Goal: Task Accomplishment & Management: Manage account settings

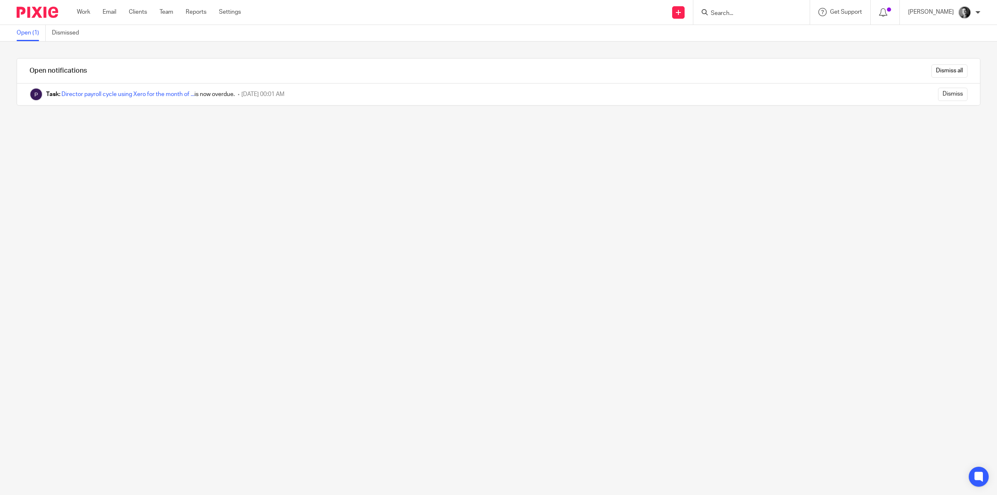
click at [747, 12] on input "Search" at bounding box center [747, 13] width 75 height 7
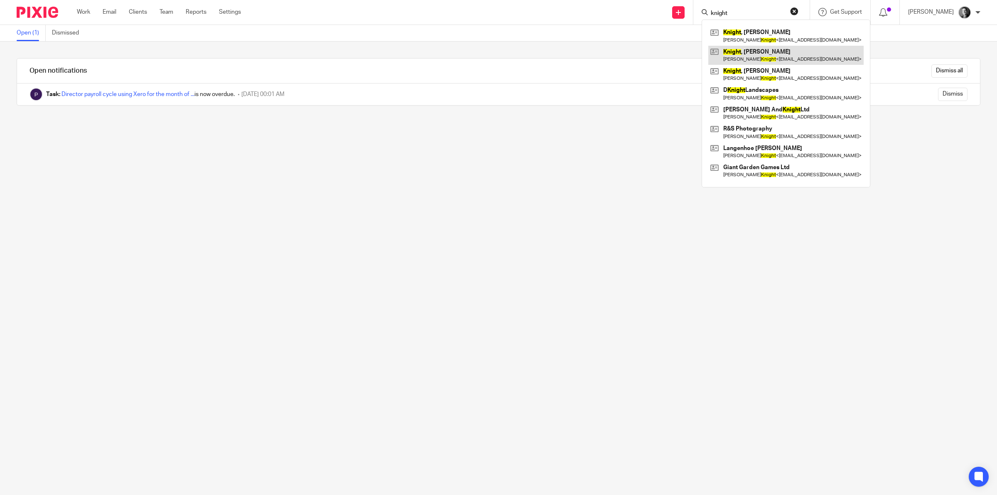
type input "knight"
click at [788, 63] on link at bounding box center [785, 55] width 155 height 19
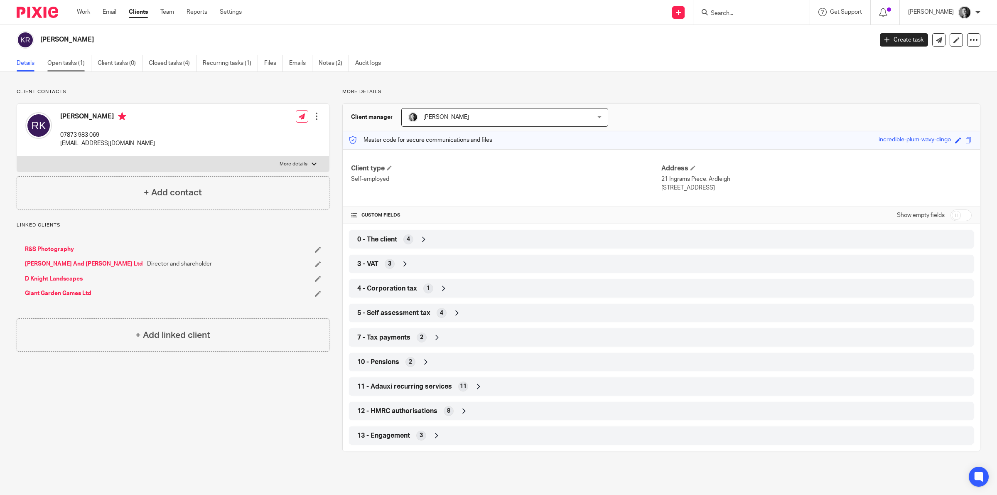
click at [69, 63] on link "Open tasks (1)" at bounding box center [69, 63] width 44 height 16
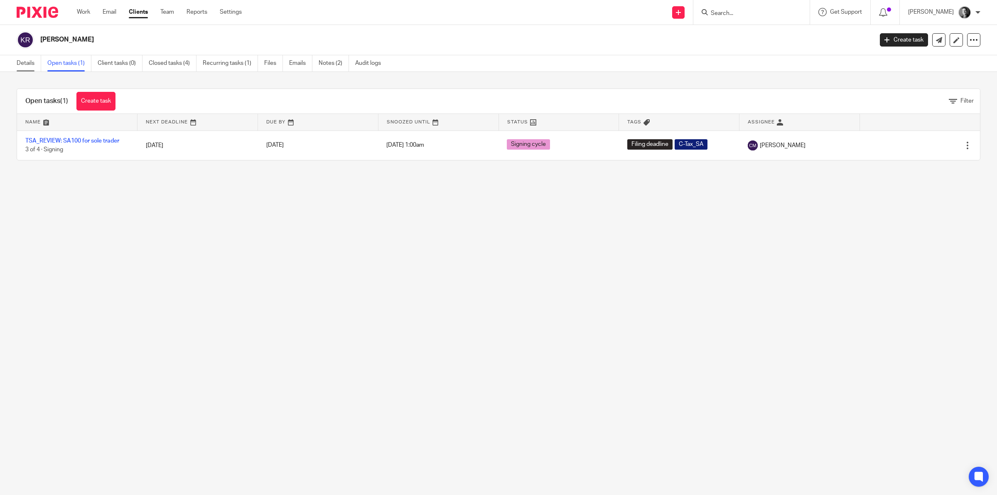
click at [34, 64] on link "Details" at bounding box center [29, 63] width 25 height 16
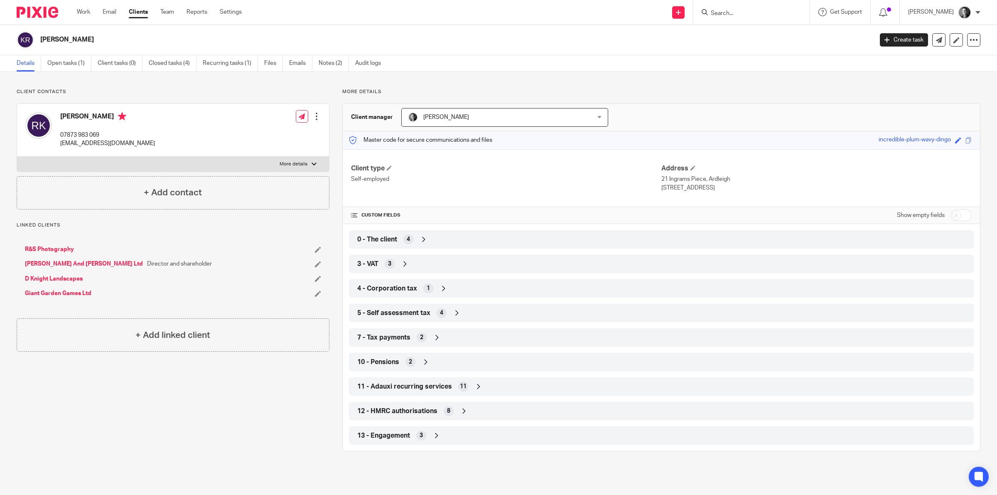
click at [58, 275] on link "D Knight Landscapes" at bounding box center [54, 279] width 58 height 8
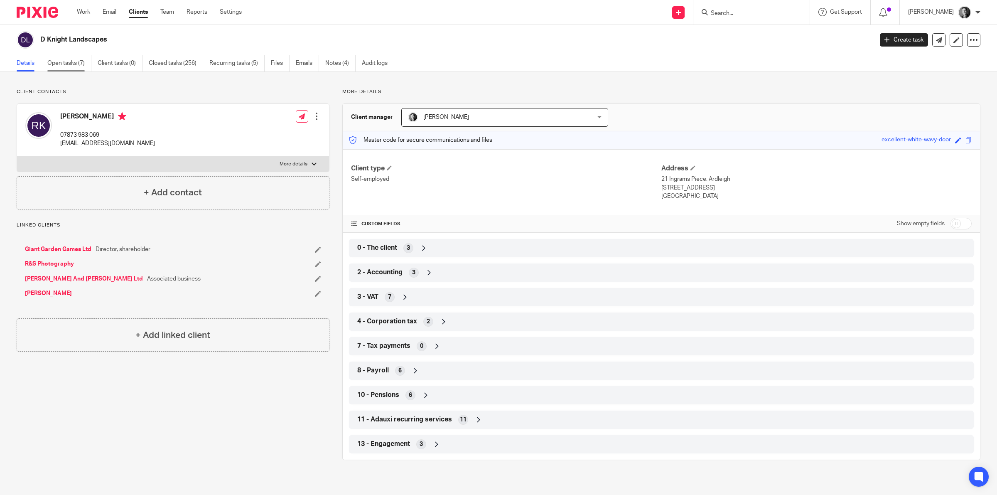
click at [66, 58] on link "Open tasks (7)" at bounding box center [69, 63] width 44 height 16
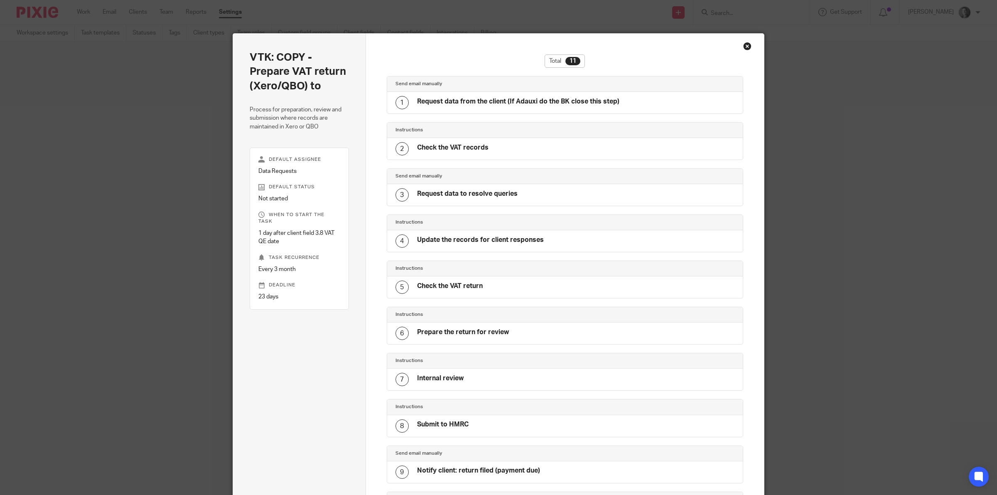
scroll to position [167, 0]
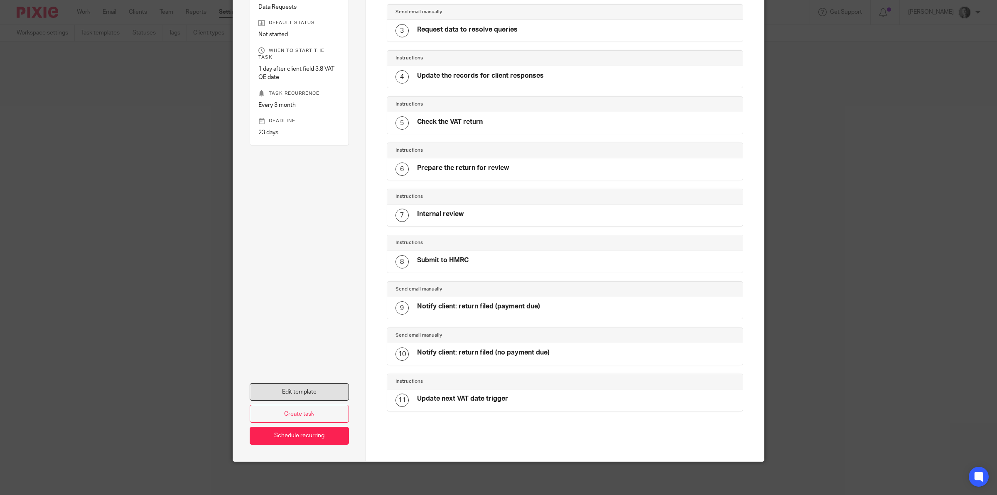
click at [319, 394] on link "Edit template" at bounding box center [299, 392] width 99 height 18
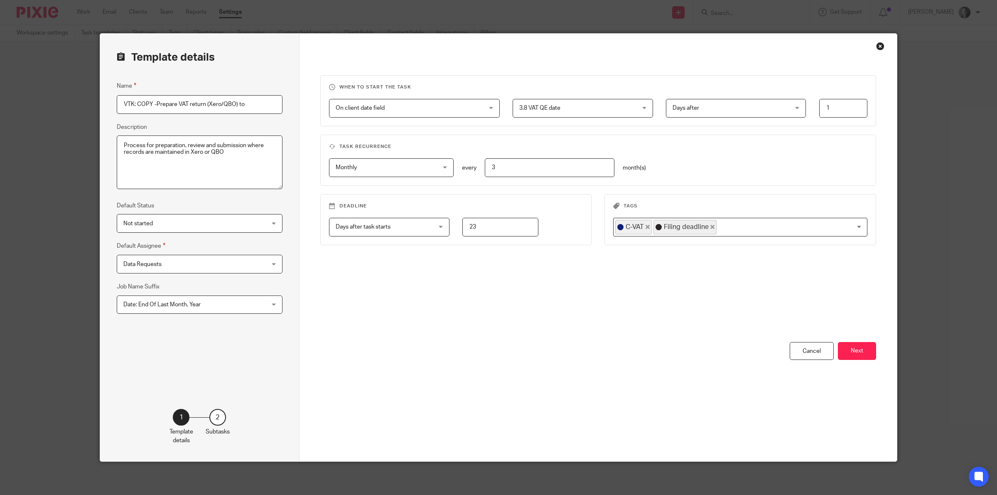
click at [139, 103] on input "VTK: COPY -Prepare VAT return (Xero/QBO) to" at bounding box center [200, 104] width 166 height 19
type input "Prepare VAT return (Xero/QBO) to"
click at [237, 229] on span "Not started" at bounding box center [186, 222] width 127 height 17
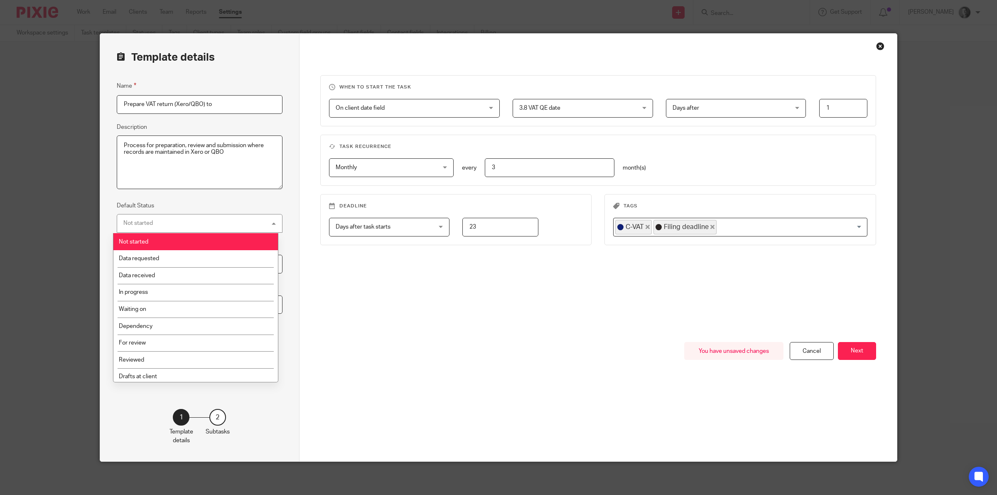
click at [237, 229] on div "Not started Not started" at bounding box center [200, 223] width 166 height 19
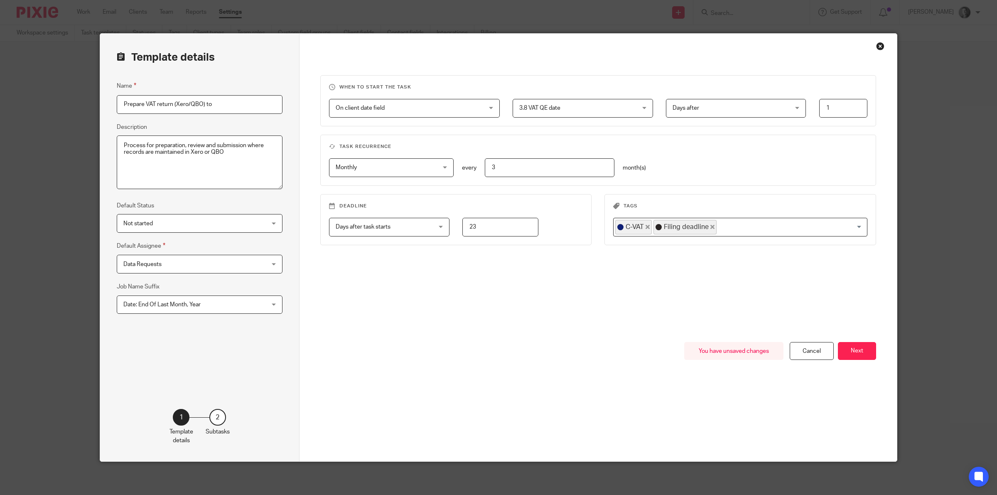
click at [229, 152] on textarea "Process for preparation, review and submission where records are maintained in …" at bounding box center [200, 162] width 166 height 54
type textarea "Process for preparation, review and submission of VAT returns"
drag, startPoint x: 476, startPoint y: 228, endPoint x: 460, endPoint y: 228, distance: 15.4
click at [462, 228] on input "23" at bounding box center [500, 227] width 76 height 19
type input "27"
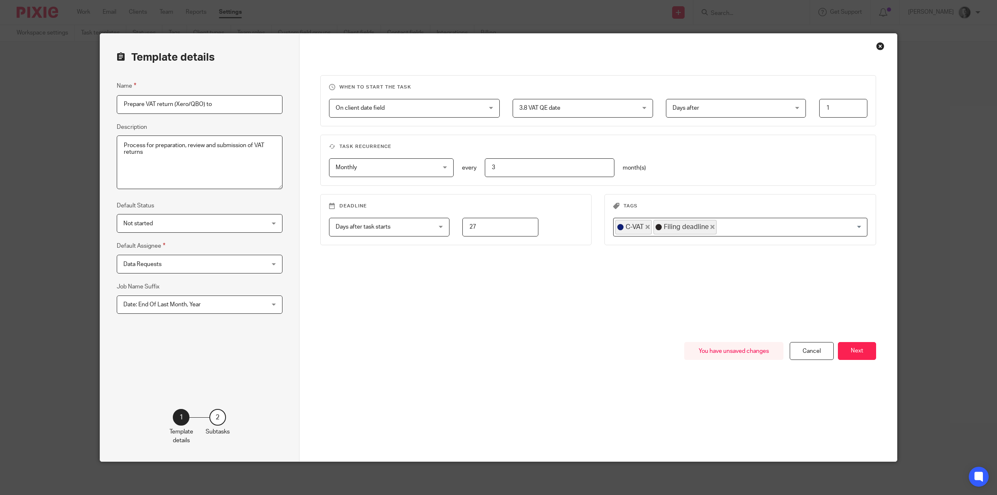
click at [568, 207] on h3 "Deadline" at bounding box center [456, 206] width 254 height 7
type input "np@adauxi.com"
click at [851, 348] on button "Next" at bounding box center [857, 351] width 38 height 18
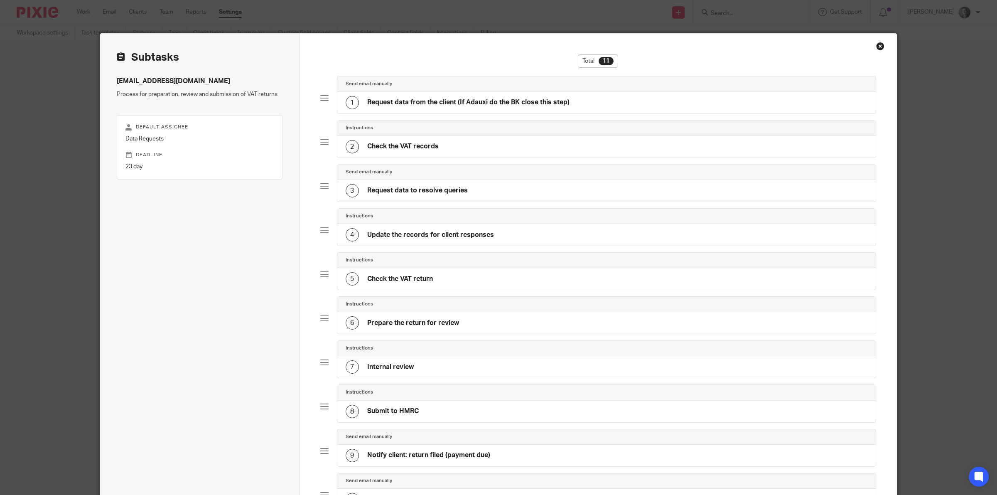
click at [442, 103] on h4 "Request data from the client (If Adauxi do the BK close this step)" at bounding box center [468, 102] width 202 height 9
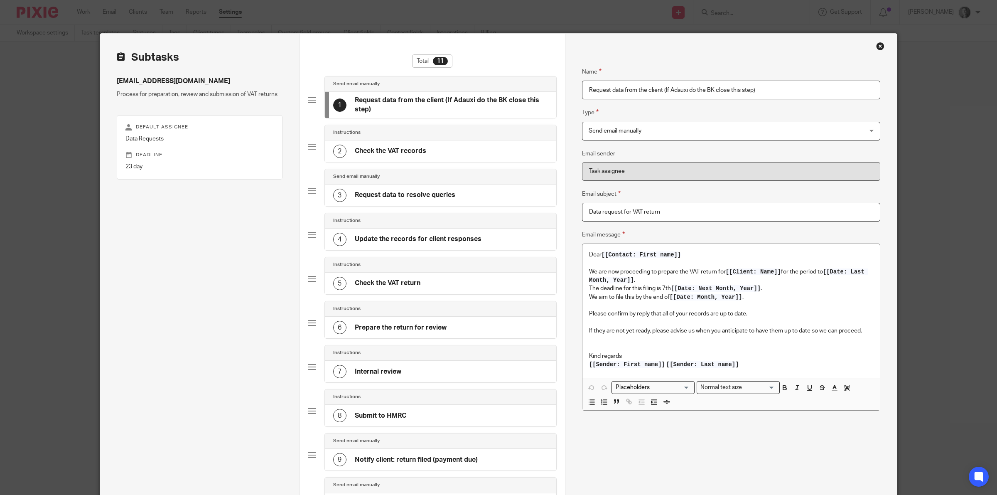
click at [605, 275] on p "We are now proceeding to prepare the VAT return for [[Client: Name]] for the pe…" at bounding box center [731, 276] width 284 height 17
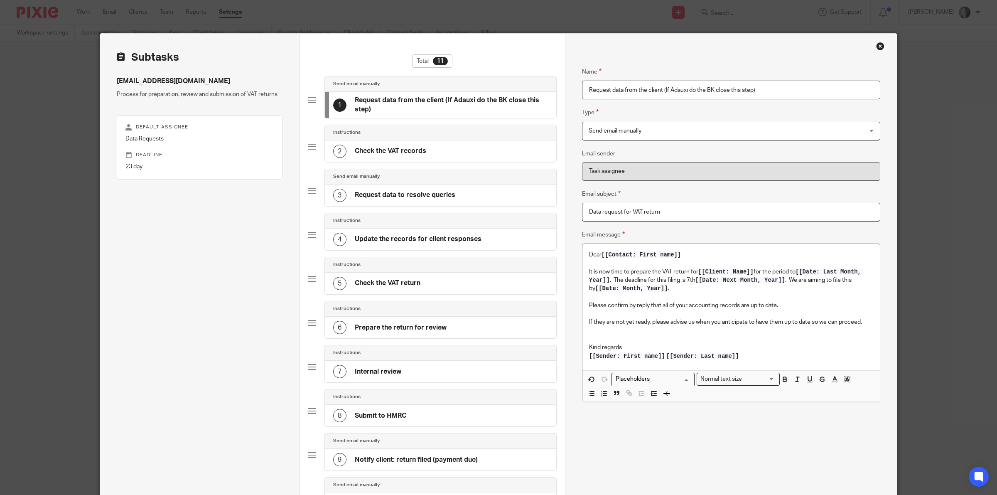
click at [678, 379] on input "Search for option" at bounding box center [651, 379] width 77 height 9
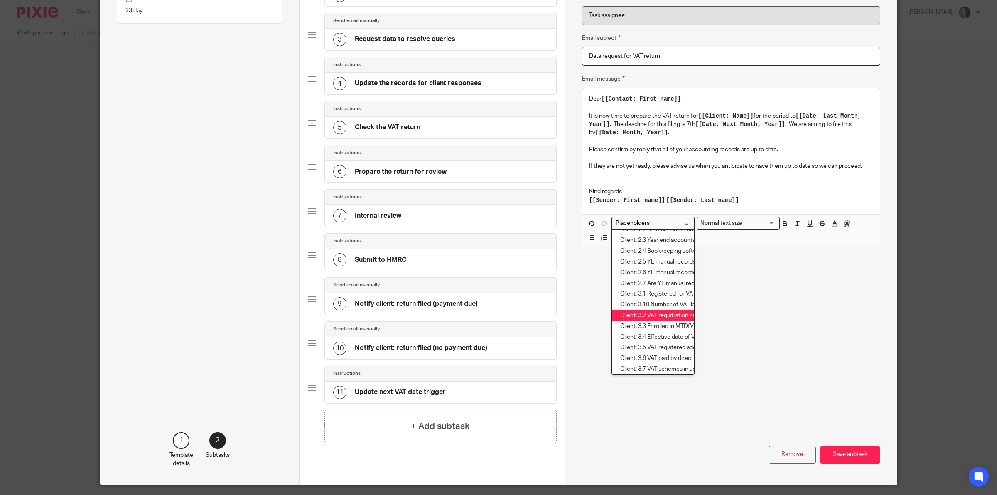
scroll to position [727, 0]
click at [672, 304] on li "Client: 2.4 Bookkeeping software used" at bounding box center [653, 303] width 82 height 11
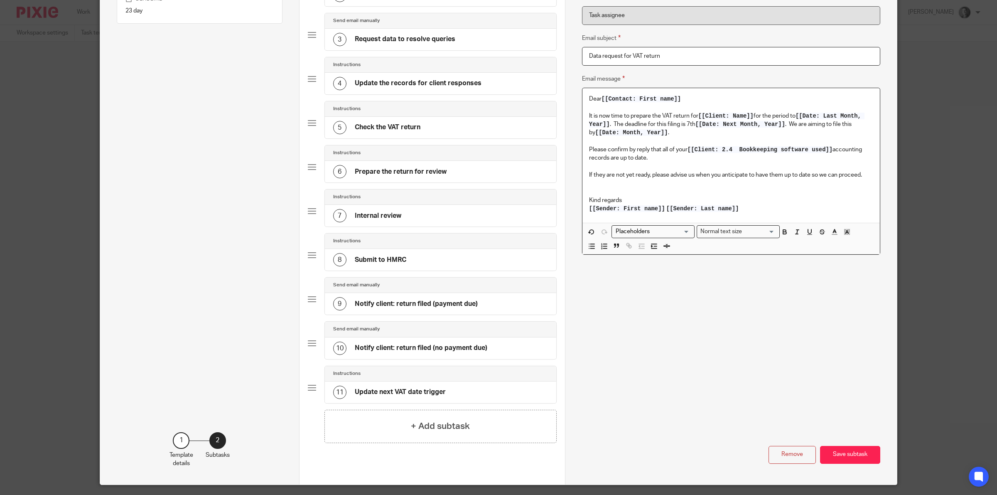
click at [617, 159] on p "Please confirm by reply that all of your [[Client: 2.4 Bookkeeping software use…" at bounding box center [731, 153] width 284 height 17
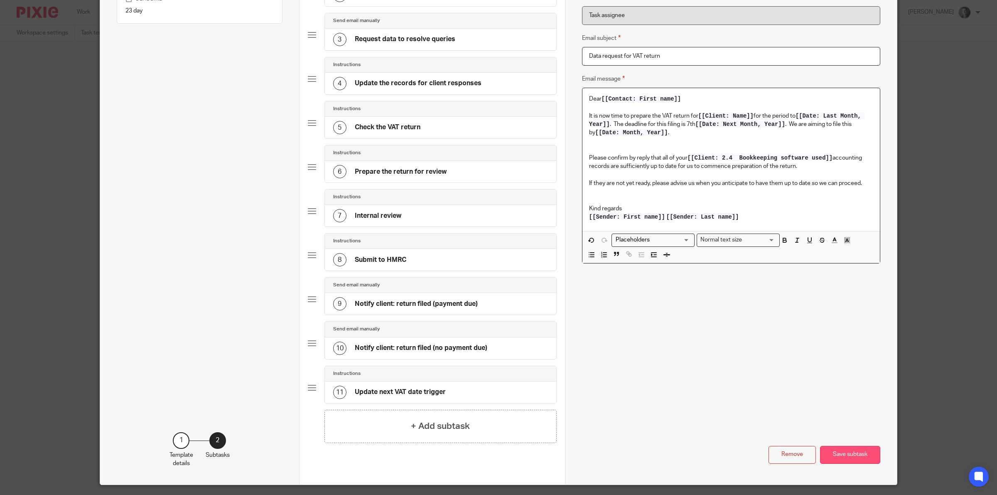
click at [831, 458] on button "Save subtask" at bounding box center [850, 455] width 60 height 18
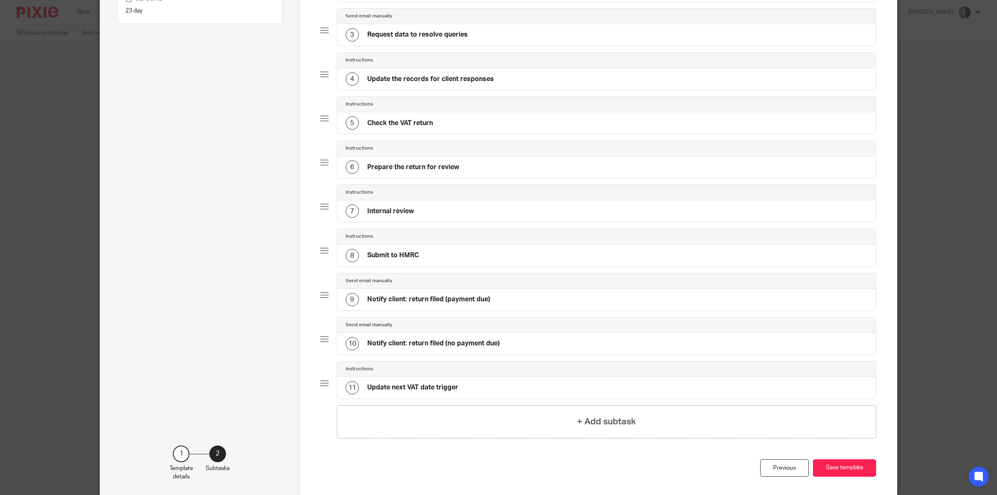
scroll to position [0, 0]
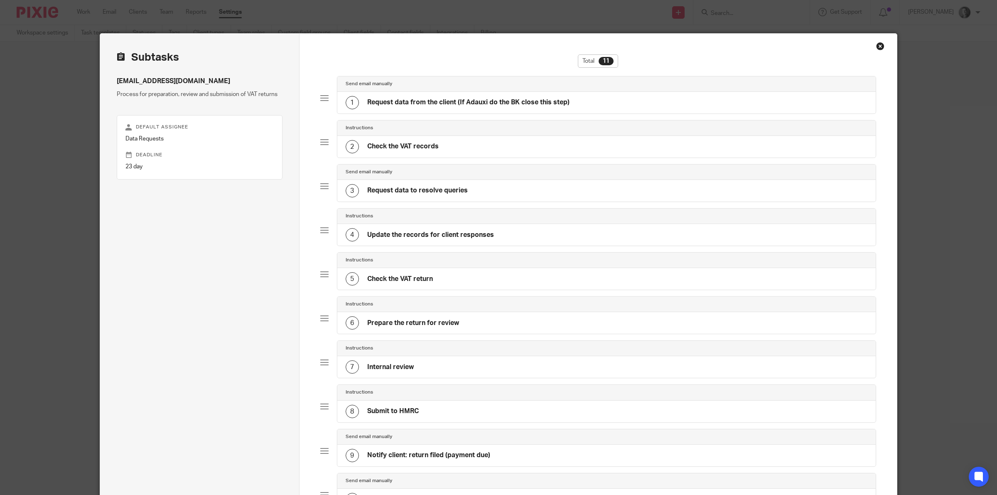
click at [583, 150] on div "2 Check the VAT records" at bounding box center [606, 147] width 539 height 22
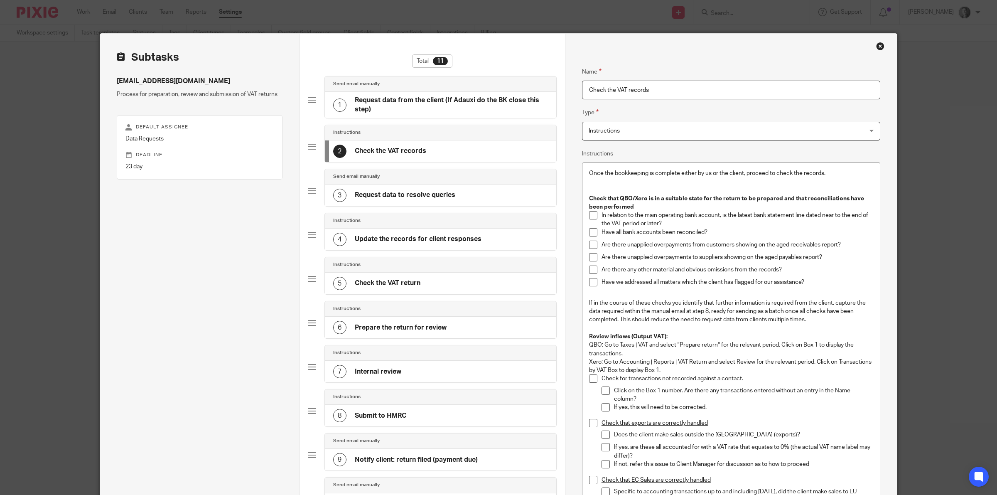
click at [678, 171] on p "Once the bookkeeping is complete either by us or the client, proceed to check t…" at bounding box center [731, 173] width 284 height 8
click at [667, 91] on input "Check the VAT records" at bounding box center [731, 90] width 298 height 19
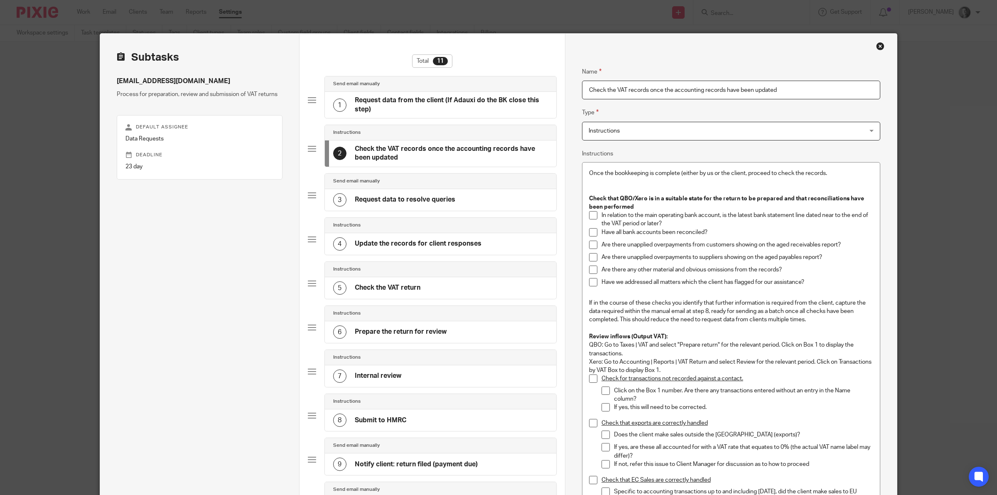
type input "Check the VAT records once the accounting records have been updated"
click at [658, 171] on p "Once the bookkeeping is complete (either by us or the client, proceed to check …" at bounding box center [731, 173] width 284 height 8
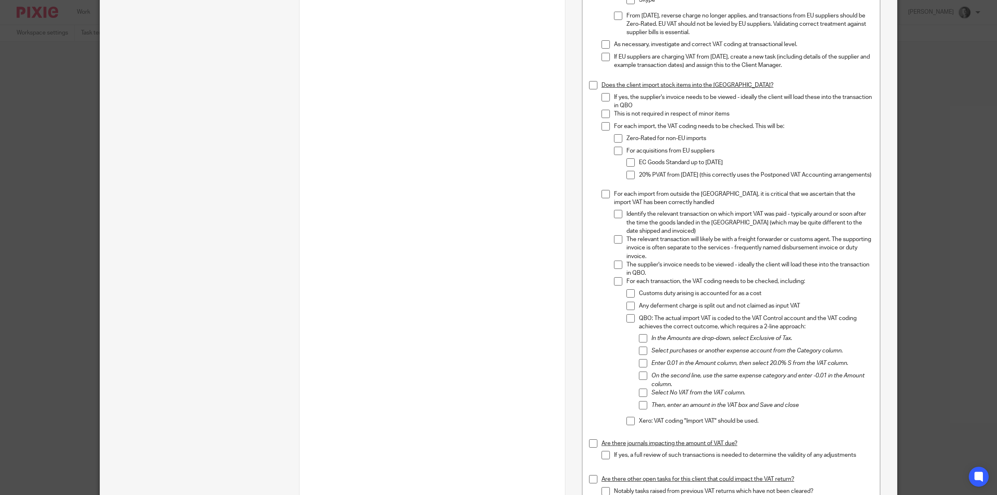
scroll to position [1496, 0]
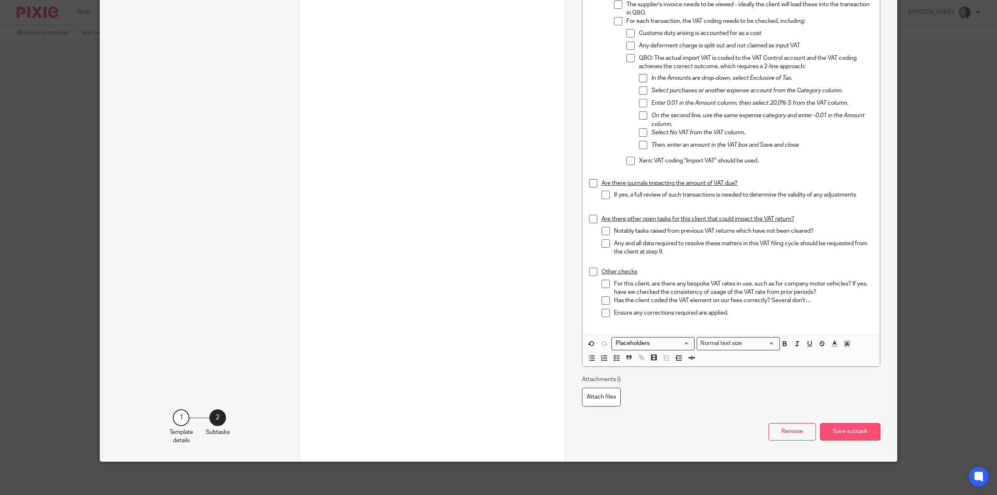
click at [844, 429] on button "Save subtask" at bounding box center [850, 432] width 60 height 18
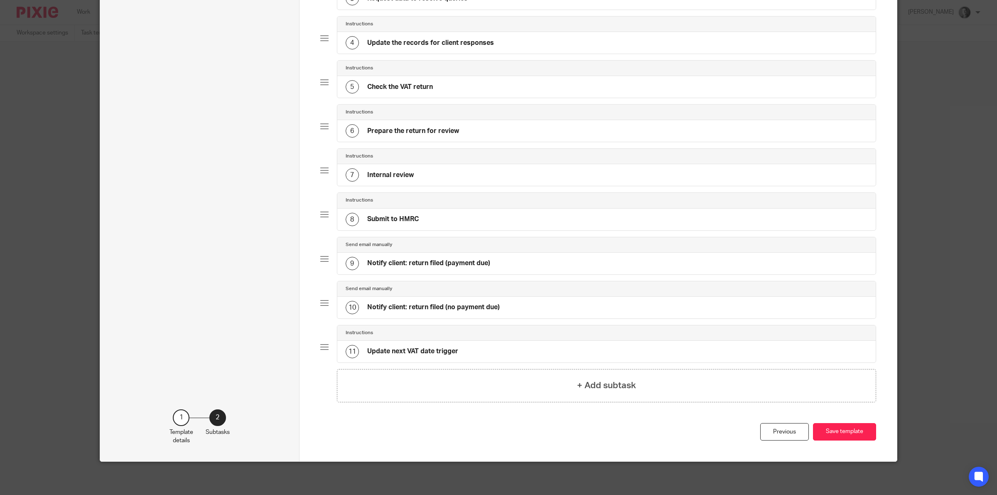
scroll to position [196, 0]
click at [844, 429] on button "Save template" at bounding box center [844, 432] width 63 height 18
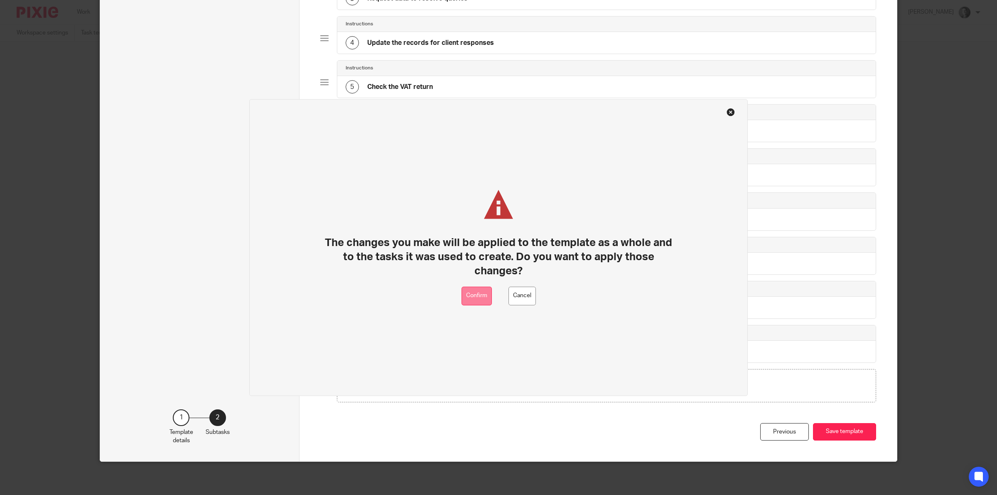
click at [479, 295] on button "Confirm" at bounding box center [477, 295] width 30 height 19
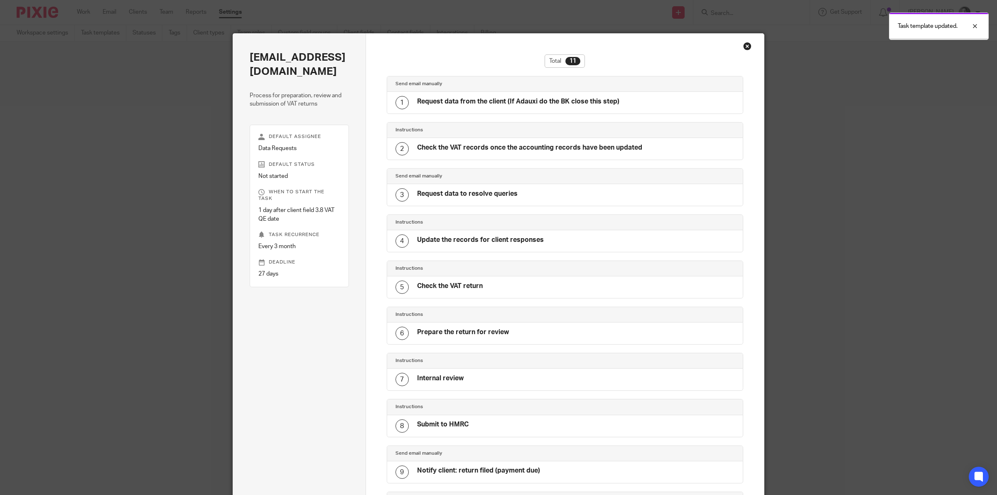
scroll to position [167, 0]
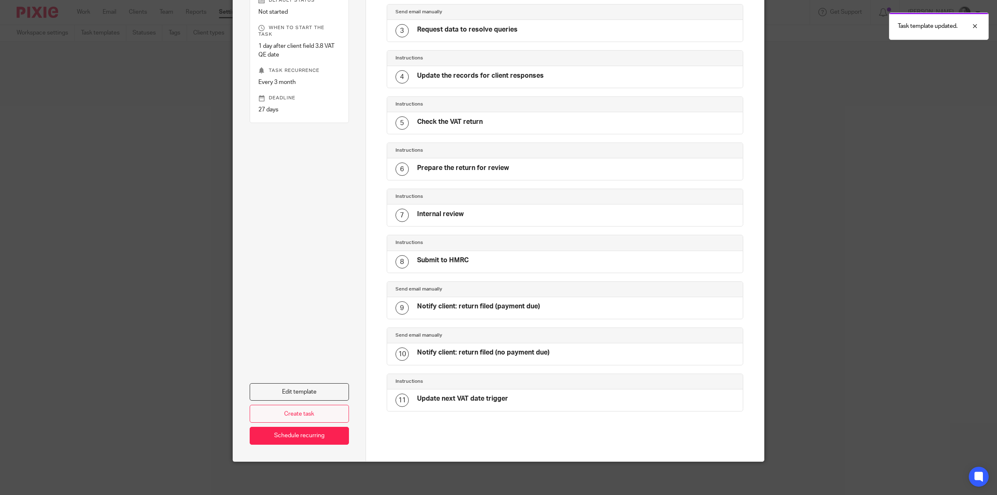
click at [337, 411] on link "Create task" at bounding box center [299, 414] width 99 height 18
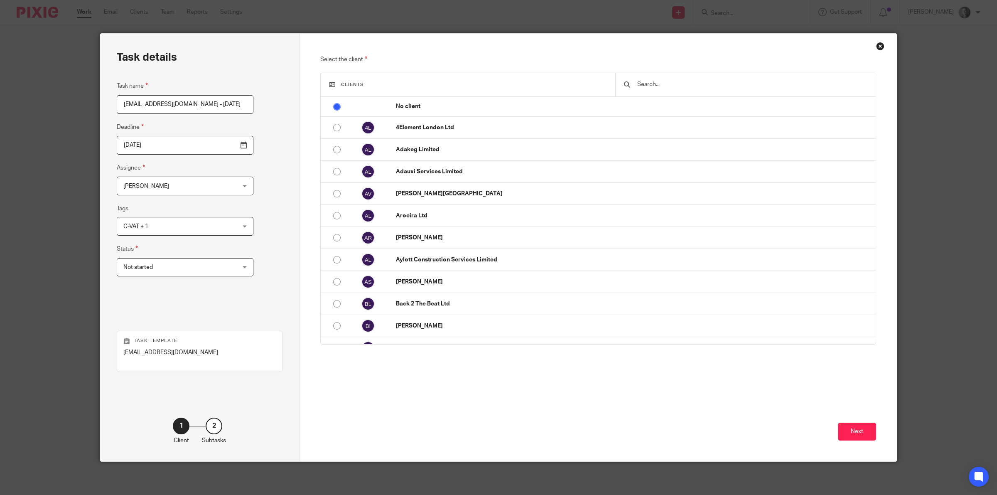
click at [224, 109] on input "np@adauxi.com - July 31, 2025" at bounding box center [185, 104] width 137 height 19
click at [733, 82] on input "text" at bounding box center [752, 84] width 231 height 9
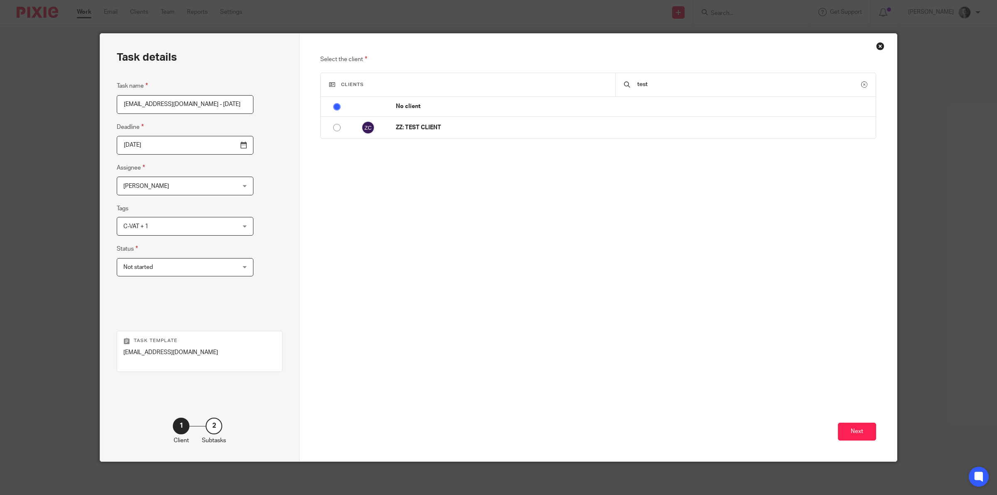
type input "test"
type input "[EMAIL_ADDRESS][DOMAIN_NAME]"
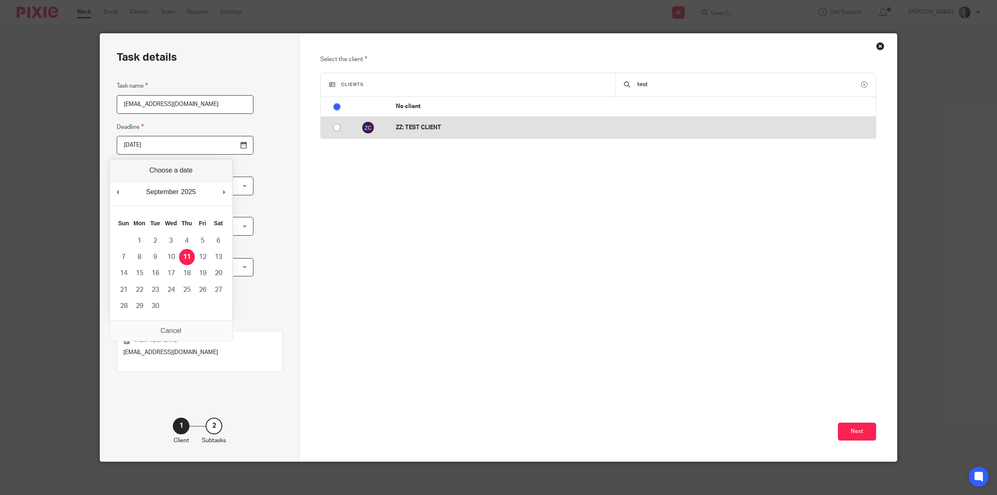
click at [709, 123] on td "ZZ: TEST CLIENT" at bounding box center [632, 128] width 488 height 22
radio input "false"
radio input "true"
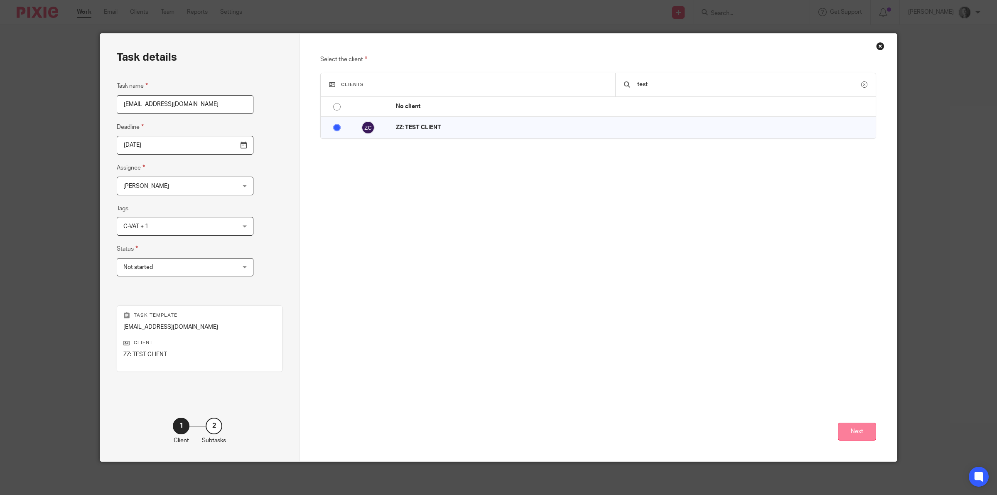
click at [846, 433] on button "Next" at bounding box center [857, 432] width 38 height 18
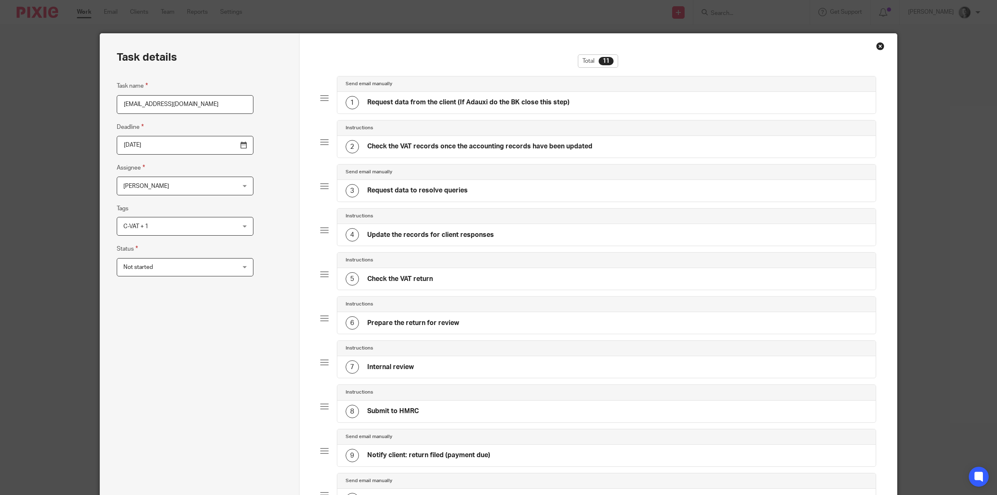
scroll to position [196, 0]
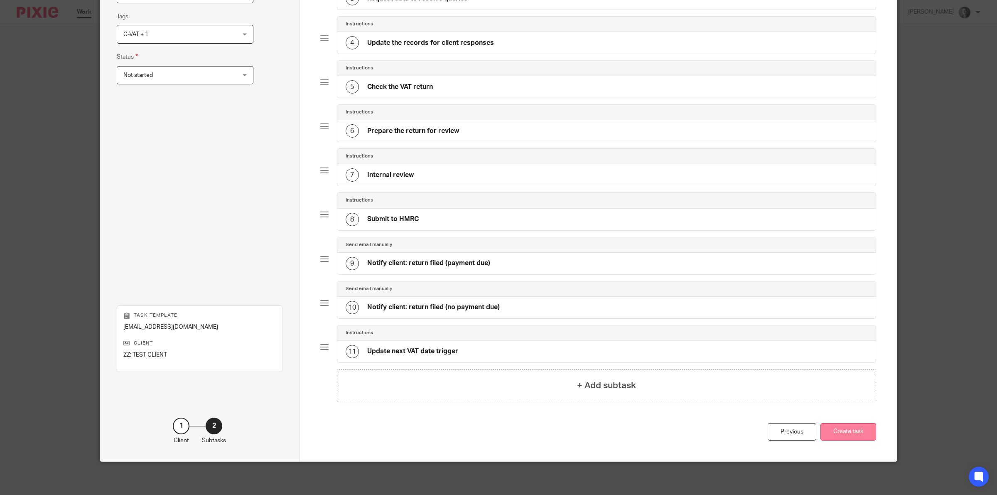
click at [835, 429] on button "Create task" at bounding box center [849, 432] width 56 height 18
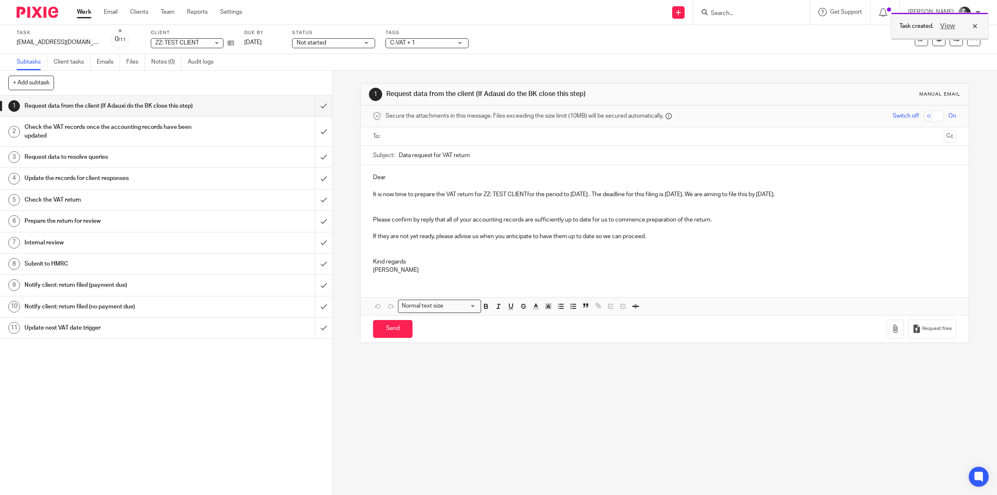
click at [977, 24] on div "View" at bounding box center [957, 26] width 47 height 10
click at [970, 36] on icon at bounding box center [974, 39] width 8 height 8
click at [974, 133] on div "1 Request data from the client (If Adauxi do the BK close this step) Manual ema…" at bounding box center [664, 283] width 665 height 424
click at [970, 38] on icon at bounding box center [974, 39] width 8 height 8
click at [871, 50] on div "Task [EMAIL_ADDRESS][DOMAIN_NAME] Save [EMAIL_ADDRESS][DOMAIN_NAME] 0 /11 Clien…" at bounding box center [498, 39] width 997 height 29
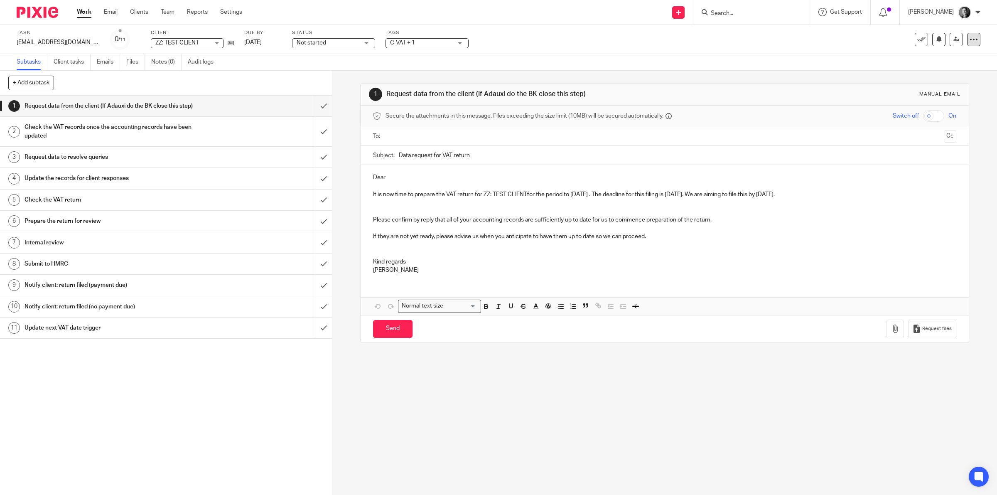
click at [970, 42] on icon at bounding box center [974, 39] width 8 height 8
click at [952, 69] on link "Advanced task editor" at bounding box center [940, 72] width 55 height 6
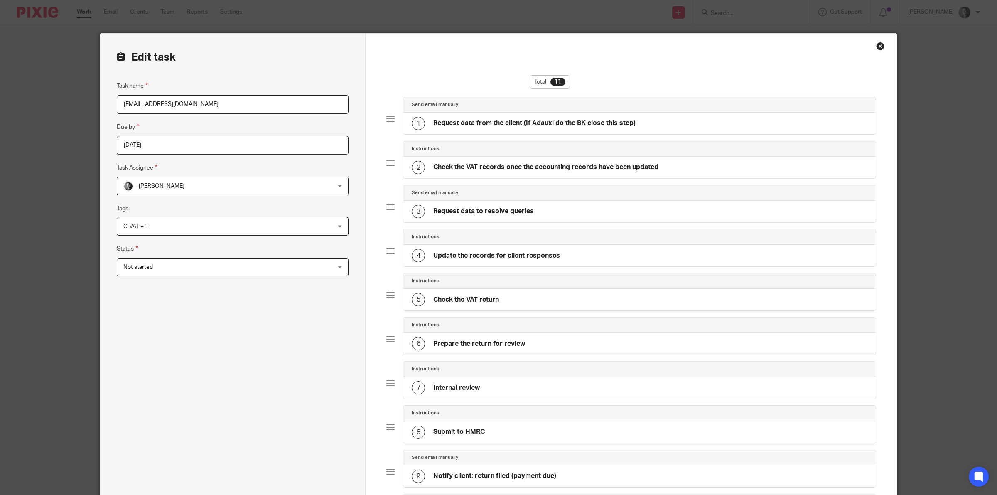
click at [876, 45] on div "Close this dialog window" at bounding box center [880, 46] width 8 height 8
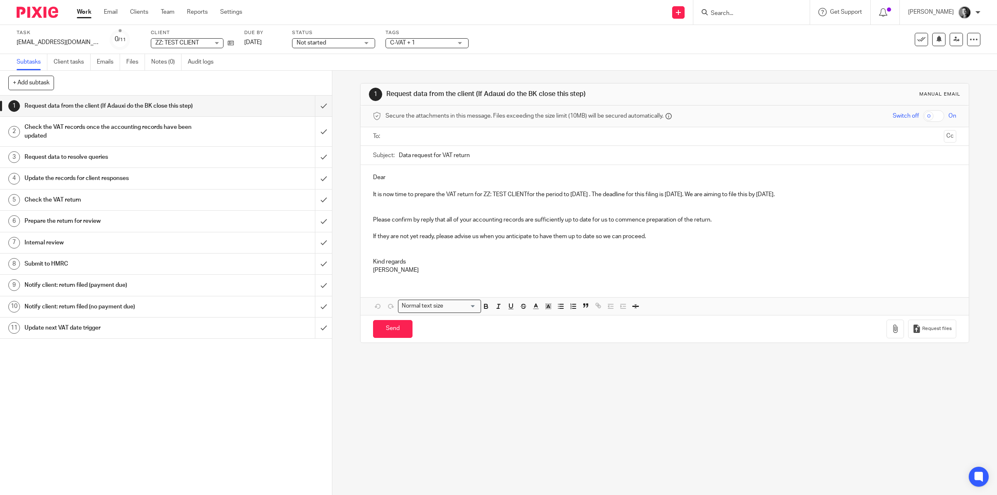
click at [316, 40] on span "Not started" at bounding box center [328, 43] width 62 height 9
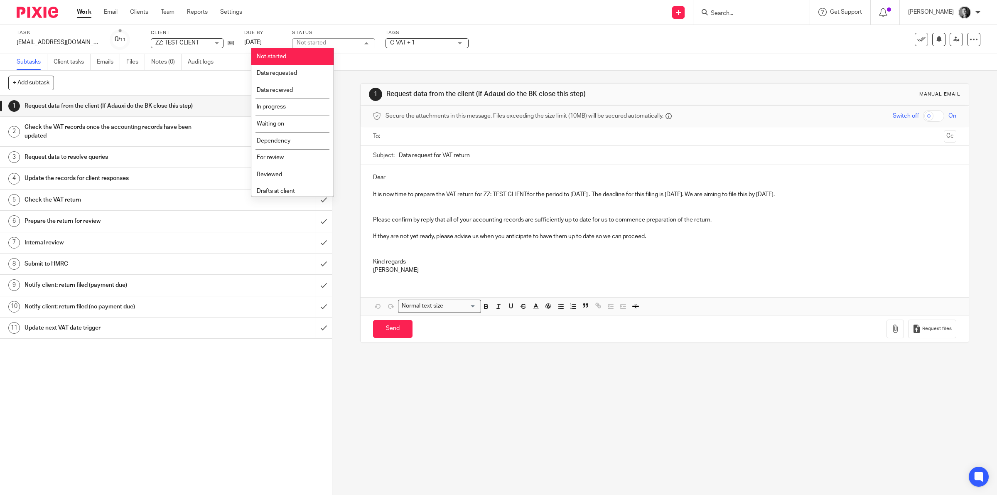
click at [315, 43] on div "Not started Not started" at bounding box center [333, 43] width 83 height 10
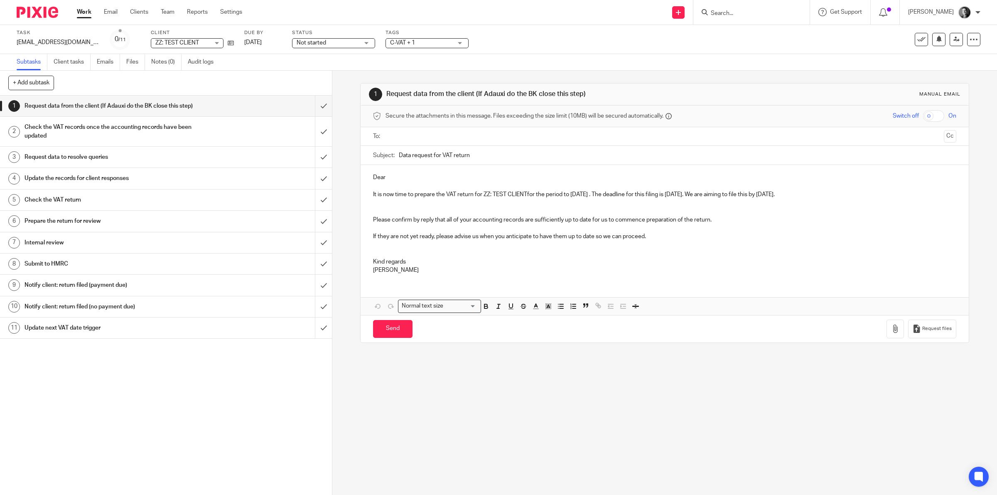
click at [390, 40] on span "C-VAT + 1" at bounding box center [402, 43] width 25 height 6
click at [383, 117] on li "_Cancelled" at bounding box center [386, 122] width 82 height 17
checkbox input "true"
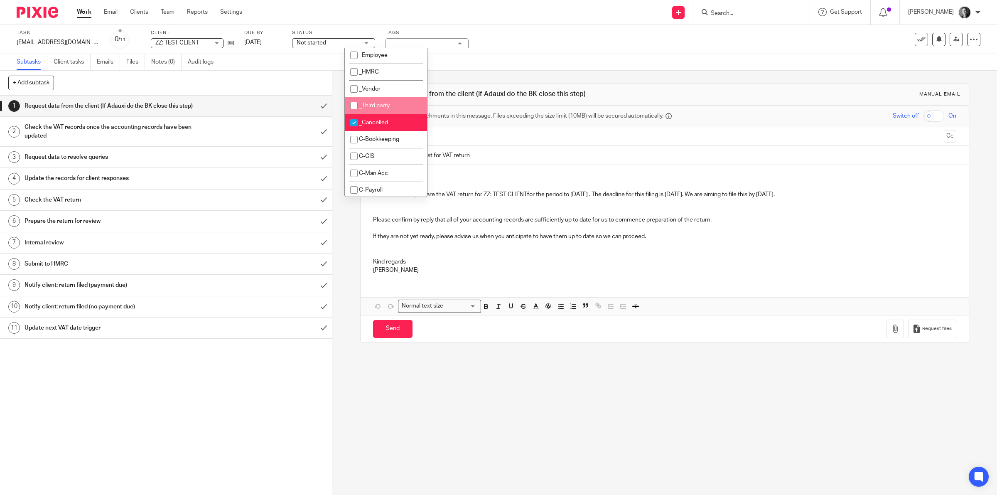
click at [463, 49] on div "Task np@adauxi.com Save np@adauxi.com 0 /11 Client ZZ: TEST CLIENT ZZ: TEST CLI…" at bounding box center [498, 39] width 997 height 29
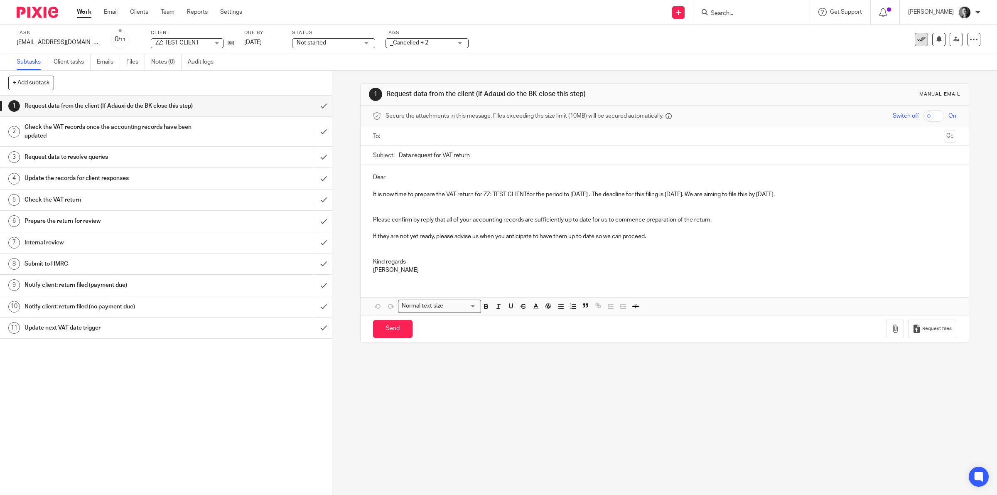
click at [917, 39] on icon at bounding box center [921, 39] width 8 height 8
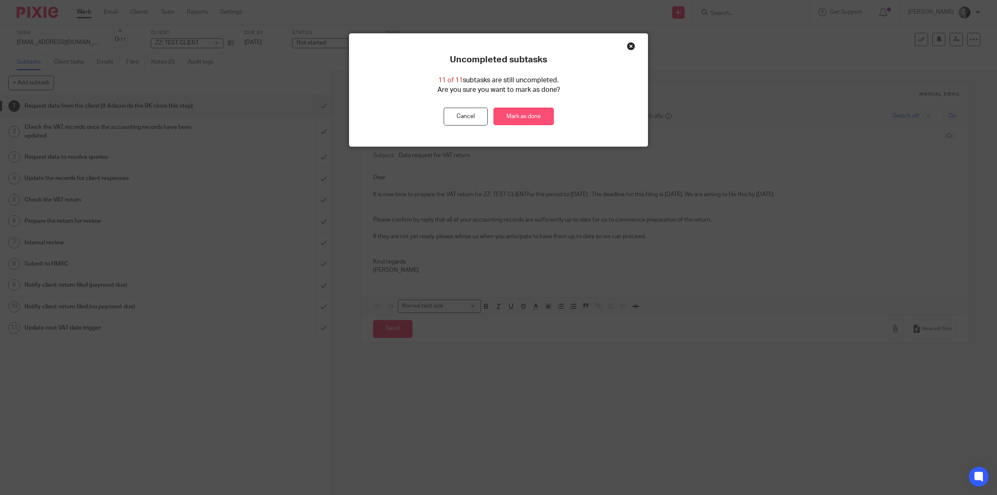
click at [529, 114] on link "Mark as done" at bounding box center [524, 117] width 60 height 18
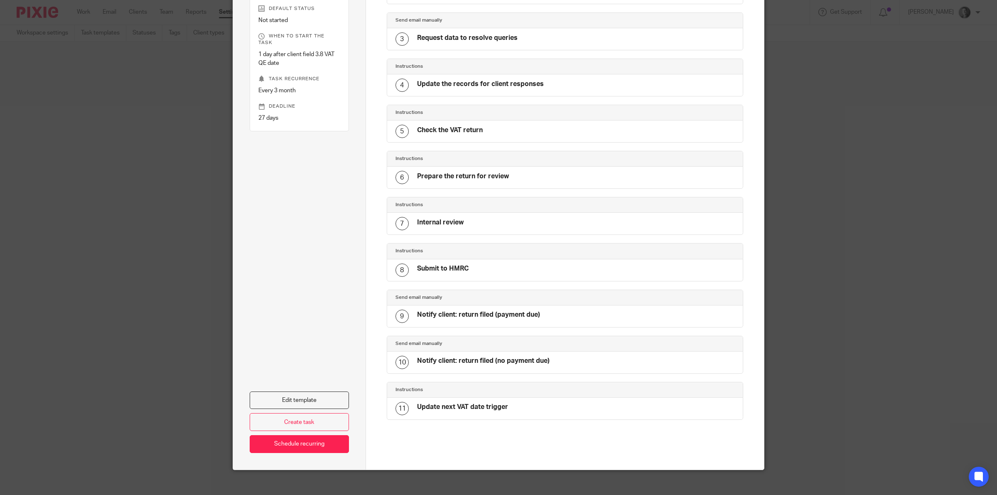
scroll to position [167, 0]
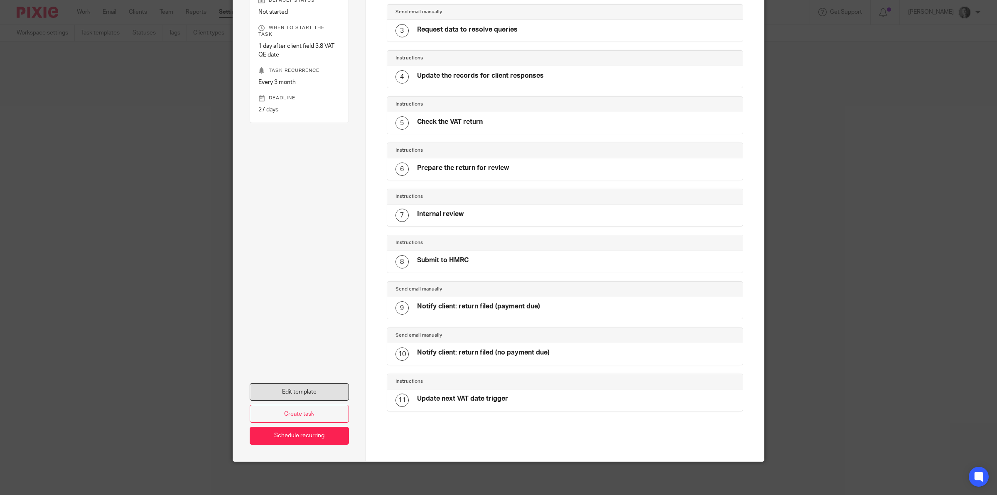
click at [289, 387] on link "Edit template" at bounding box center [299, 392] width 99 height 18
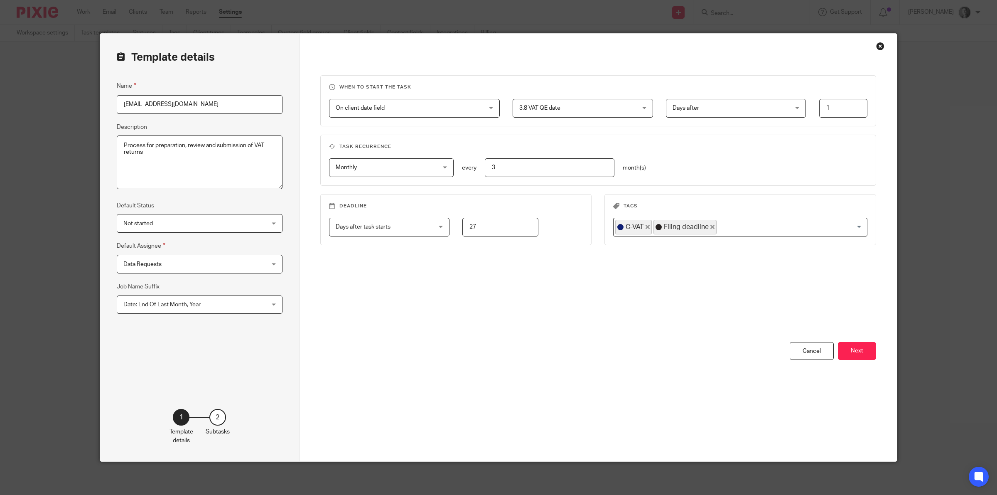
click at [263, 100] on input "[EMAIL_ADDRESS][DOMAIN_NAME]" at bounding box center [200, 104] width 166 height 19
type input "Prepare VAT return for the period ended"
click at [852, 350] on button "Next" at bounding box center [857, 351] width 38 height 18
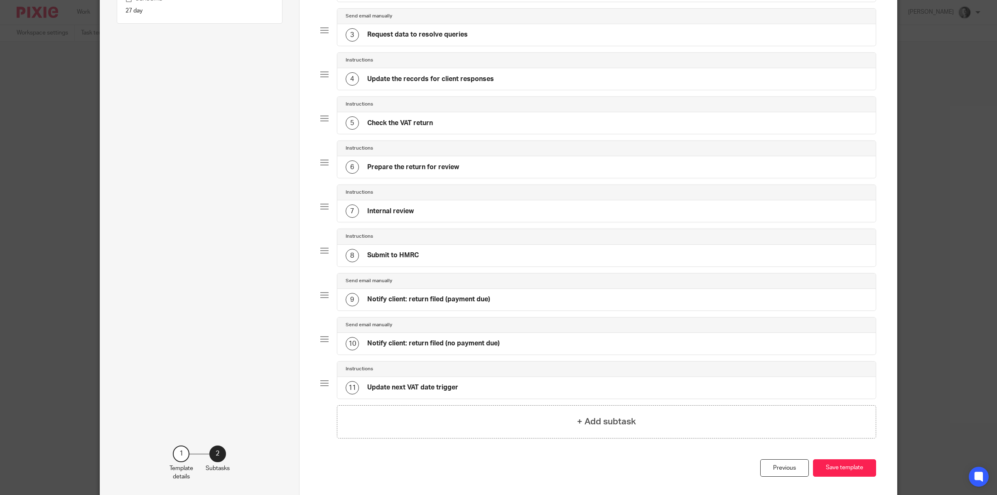
scroll to position [196, 0]
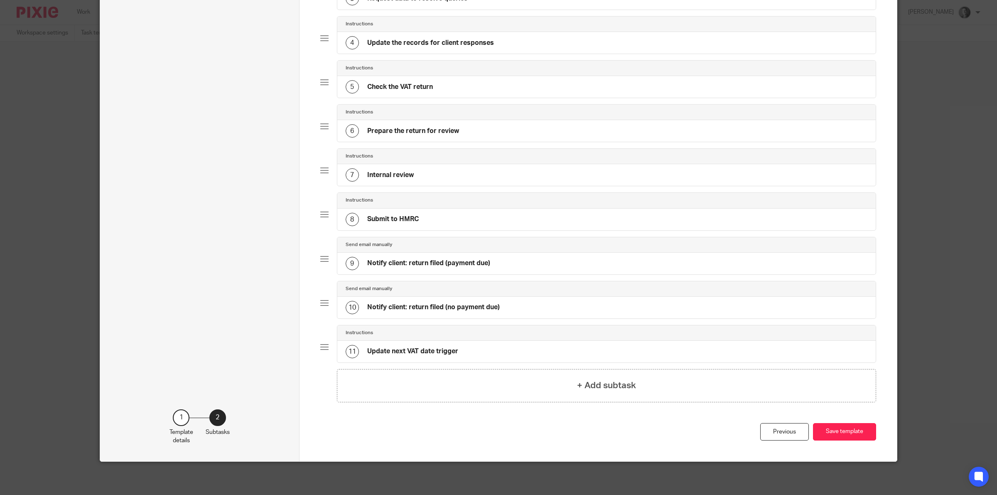
click at [470, 356] on div "11 Update next VAT date trigger" at bounding box center [606, 352] width 539 height 22
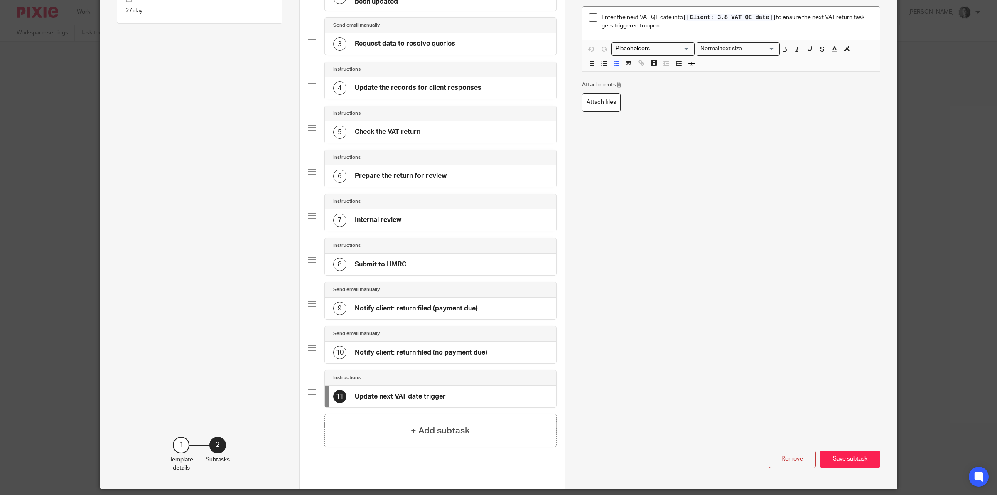
scroll to position [0, 0]
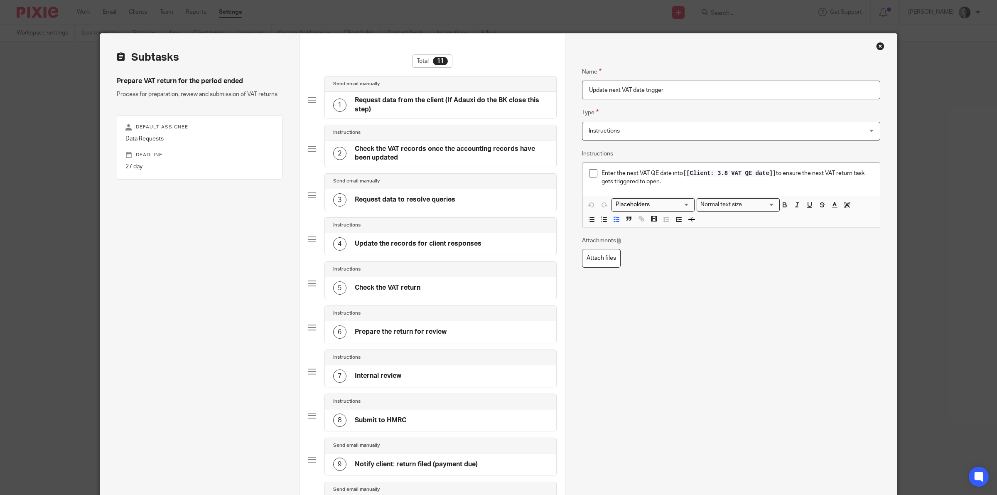
click at [602, 171] on p "Enter the next VAT QE date into [[Client: 3.8 VAT QE date]] to ensure the next …" at bounding box center [738, 177] width 272 height 17
click at [616, 221] on icon "button" at bounding box center [616, 219] width 7 height 7
click at [760, 174] on span "[[Client: 3.8 VAT QE date]]" at bounding box center [717, 173] width 93 height 7
click at [637, 172] on p "Enter the next VAT QE date into [[Client: 3.8 VAT QE date]] to ensure the next …" at bounding box center [731, 177] width 284 height 17
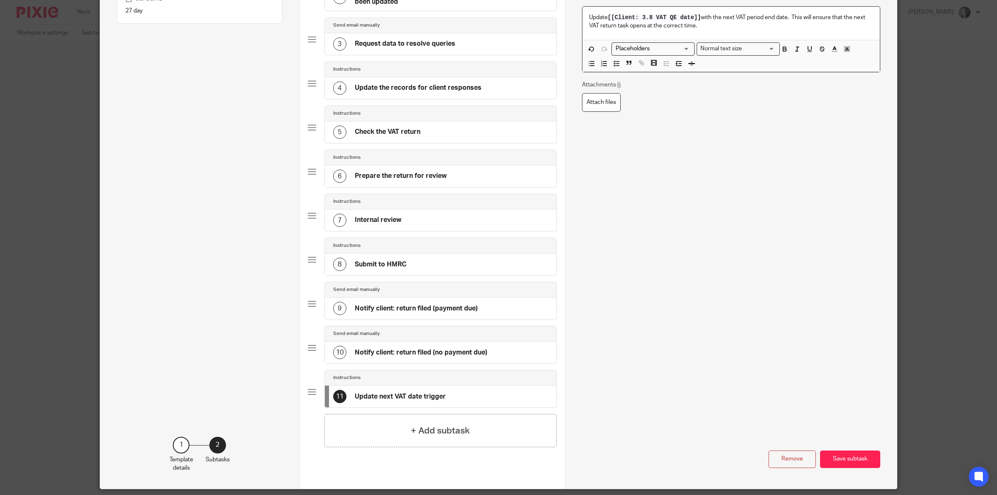
click at [492, 345] on div "10 Notify client: return filed (no payment due)" at bounding box center [440, 353] width 231 height 22
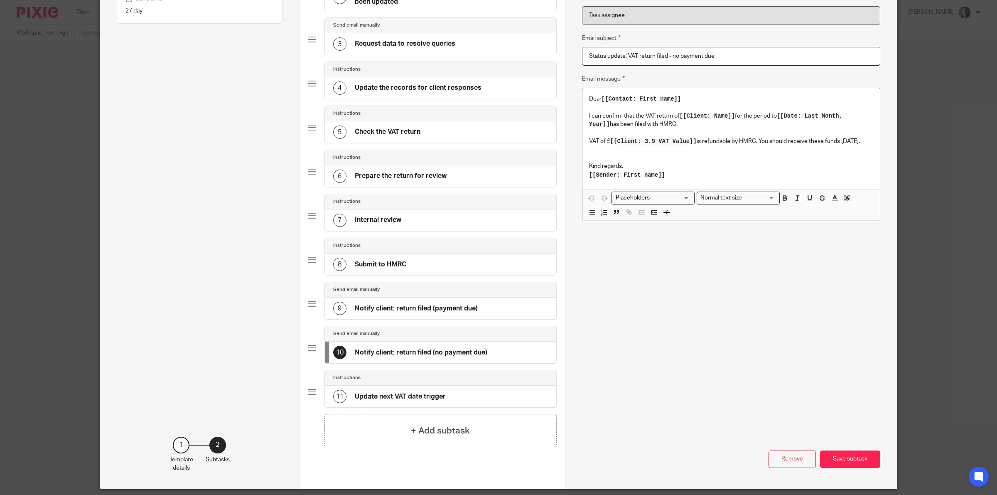
scroll to position [0, 0]
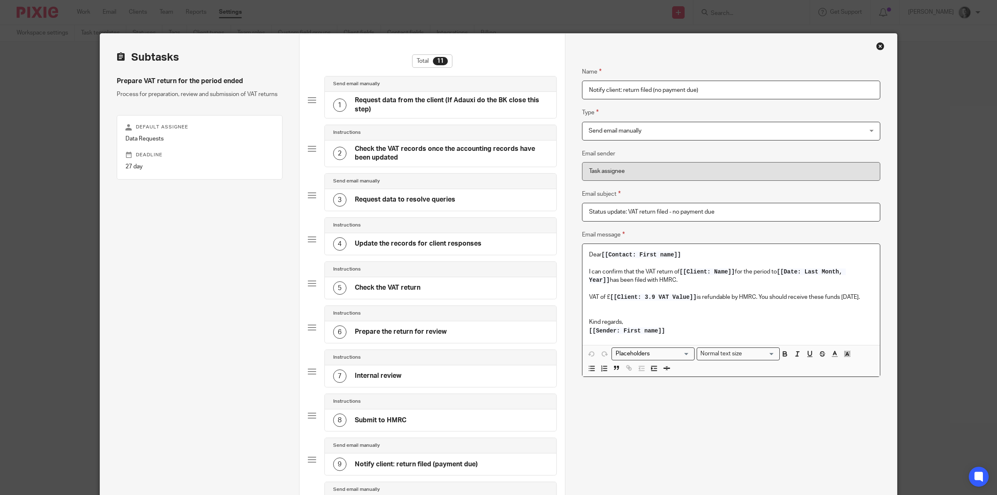
click at [776, 271] on p "I can confirm that the VAT return of [[Client: Name]] for the period to [[Date:…" at bounding box center [731, 276] width 284 height 17
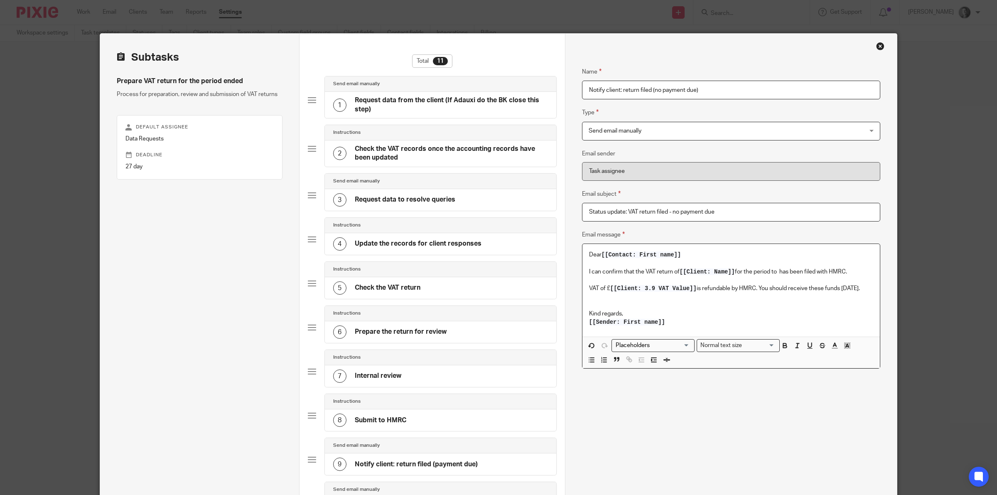
click at [679, 350] on input "Search for option" at bounding box center [651, 345] width 77 height 9
click at [676, 376] on li "Client: 3.8 VAT QE date" at bounding box center [653, 370] width 82 height 11
type input "3.8"
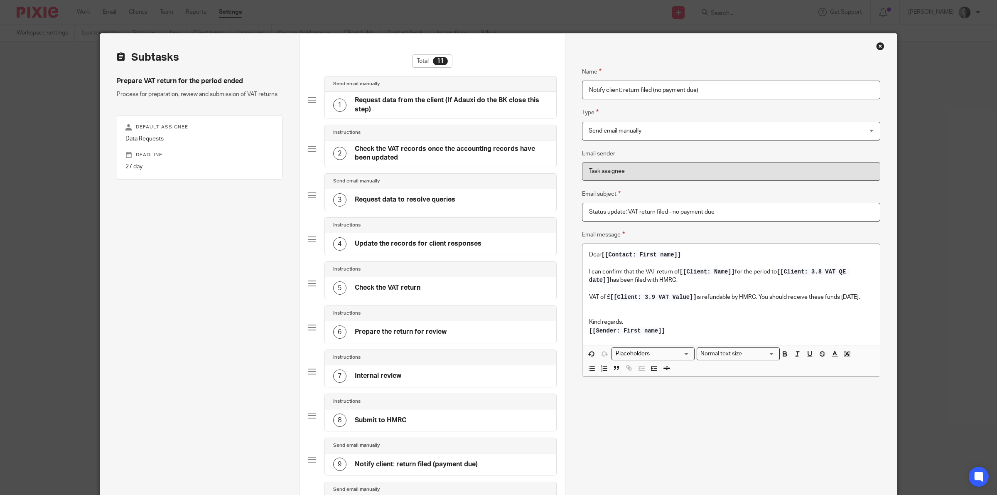
click at [667, 209] on input "Status update: VAT return filed - no payment due" at bounding box center [731, 212] width 298 height 19
click at [623, 211] on input "Status update: VAT return filed - no payment due" at bounding box center [731, 212] width 298 height 19
click at [625, 211] on input "VAT return filed; no payment due" at bounding box center [731, 212] width 298 height 19
type input "VAT return filed for ; no payment due"
click at [672, 358] on input "Search for option" at bounding box center [651, 353] width 77 height 9
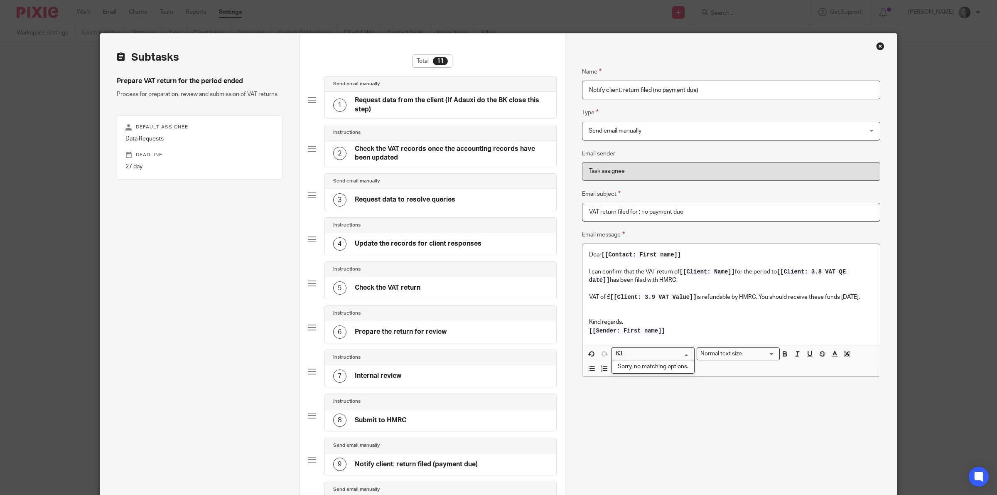
type input "6"
click at [670, 384] on li "Client: 3.8 VAT QE date" at bounding box center [653, 378] width 82 height 11
type input "3.8"
click at [593, 294] on p "VAT of £ [[Client: 3.9 VAT Value]] is refundable by HMRC. You should receive th…" at bounding box center [731, 297] width 284 height 8
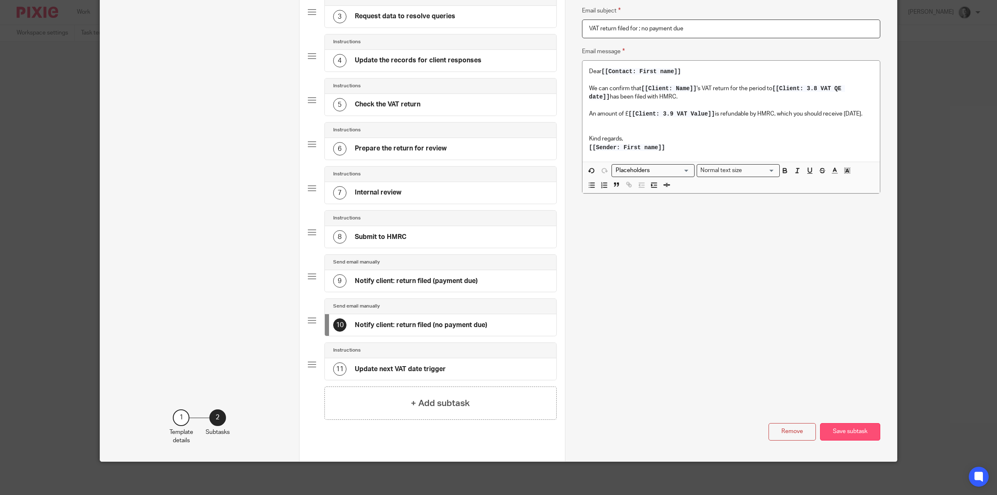
click at [842, 429] on button "Save subtask" at bounding box center [850, 432] width 60 height 18
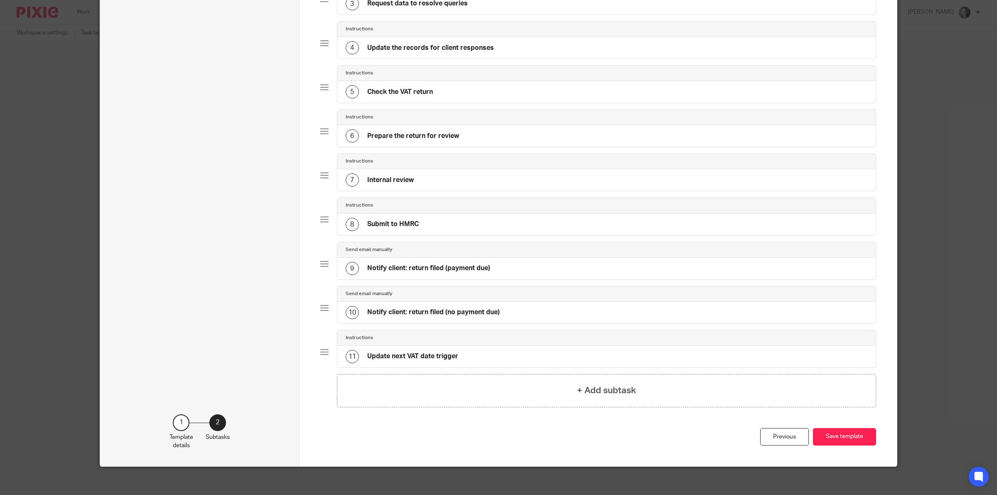
click at [429, 273] on h4 "Notify client: return filed (payment due)" at bounding box center [428, 268] width 123 height 9
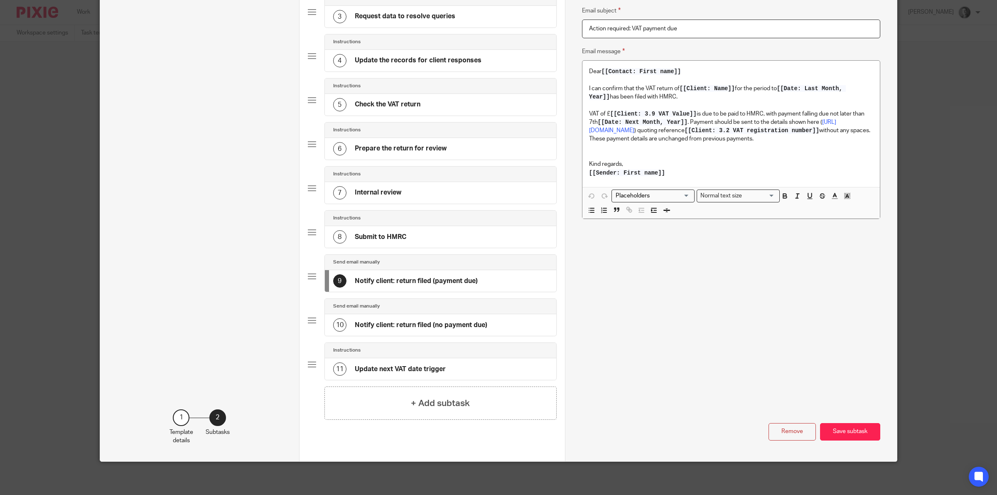
scroll to position [0, 0]
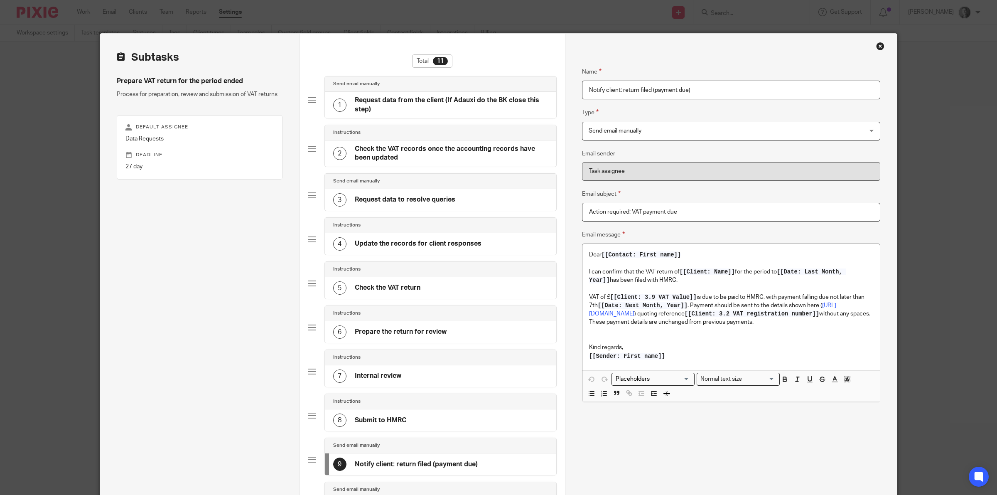
click at [627, 213] on input "Action required: VAT payment due" at bounding box center [731, 212] width 298 height 19
click at [649, 269] on p "I can confirm that the VAT return of [[Client: Name]] for the period to [[Date:…" at bounding box center [731, 276] width 284 height 17
paste div
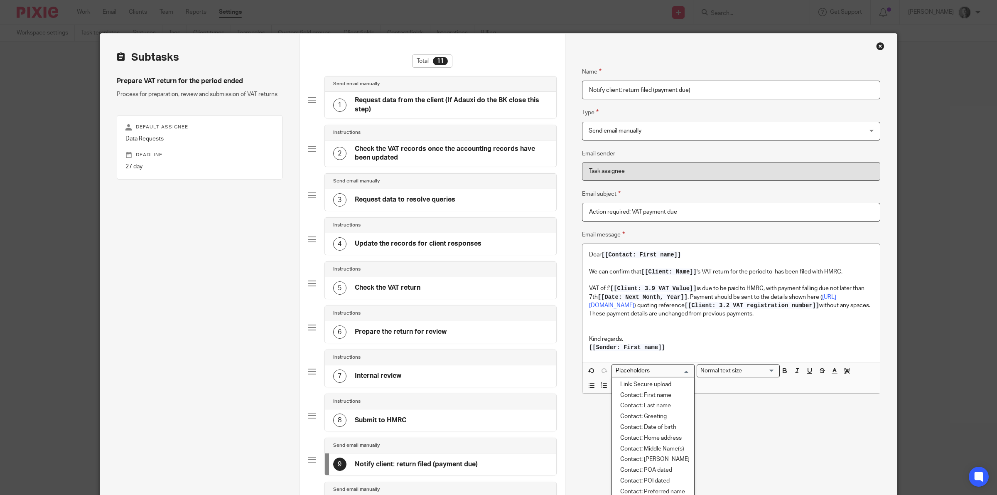
click at [670, 375] on input "Search for option" at bounding box center [651, 371] width 77 height 9
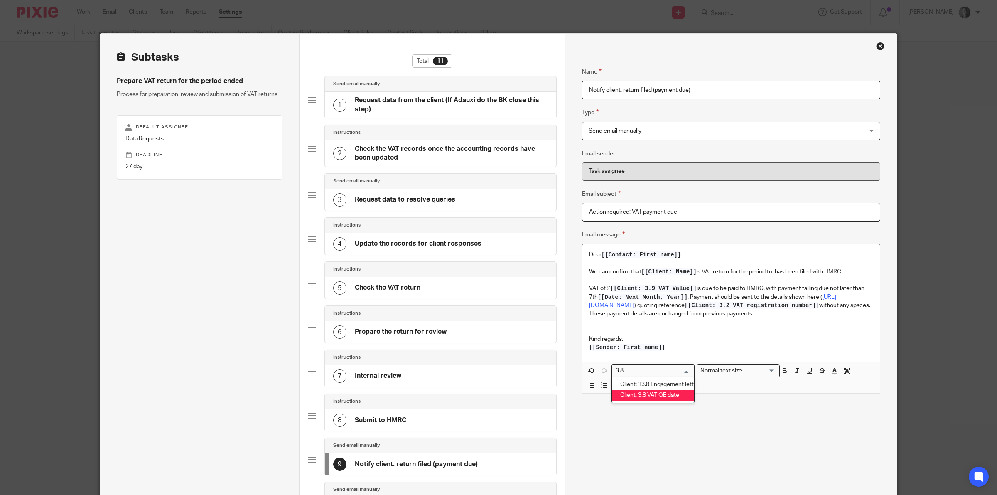
click at [674, 395] on li "Client: 3.8 VAT QE date" at bounding box center [653, 395] width 82 height 11
type input "3.8"
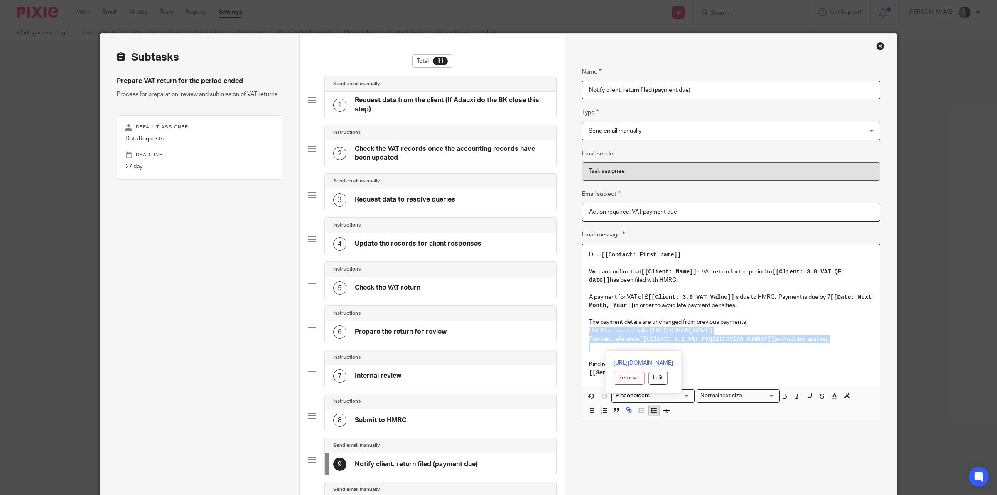
click at [652, 410] on polyline "button" at bounding box center [652, 411] width 1 height 2
click at [745, 354] on p at bounding box center [736, 351] width 276 height 17
click at [746, 321] on p "The payment details are unchanged from previous payments." at bounding box center [731, 322] width 284 height 8
click at [639, 413] on line "button" at bounding box center [641, 413] width 5 height 0
click at [591, 412] on icon "button" at bounding box center [591, 410] width 7 height 7
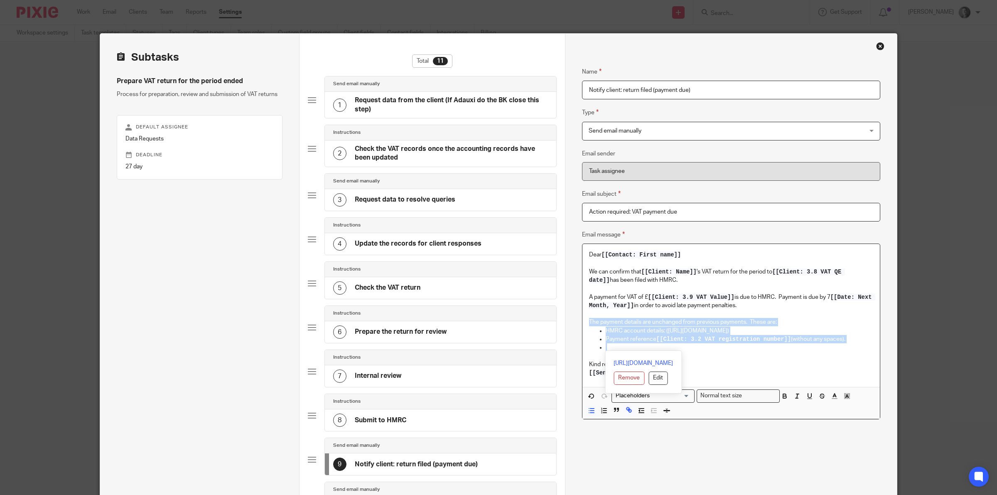
click at [742, 347] on p at bounding box center [740, 351] width 268 height 17
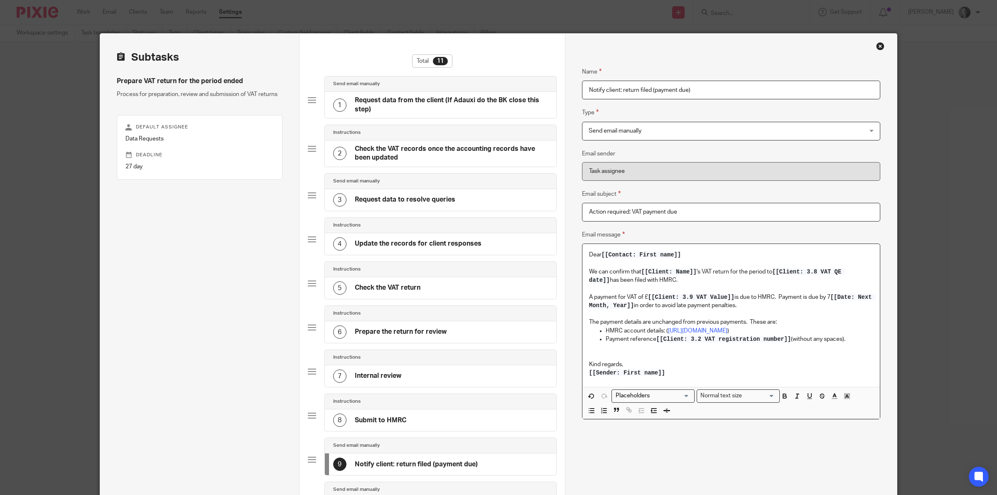
click at [615, 297] on p "A payment for VAT of £ [[Client: 3.9 VAT Value]] is due to HMRC. Payment is due…" at bounding box center [731, 301] width 284 height 17
click at [676, 398] on input "Search for option" at bounding box center [651, 395] width 77 height 9
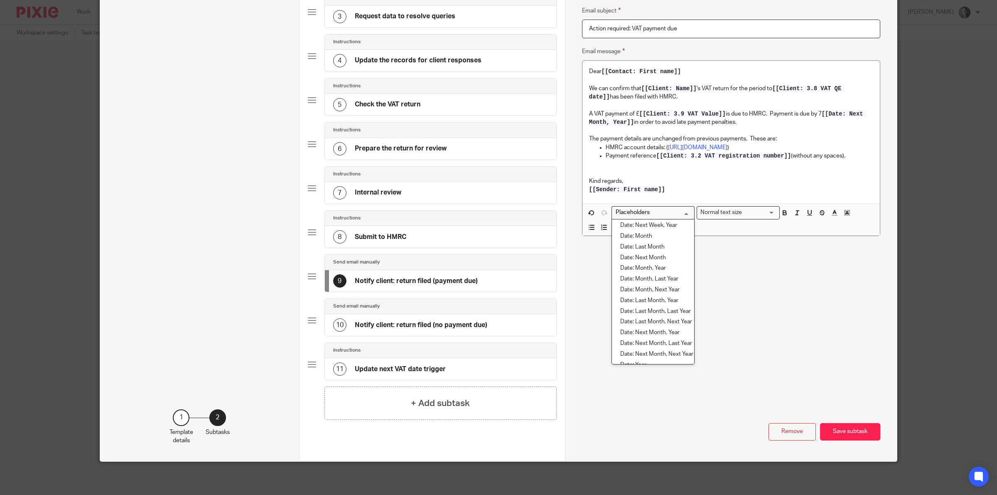
scroll to position [1275, 0]
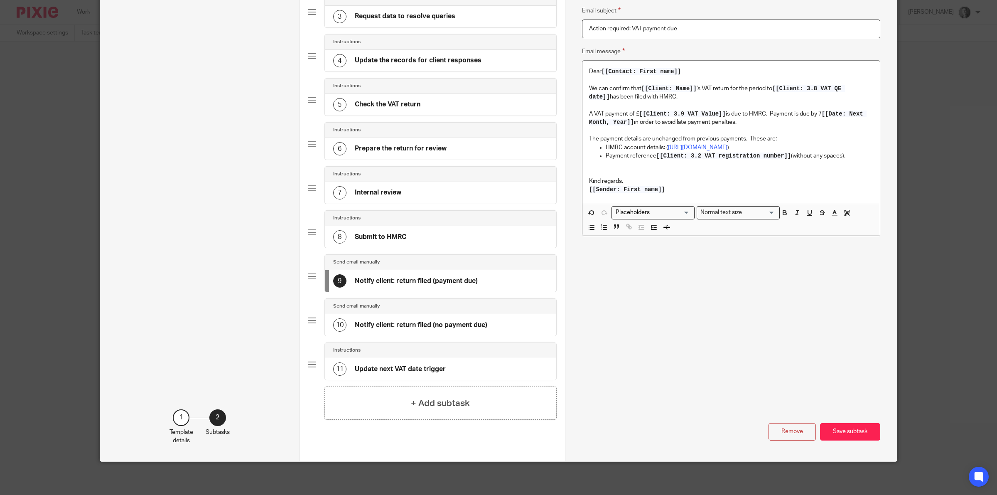
click at [707, 258] on div "Name Notify client: return filed (payment due) Type Send email manually Send em…" at bounding box center [731, 106] width 298 height 471
click at [849, 424] on button "Save subtask" at bounding box center [850, 432] width 60 height 18
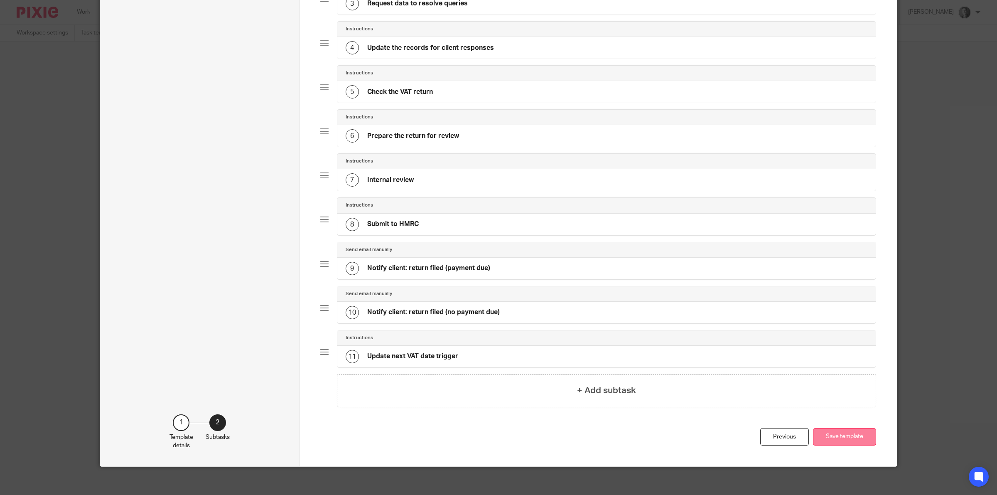
click at [829, 437] on button "Save template" at bounding box center [844, 437] width 63 height 18
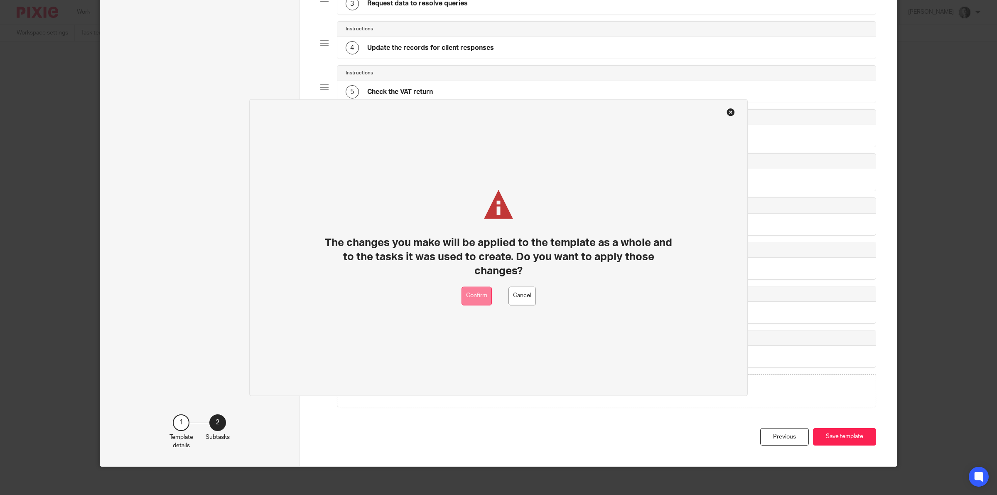
click at [484, 294] on button "Confirm" at bounding box center [477, 295] width 30 height 19
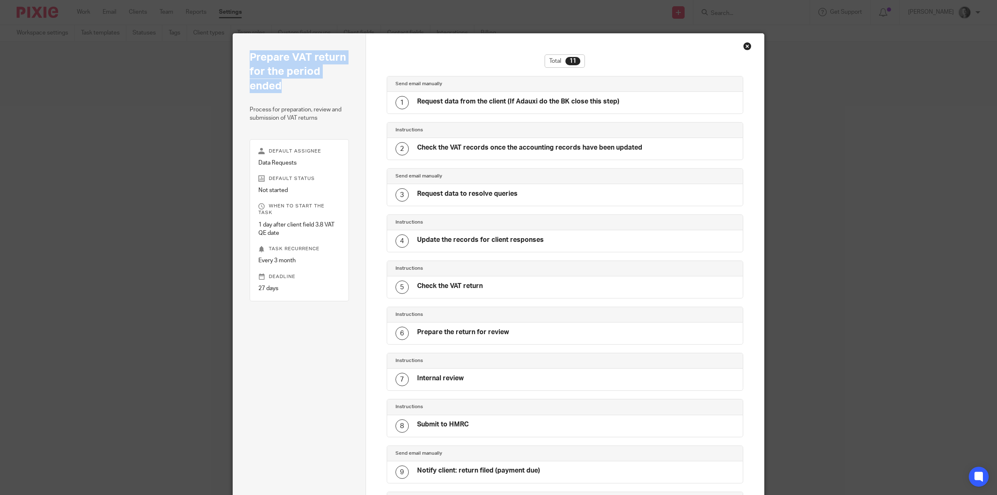
drag, startPoint x: 248, startPoint y: 55, endPoint x: 278, endPoint y: 84, distance: 41.1
click at [278, 83] on h2 "Prepare VAT return for the period ended" at bounding box center [299, 71] width 99 height 43
copy h2 "Prepare VAT return for the period ended"
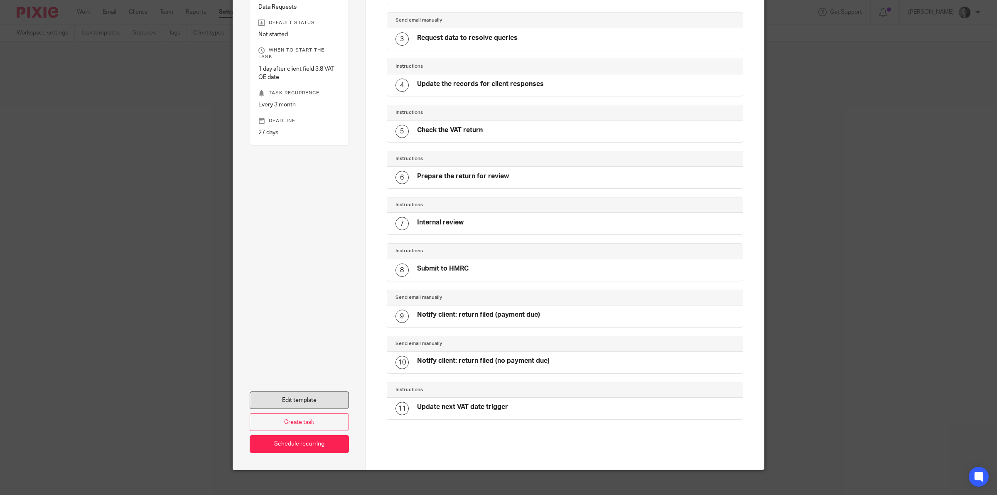
click at [302, 402] on link "Edit template" at bounding box center [299, 400] width 99 height 18
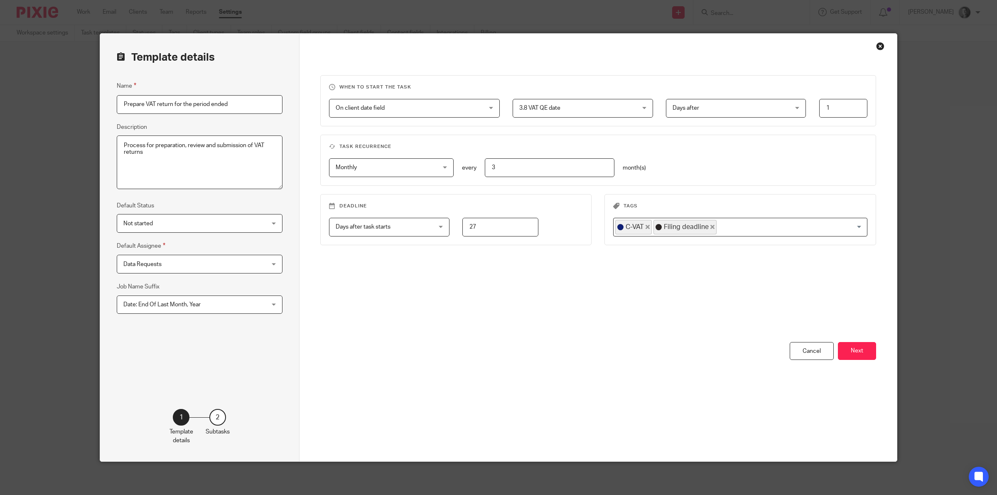
click at [403, 224] on span "Days after task starts" at bounding box center [381, 226] width 91 height 17
click at [435, 204] on h3 "Deadline" at bounding box center [456, 206] width 254 height 7
click at [435, 231] on div "Days after task starts Days after task starts" at bounding box center [389, 227] width 121 height 19
click at [811, 350] on div "Cancel" at bounding box center [812, 351] width 44 height 18
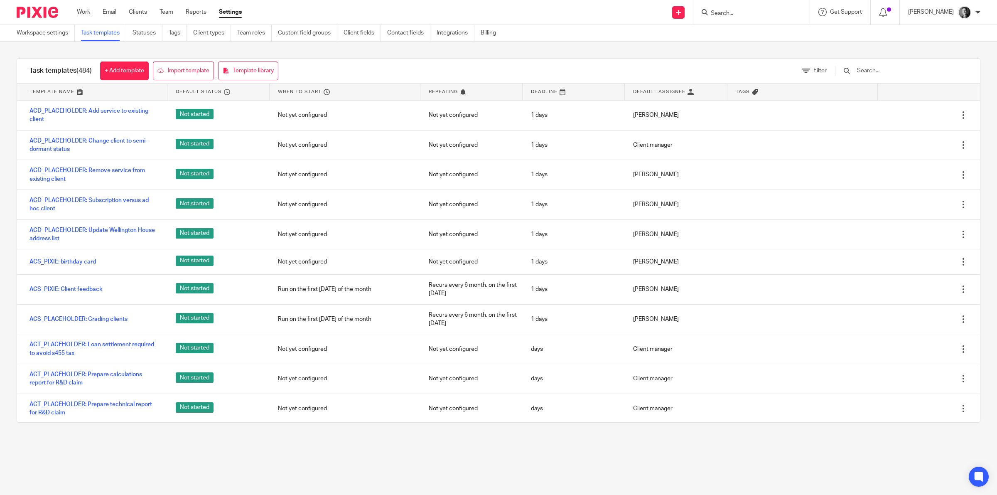
click at [900, 70] on input "text" at bounding box center [904, 70] width 97 height 9
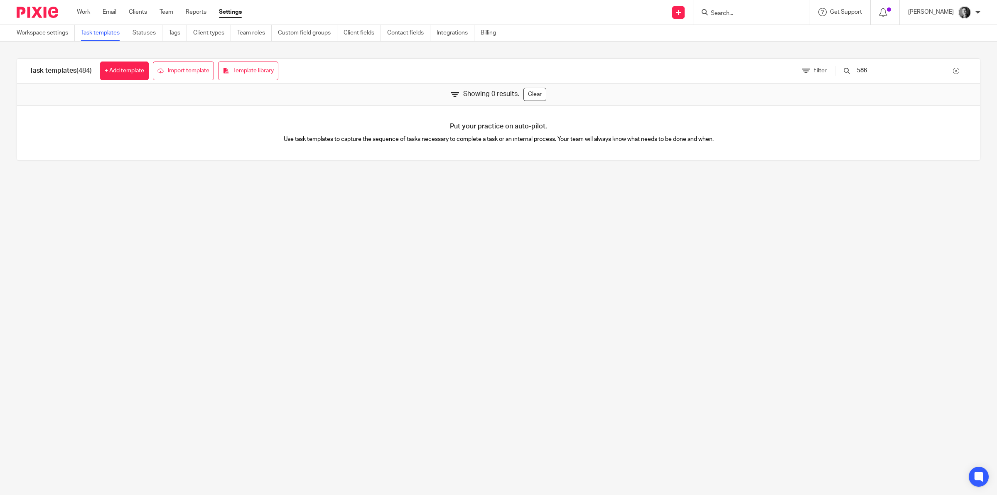
click at [899, 69] on input "586" at bounding box center [904, 70] width 97 height 9
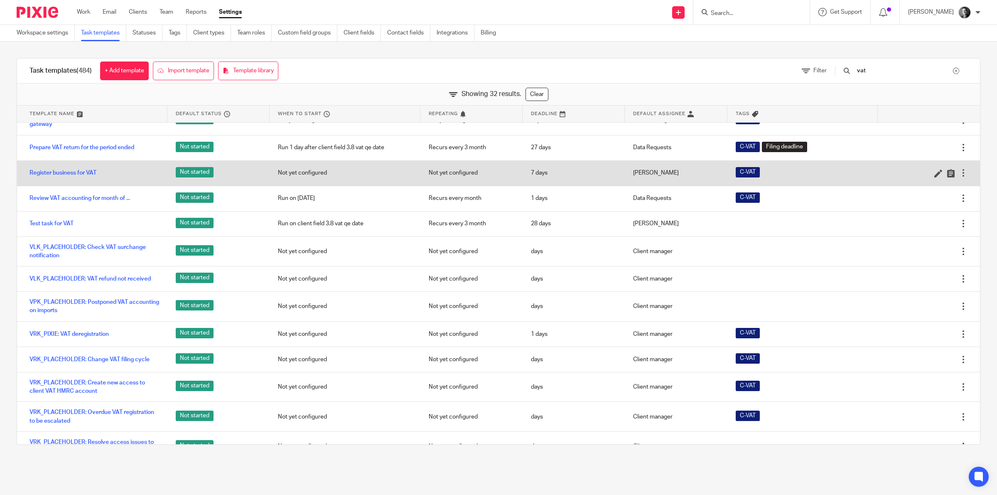
scroll to position [156, 0]
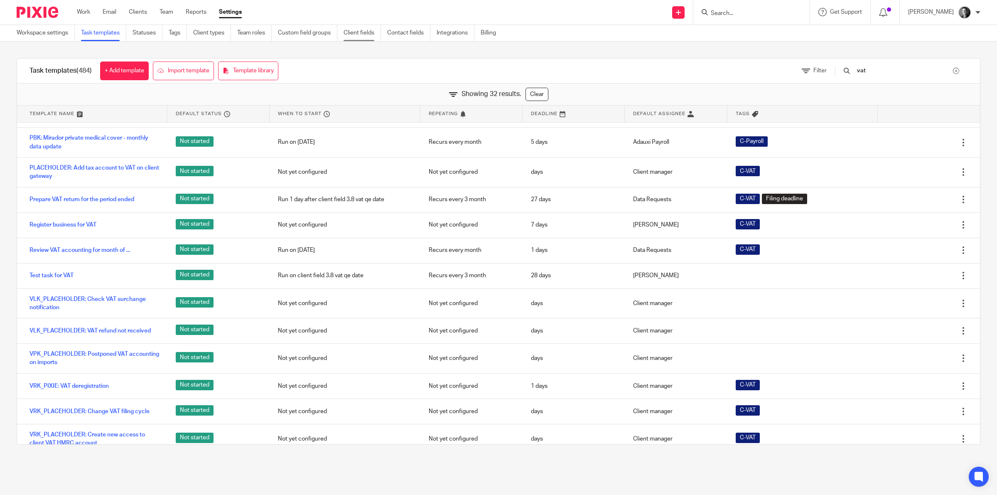
type input "vat"
click at [359, 33] on link "Client fields" at bounding box center [362, 33] width 37 height 16
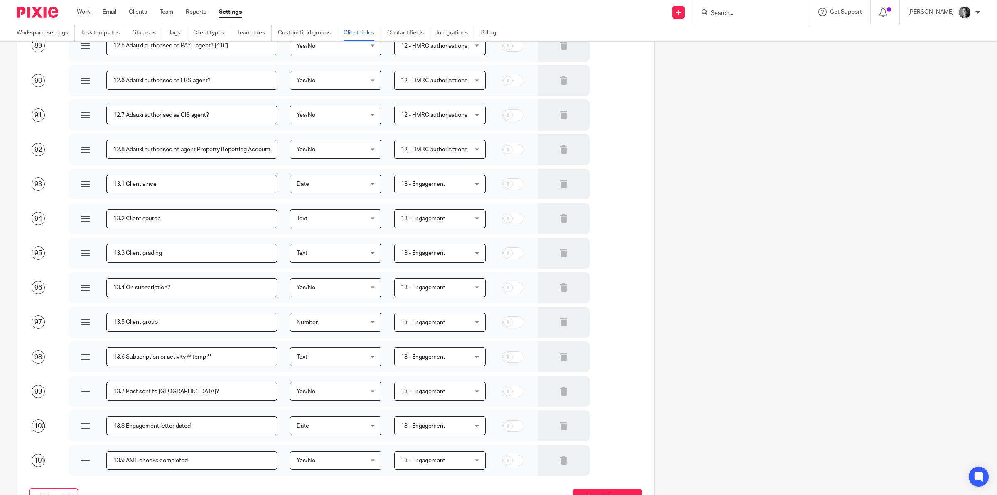
scroll to position [3178, 0]
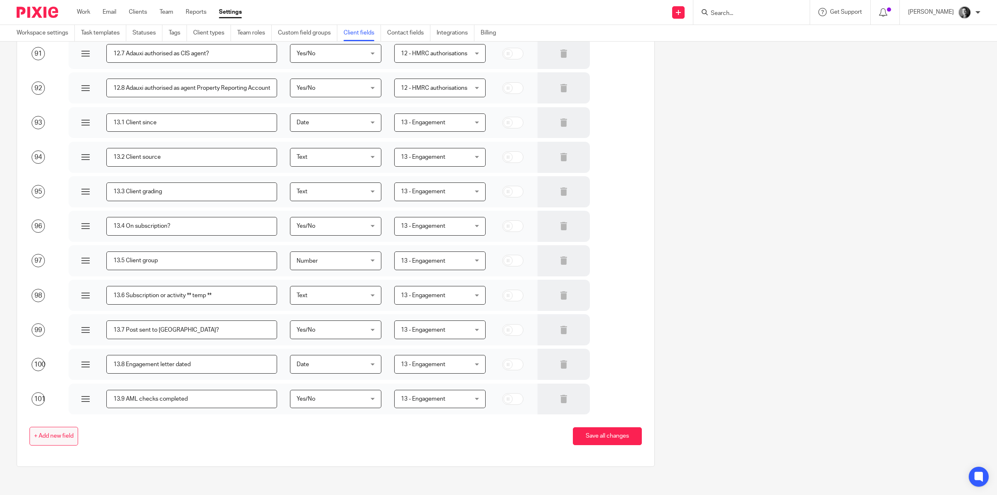
click at [61, 439] on button "+ Add new field" at bounding box center [54, 436] width 49 height 19
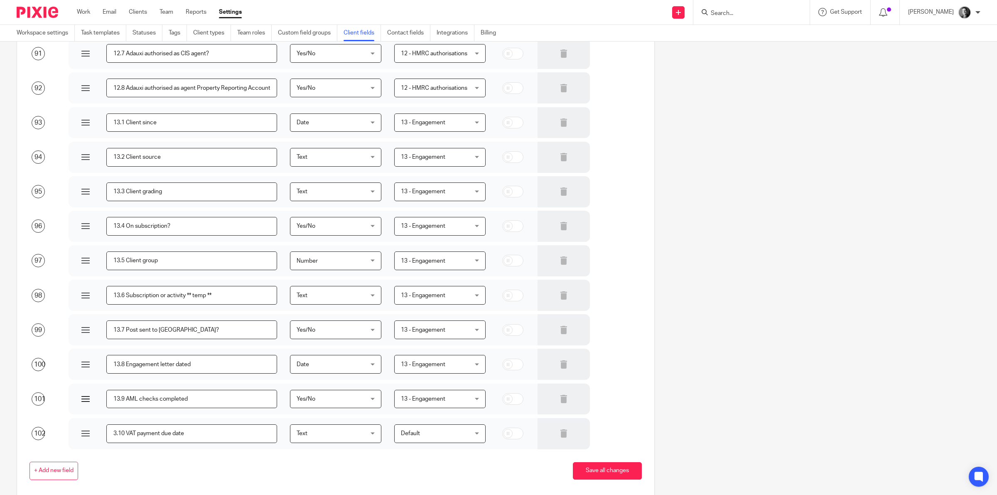
type input "3.10 VAT payment due date"
click at [312, 433] on span "Text" at bounding box center [330, 433] width 67 height 17
click at [307, 414] on li "Date" at bounding box center [330, 415] width 89 height 17
click at [422, 432] on span "Default" at bounding box center [434, 433] width 67 height 17
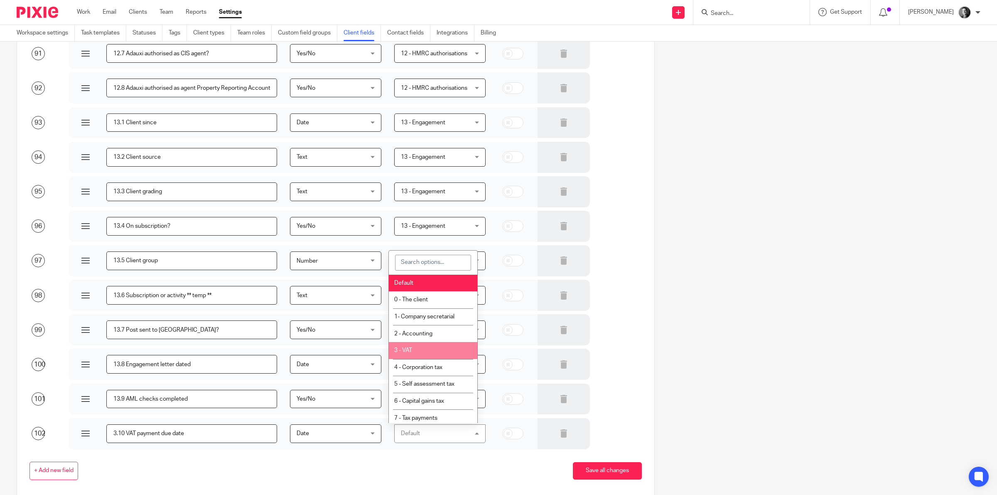
click at [429, 352] on li "3 - VAT" at bounding box center [433, 350] width 89 height 17
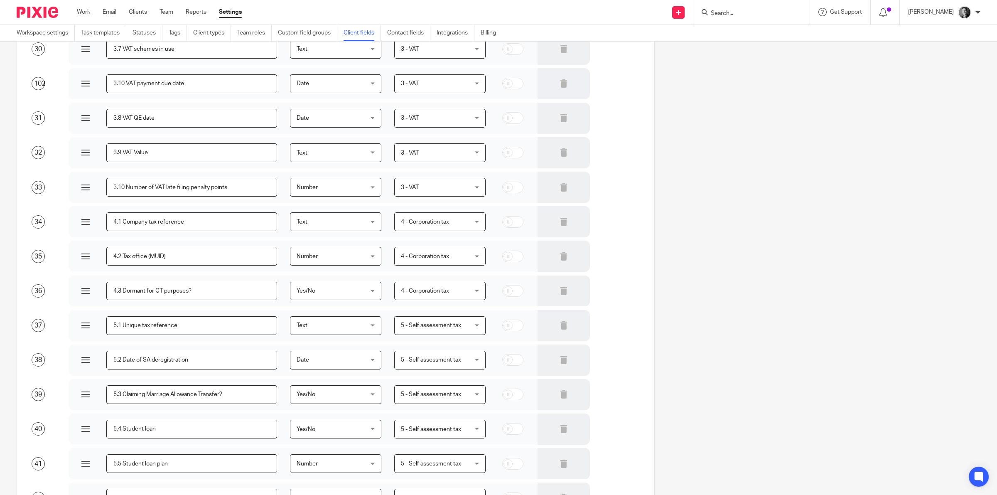
scroll to position [1072, 0]
click at [120, 188] on input "3.10 Number of VAT late filing penalty points" at bounding box center [191, 190] width 171 height 19
type input "3.11 Number of VAT late filing penalty points"
click at [136, 83] on input "3.8 VAT QE date" at bounding box center [191, 87] width 171 height 19
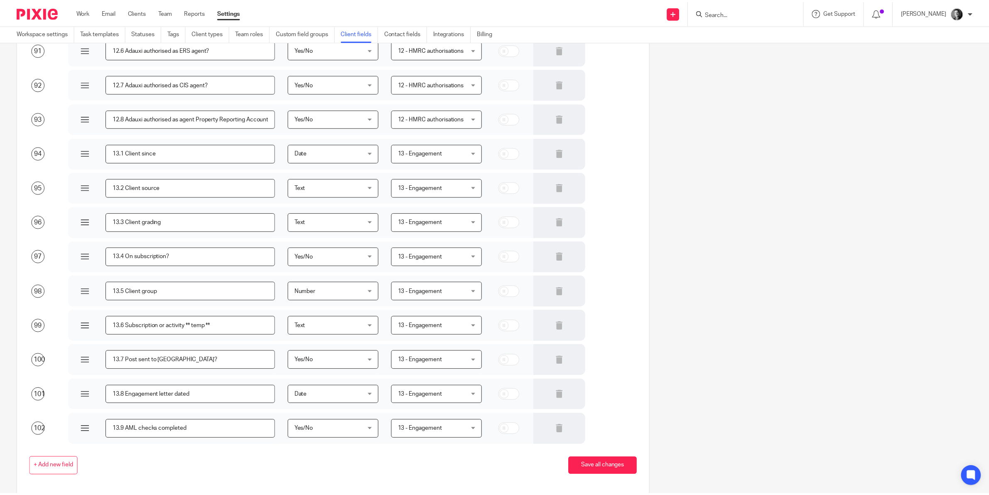
scroll to position [3213, 0]
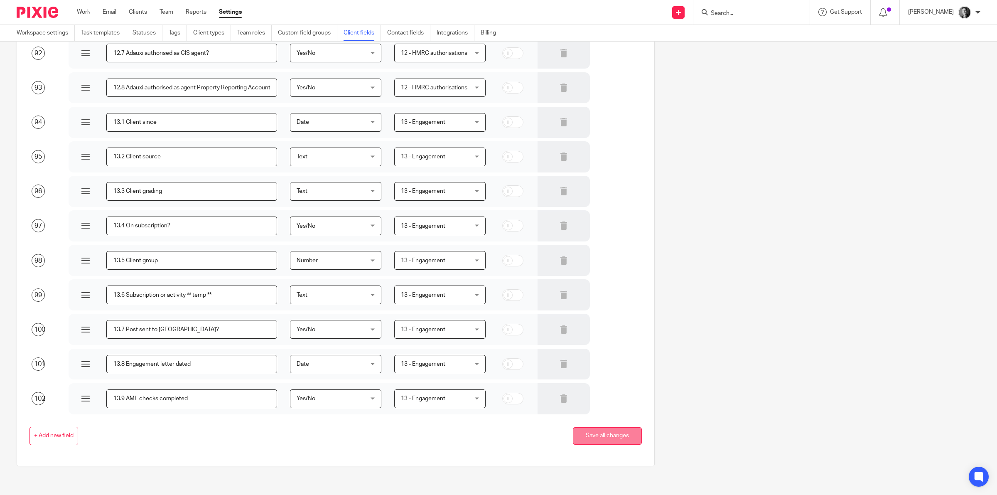
type input "3.8 VAT return period end date"
click at [612, 431] on button "Save all changes" at bounding box center [607, 436] width 69 height 18
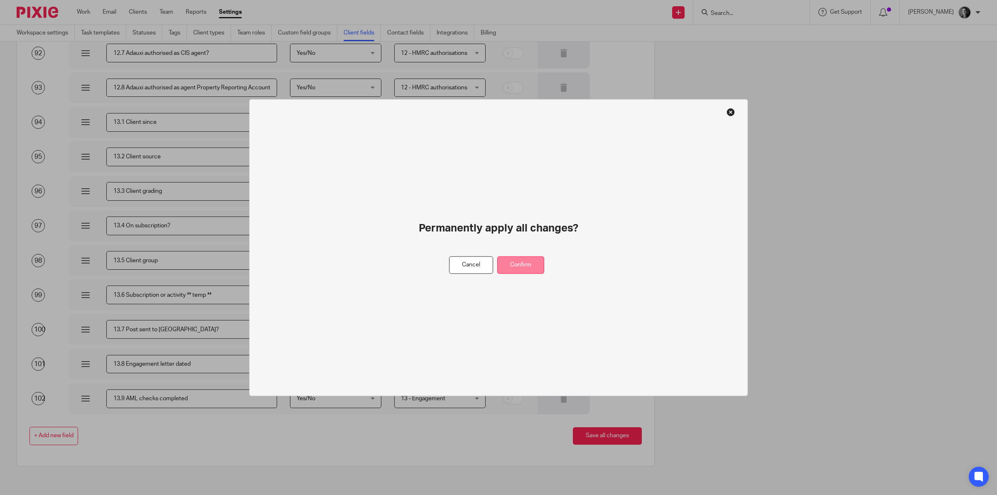
click at [523, 266] on button "Confirm" at bounding box center [520, 265] width 47 height 18
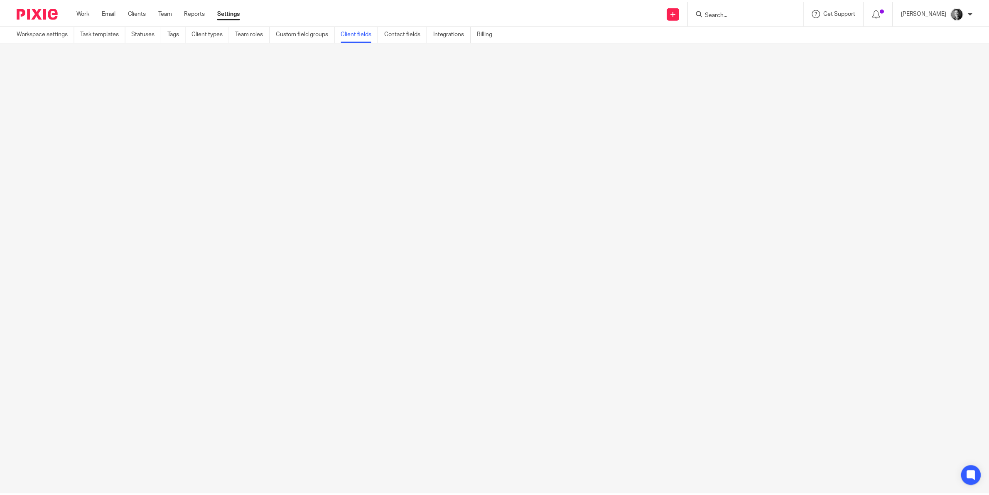
scroll to position [0, 0]
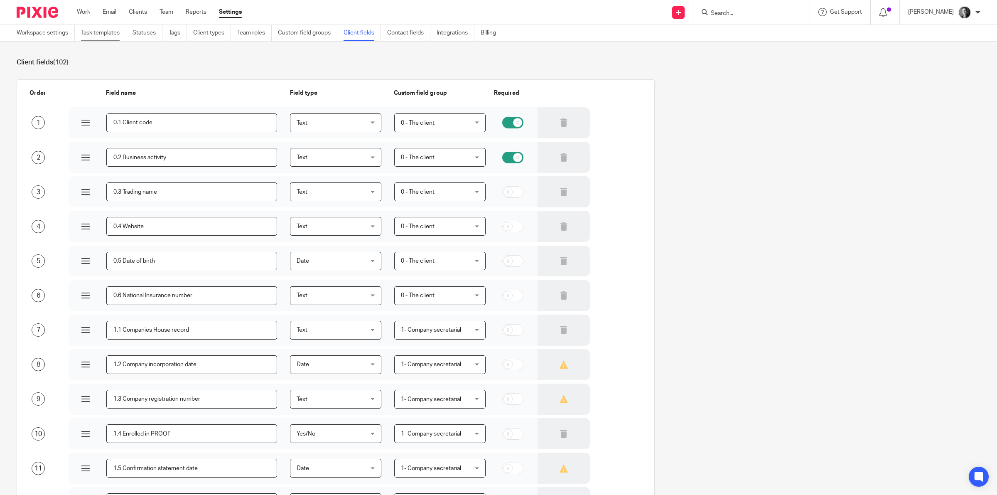
click at [112, 32] on link "Task templates" at bounding box center [103, 33] width 45 height 16
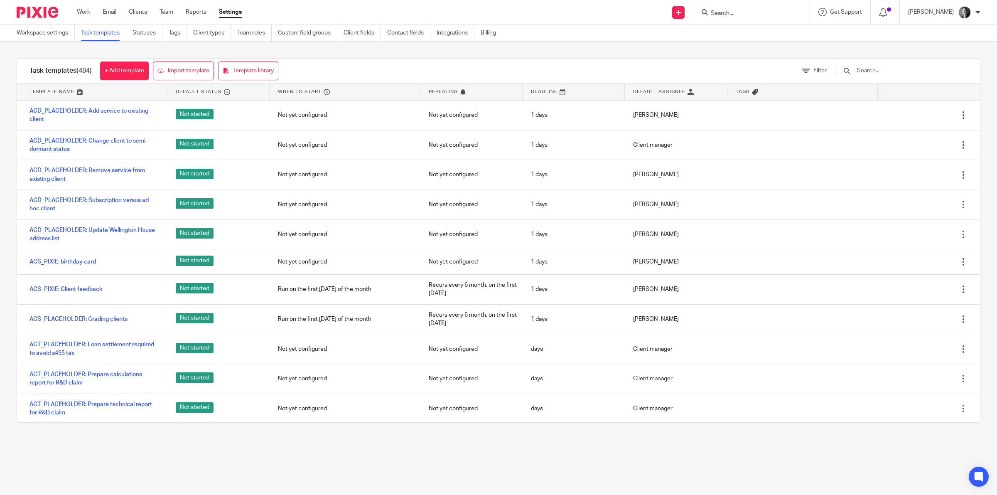
click at [892, 71] on input "text" at bounding box center [904, 70] width 97 height 9
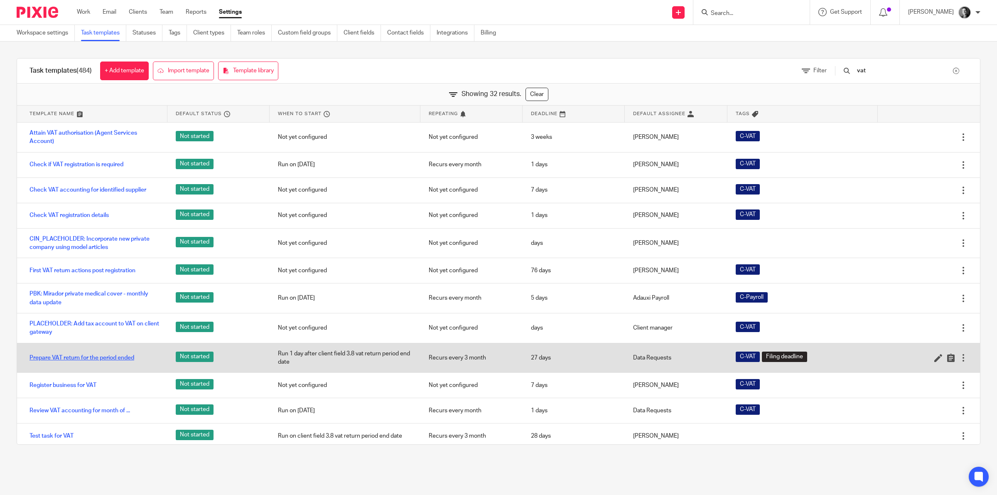
type input "vat"
click at [126, 361] on link "Prepare VAT return for the period ended" at bounding box center [82, 358] width 105 height 8
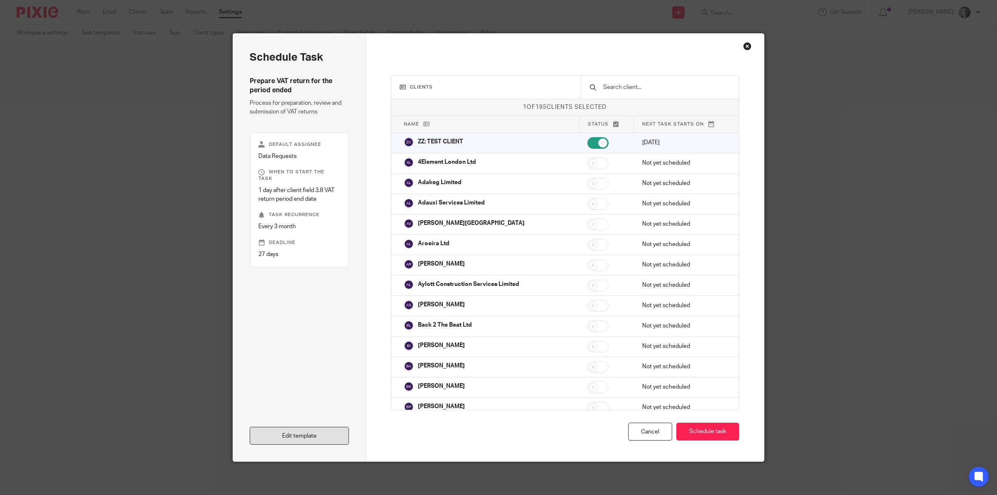
click at [328, 435] on link "Edit template" at bounding box center [299, 436] width 99 height 18
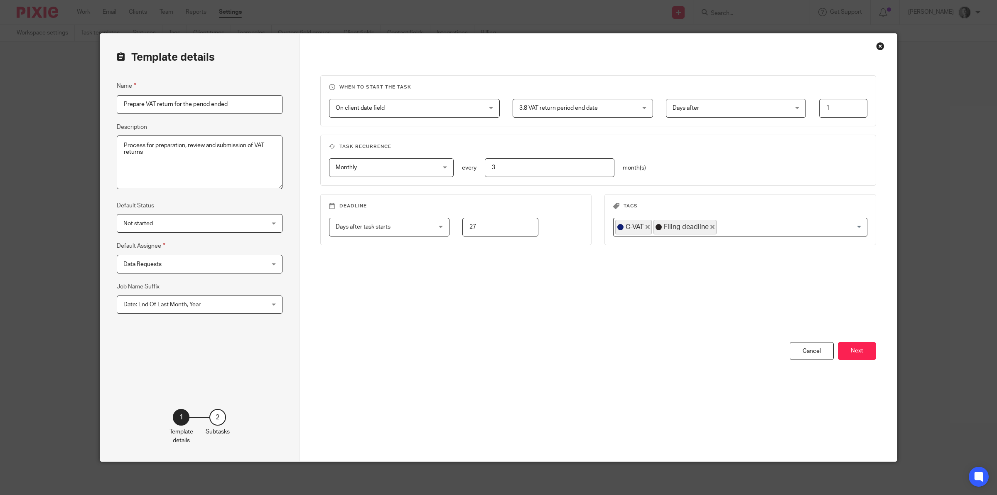
click at [309, 285] on div "When to start the task On client date field On client date field Disable On dat…" at bounding box center [599, 248] width 598 height 428
click at [269, 302] on div "Date: End Of Last Month, Year Date: End Of Last Month, Year" at bounding box center [200, 304] width 166 height 19
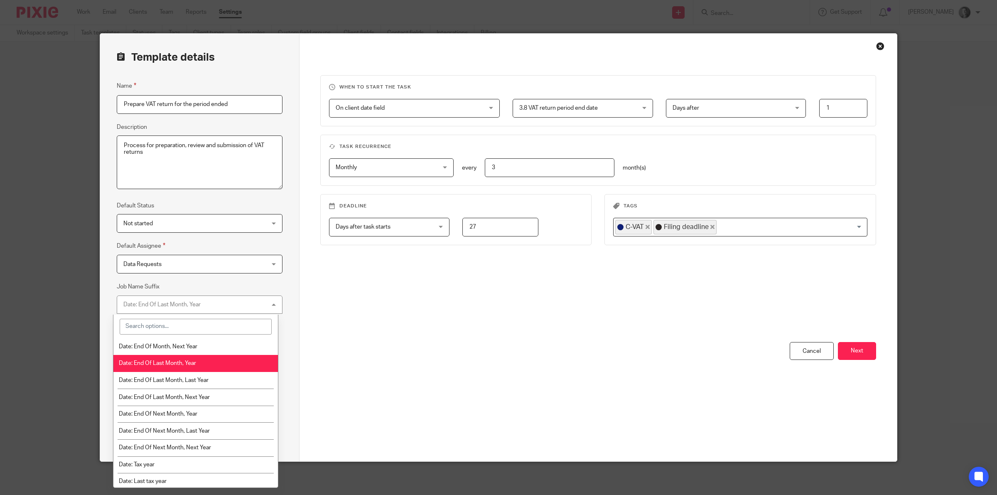
scroll to position [723, 0]
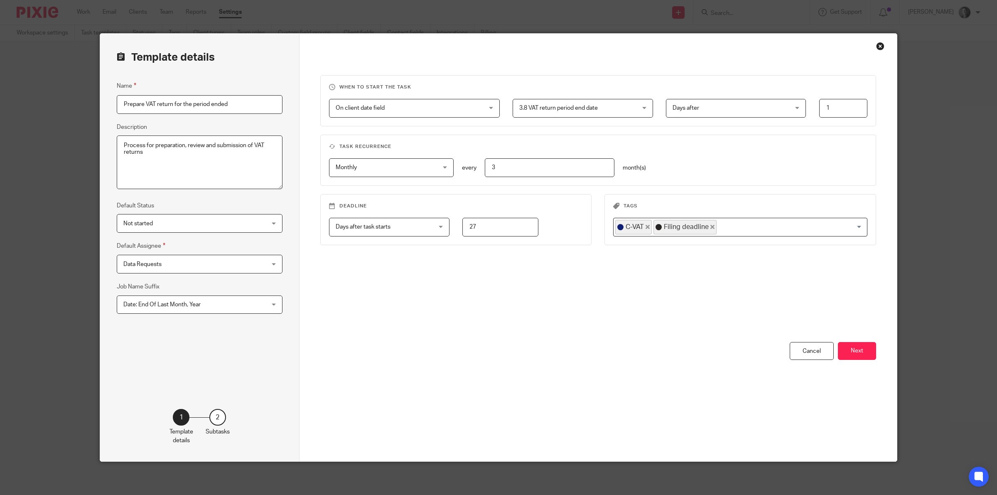
click at [344, 393] on div "You have unsaved changes Cancel Next" at bounding box center [598, 401] width 556 height 119
click at [844, 348] on button "Next" at bounding box center [857, 351] width 38 height 18
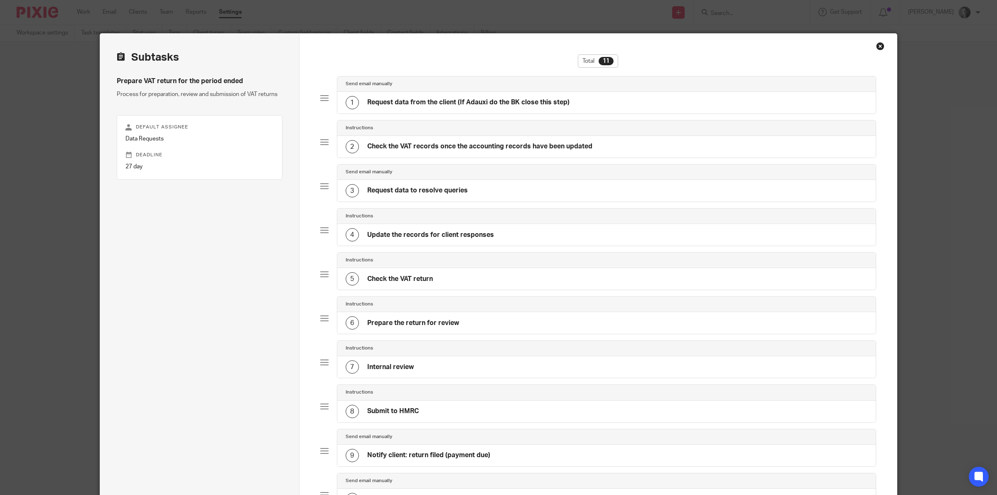
scroll to position [196, 0]
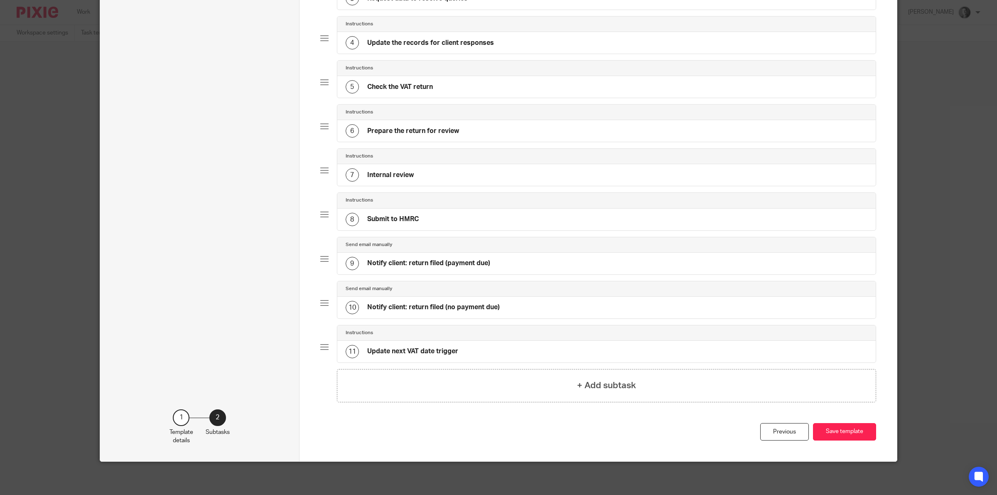
click at [497, 266] on div "9 Notify client: return filed (payment due)" at bounding box center [606, 264] width 539 height 22
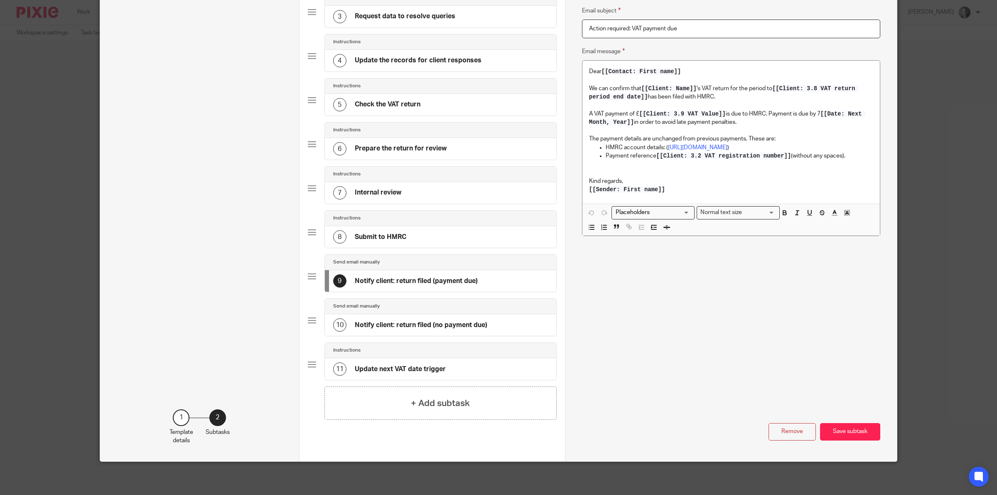
scroll to position [0, 0]
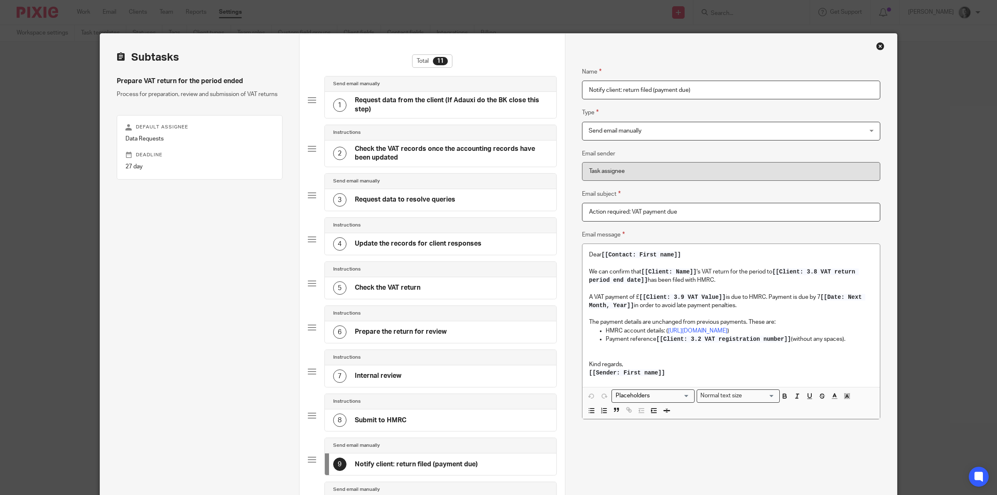
click at [816, 295] on p "A VAT payment of £ [[Client: 3.9 VAT Value]] is due to HMRC. Payment is due by …" at bounding box center [731, 301] width 284 height 17
click at [821, 296] on span "[[Date: Next Month, Year]]" at bounding box center [727, 301] width 276 height 15
click at [675, 399] on input "Search for option" at bounding box center [651, 395] width 77 height 9
type input "3.10"
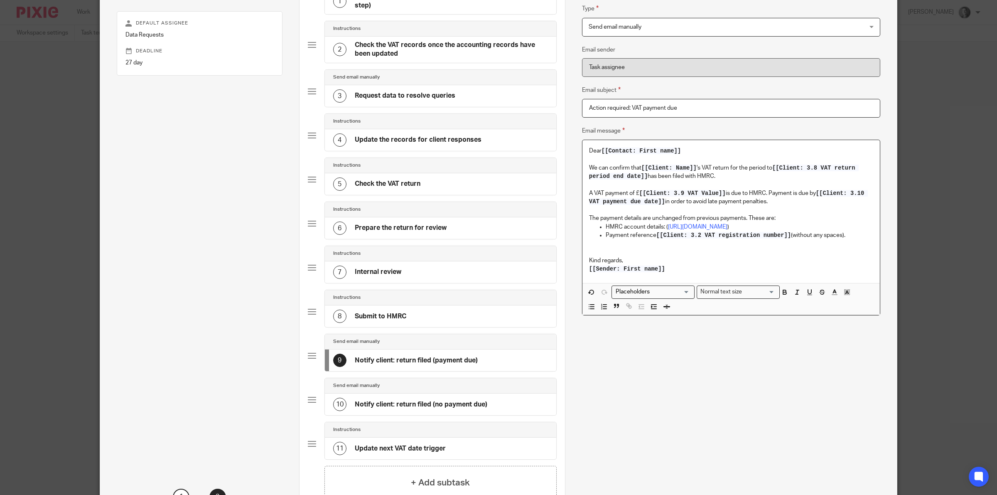
scroll to position [187, 0]
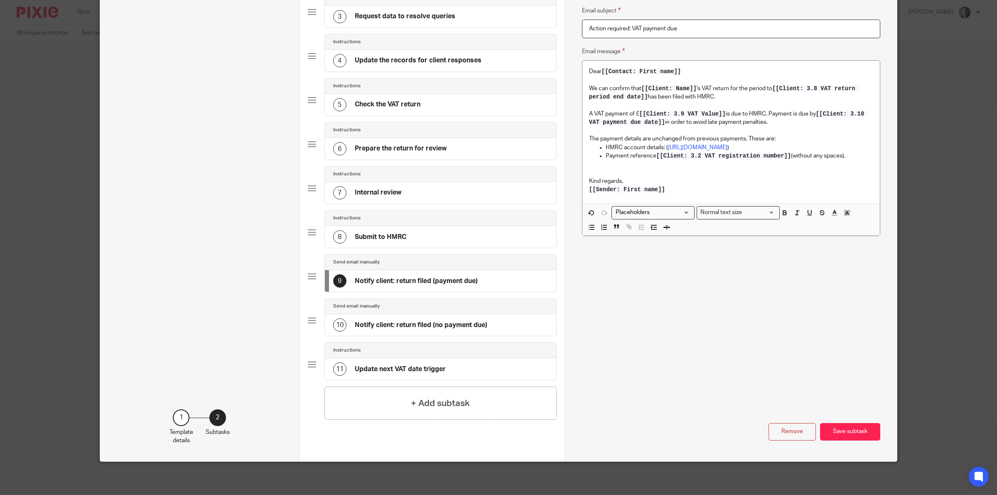
click at [452, 371] on div "11 Update next VAT date trigger" at bounding box center [440, 369] width 231 height 22
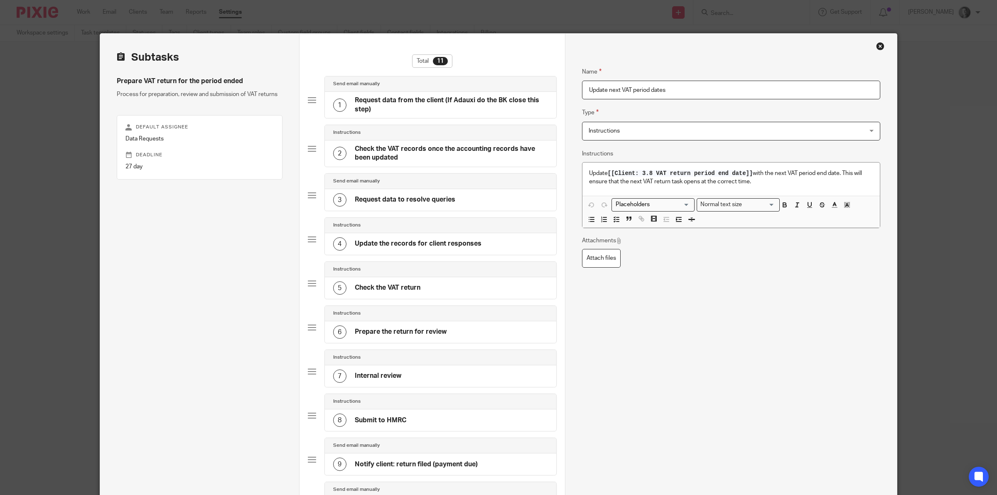
type input "Update next VAT period dates"
click at [758, 183] on p "Update [[Client: 3.8 VAT return period end date]] with the next VAT period end …" at bounding box center [731, 177] width 284 height 17
paste div
click at [588, 221] on icon "button" at bounding box center [591, 219] width 7 height 7
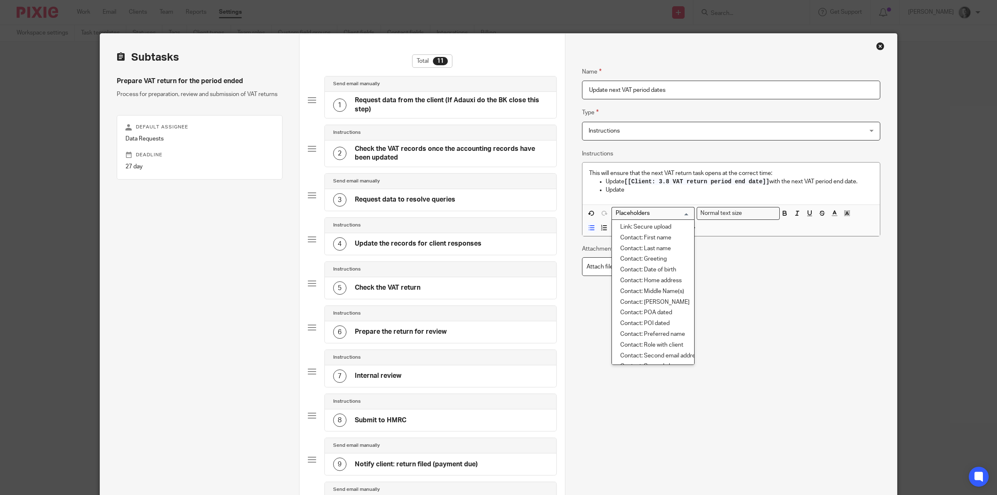
click at [685, 215] on input "Search for option" at bounding box center [651, 213] width 77 height 9
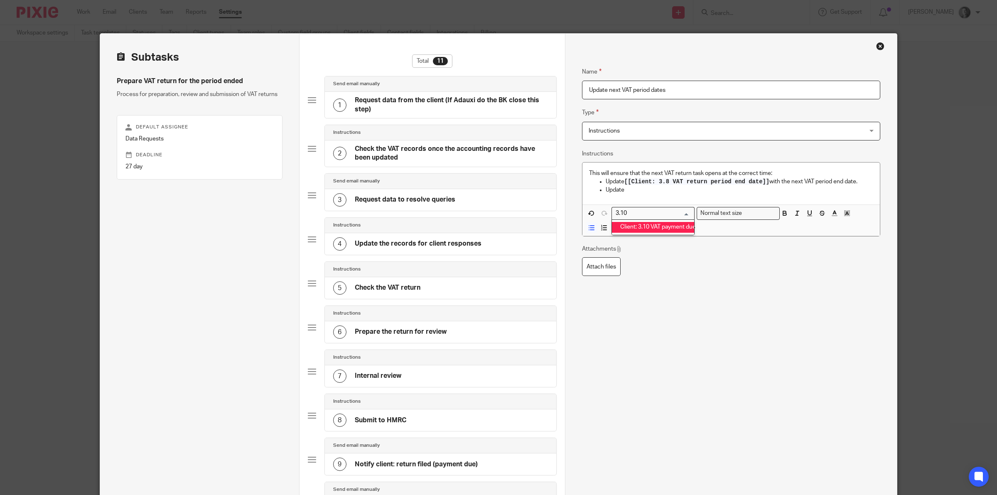
type input "3.10"
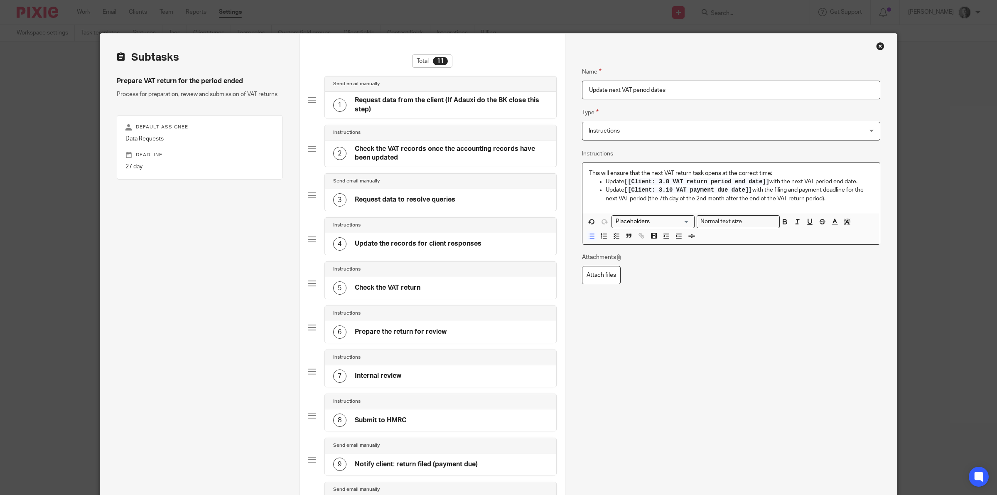
scroll to position [187, 0]
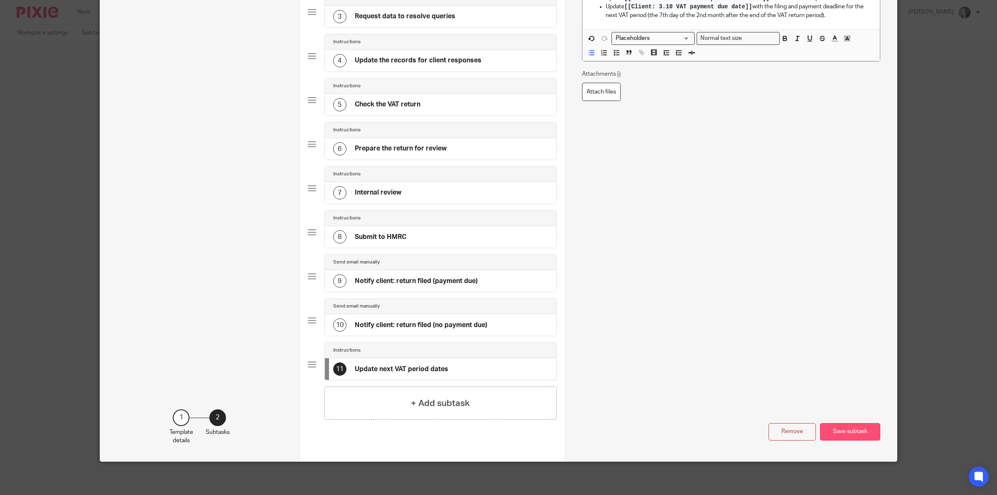
click at [838, 432] on button "Save subtask" at bounding box center [850, 432] width 60 height 18
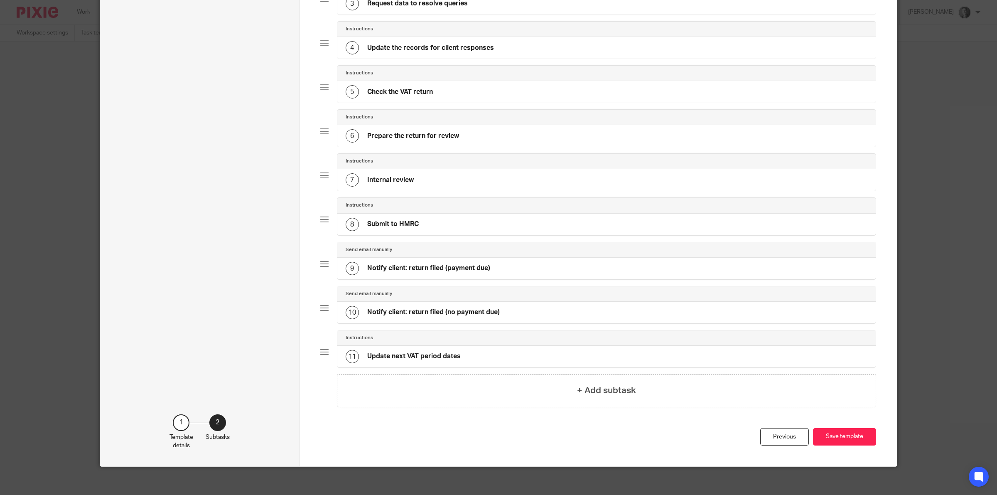
click at [516, 228] on div "8 Submit to HMRC" at bounding box center [606, 225] width 539 height 22
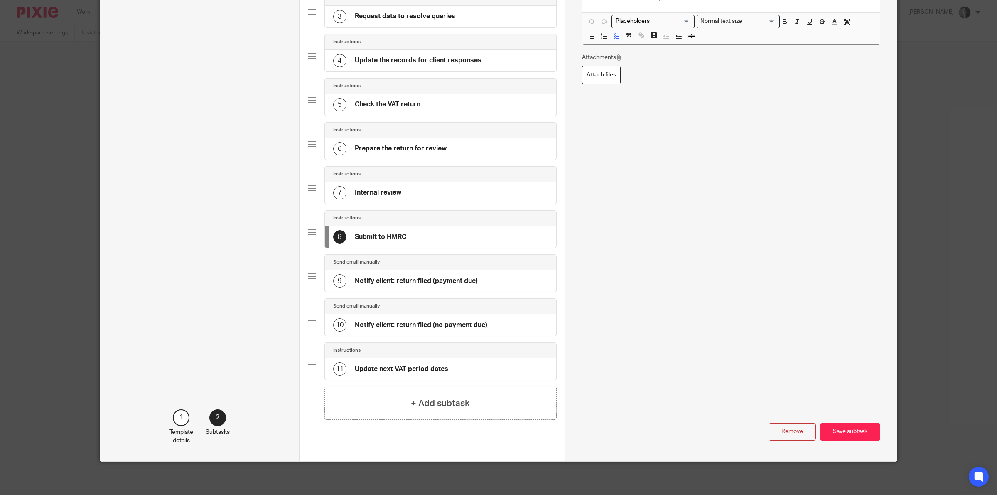
scroll to position [0, 0]
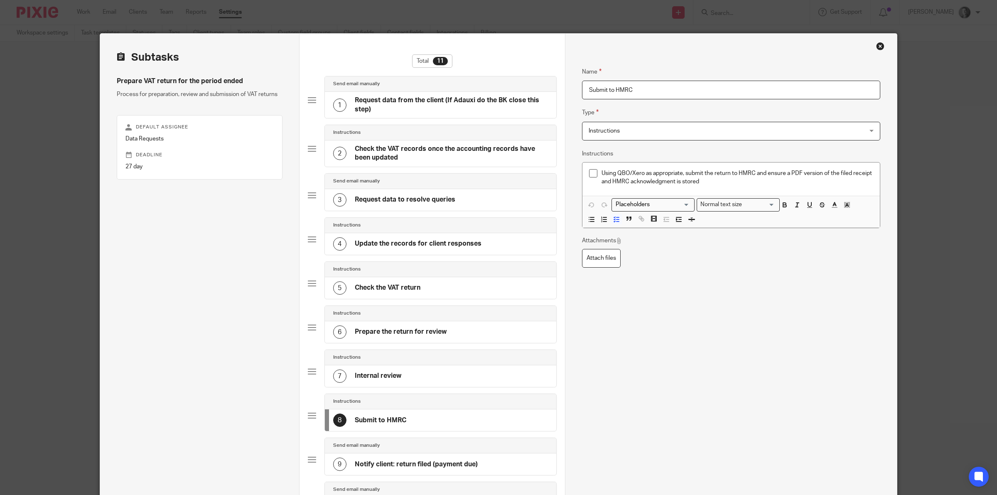
click at [655, 176] on p "Using QBO/Xero as appropriate, submit the return to HMRC and ensure a PDF versi…" at bounding box center [738, 177] width 272 height 17
click at [613, 219] on icon "button" at bounding box center [616, 219] width 7 height 7
click at [606, 89] on input "Submit to HMRC" at bounding box center [731, 90] width 298 height 19
type input "Submit the return to HMRC"
click at [740, 173] on p "Using QBO/Xero as appropriate, submit the return to HMRC and ensure a PDF versi…" at bounding box center [731, 177] width 284 height 17
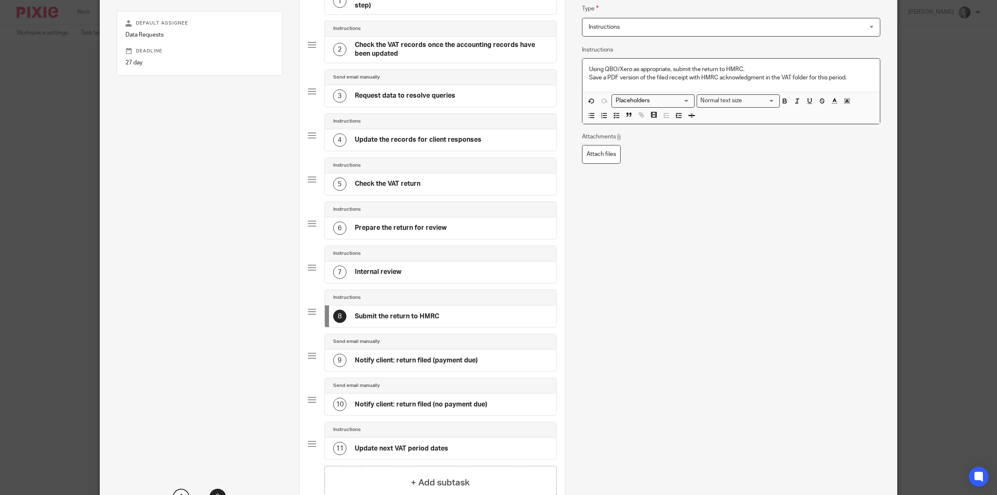
scroll to position [156, 0]
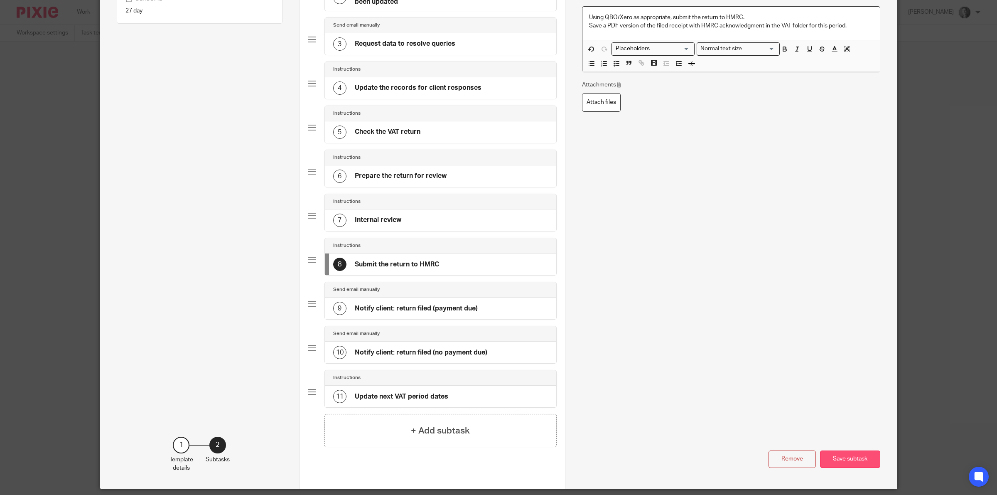
click at [831, 468] on button "Save subtask" at bounding box center [850, 459] width 60 height 18
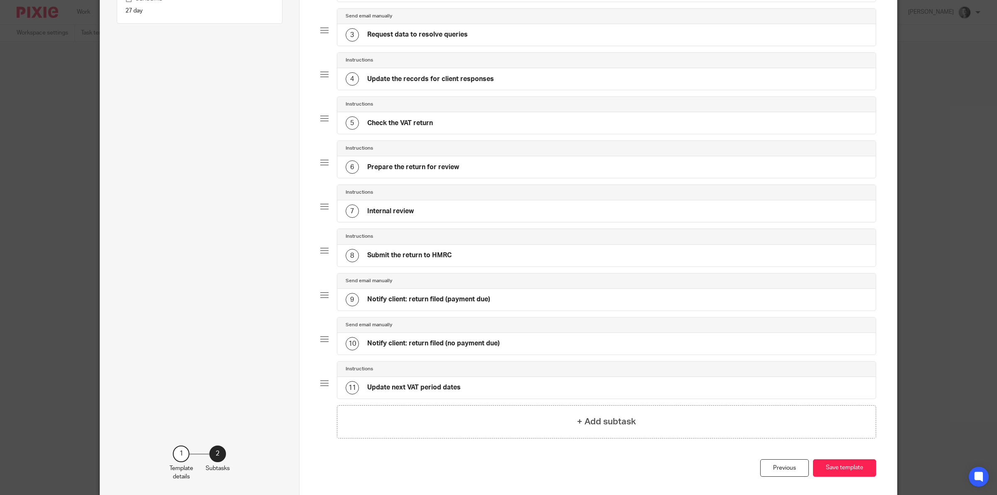
click at [413, 216] on div "7 Internal review" at bounding box center [606, 211] width 539 height 22
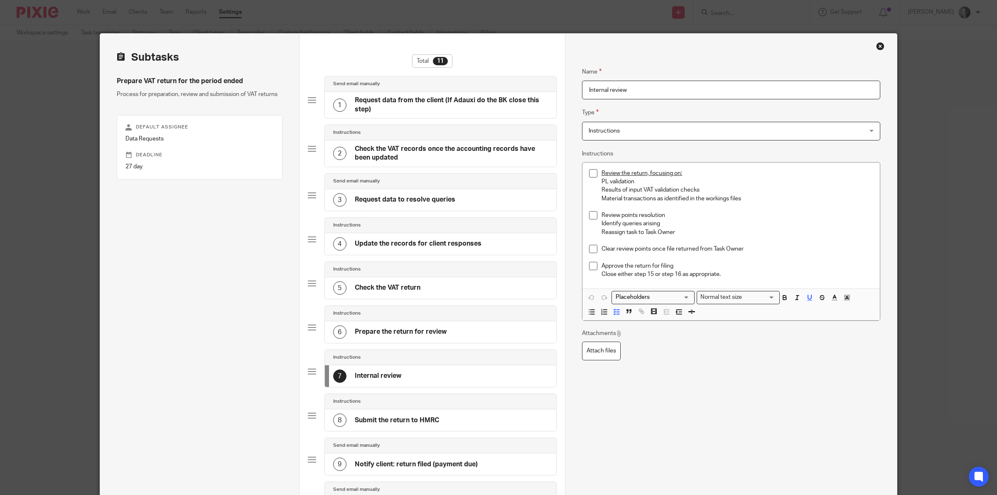
click at [425, 204] on h4 "Request data to resolve queries" at bounding box center [405, 199] width 101 height 9
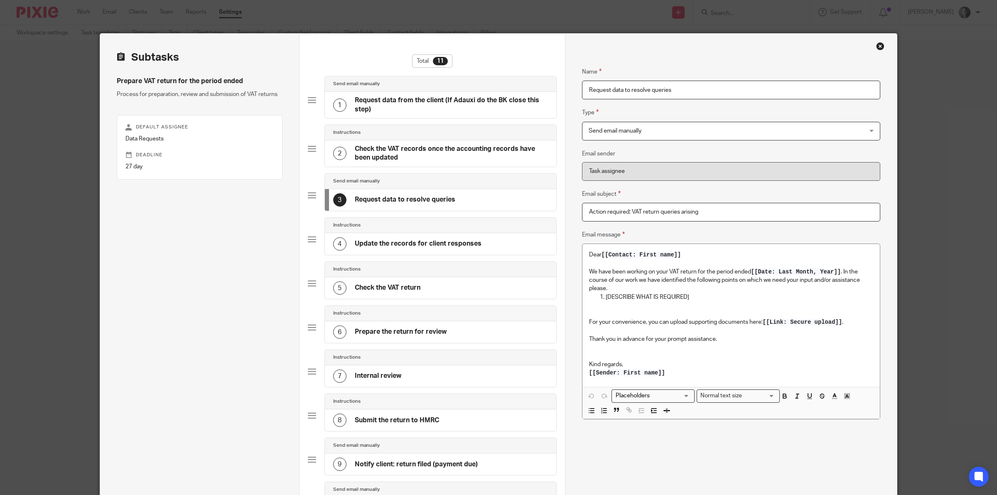
click at [445, 111] on h4 "Request data from the client (If Adauxi do the BK close this step)" at bounding box center [451, 105] width 193 height 18
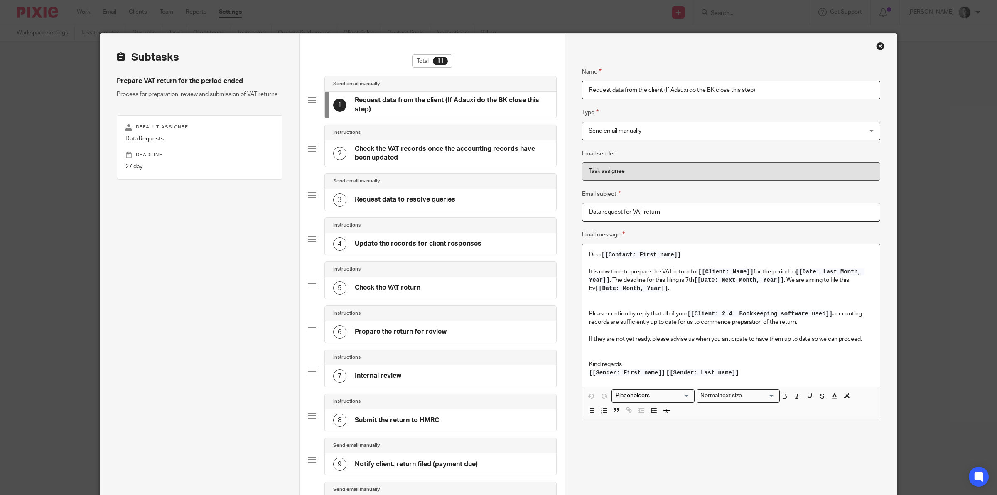
click at [661, 88] on input "Request data from the client (If Adauxi do the BK close this step)" at bounding box center [731, 90] width 298 height 19
type input "Request data from the client (if Adauxi performs the bookkeeping, close this st…"
click at [686, 213] on input "Data request for VAT return" at bounding box center [731, 212] width 298 height 19
click at [682, 397] on input "Search for option" at bounding box center [651, 395] width 77 height 9
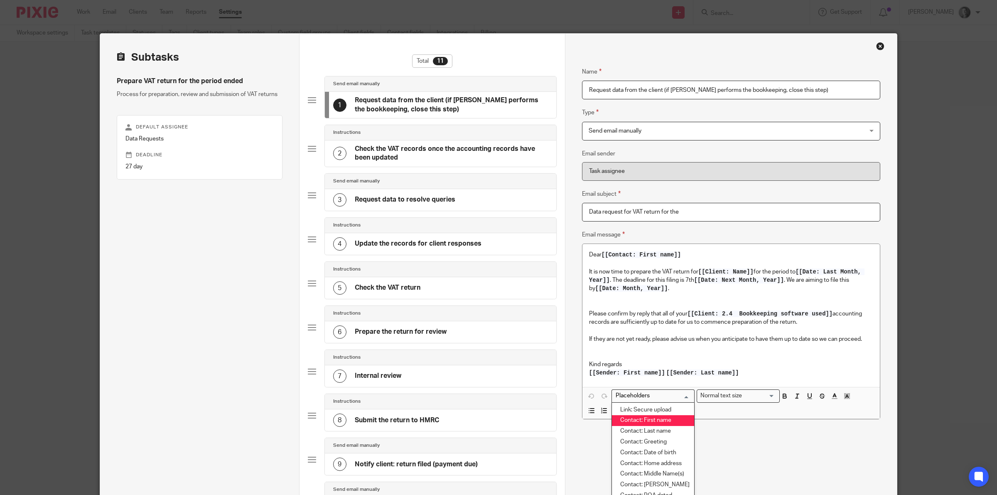
click at [659, 423] on li "Contact: First name" at bounding box center [653, 420] width 82 height 11
click at [709, 213] on input "Data request for VAT return for the" at bounding box center [731, 212] width 298 height 19
type input "Data request for VAT return"
click at [668, 273] on p "It is now time to prepare the VAT return for [[Client: Name]] for the period to…" at bounding box center [731, 280] width 284 height 25
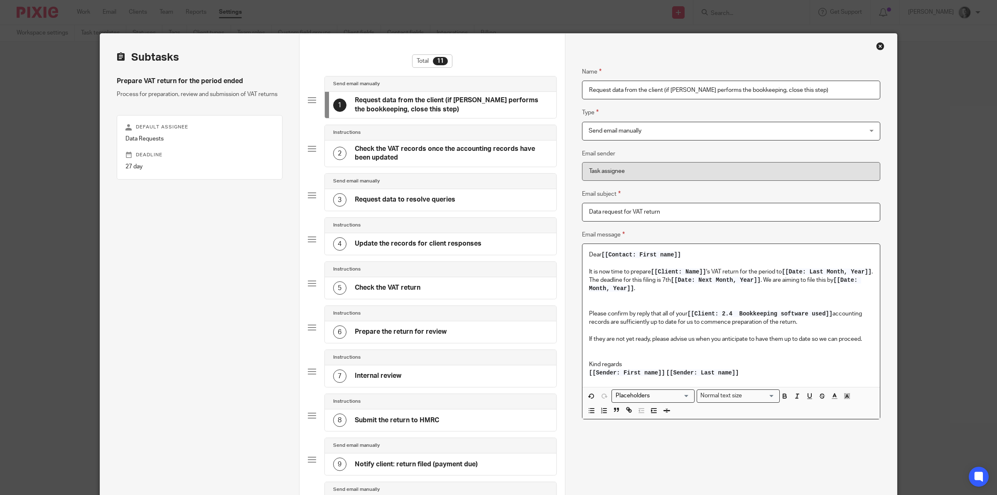
click at [681, 399] on input "Search for option" at bounding box center [651, 395] width 77 height 9
type input "3.8"
click at [685, 399] on input "Search for option" at bounding box center [651, 395] width 77 height 9
type input "3.1"
click at [678, 398] on input "Search for option" at bounding box center [651, 395] width 77 height 9
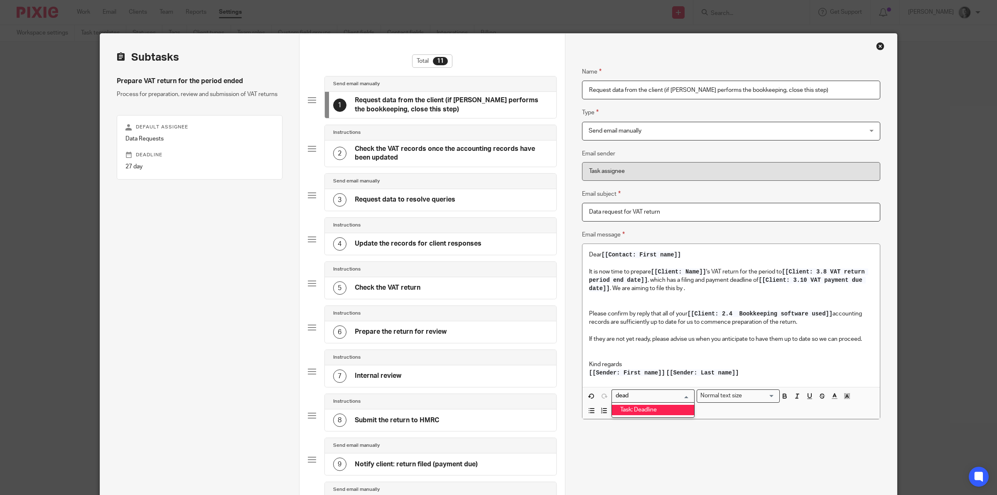
click at [665, 408] on li "Task: Deadline" at bounding box center [653, 410] width 82 height 11
type input "dead"
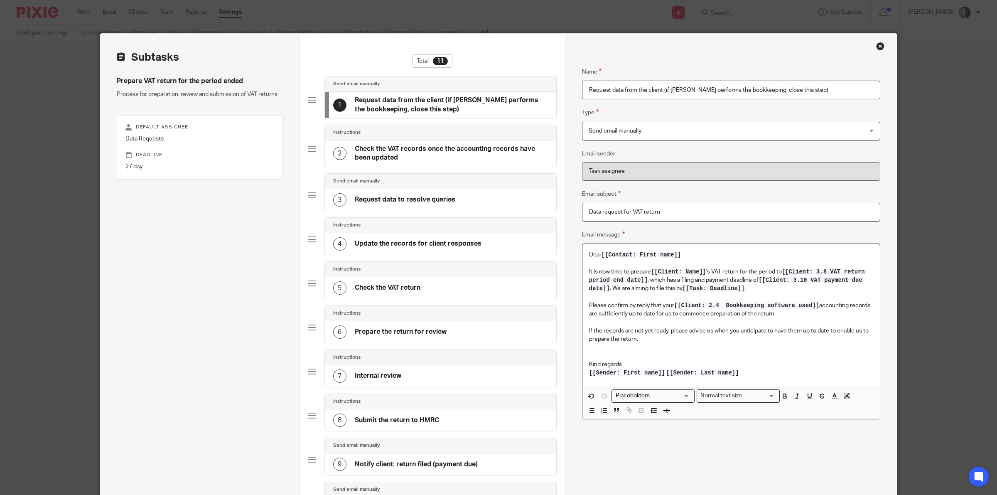
scroll to position [187, 0]
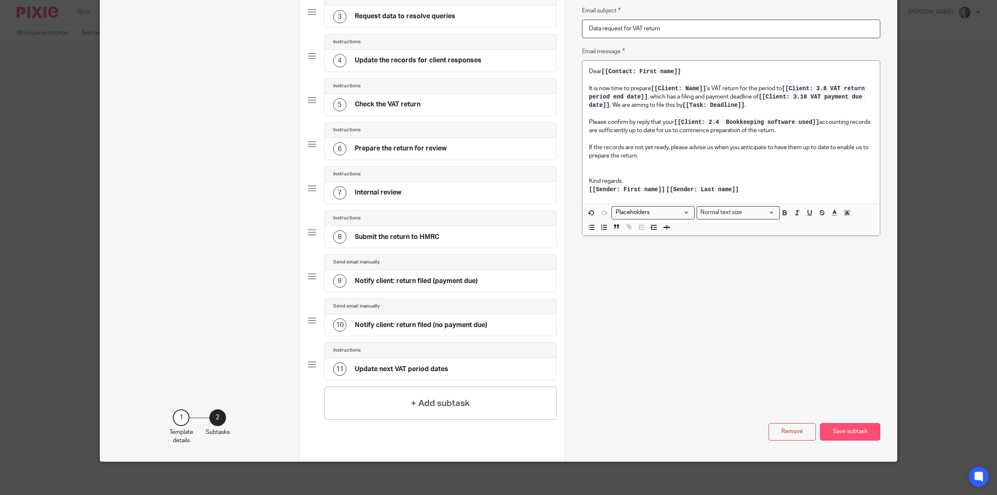
click at [857, 428] on button "Save subtask" at bounding box center [850, 432] width 60 height 18
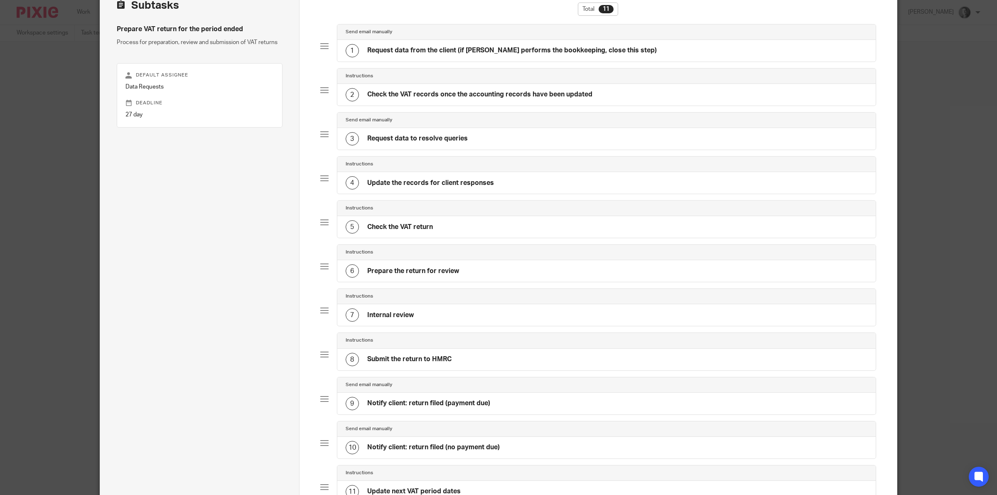
scroll to position [196, 0]
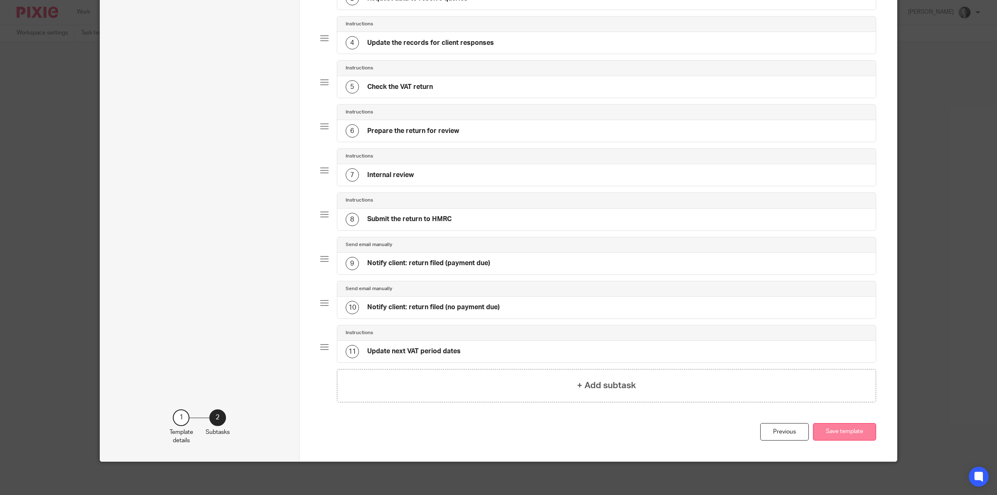
click at [858, 430] on button "Save template" at bounding box center [844, 432] width 63 height 18
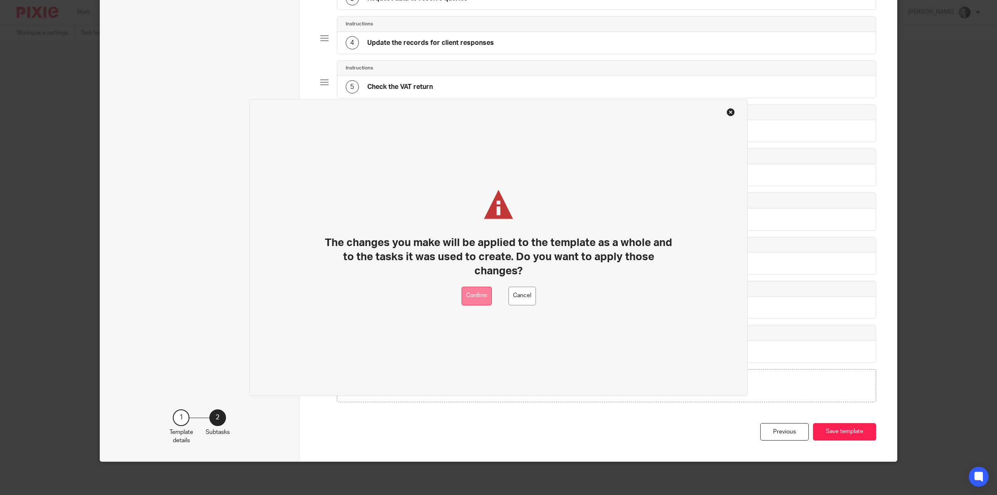
click at [485, 298] on button "Confirm" at bounding box center [477, 295] width 30 height 19
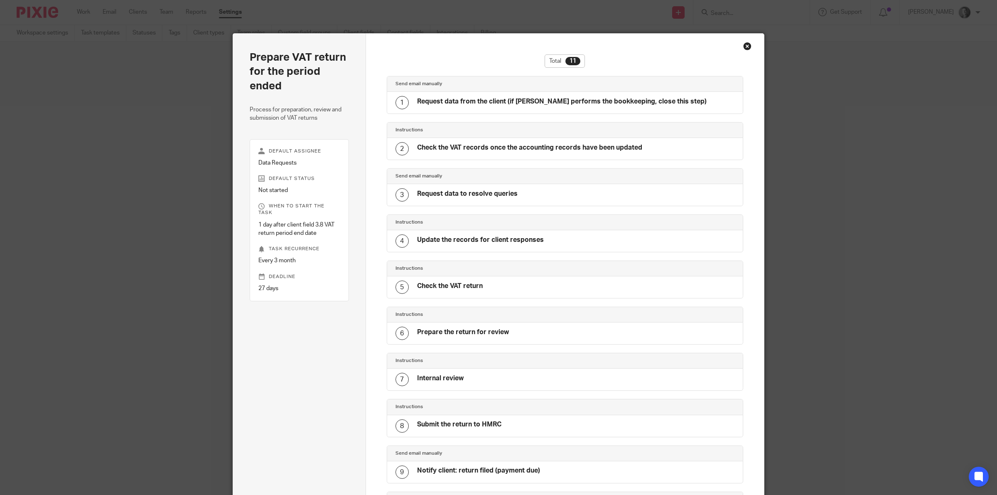
click at [491, 335] on h4 "Prepare the return for review" at bounding box center [463, 332] width 92 height 9
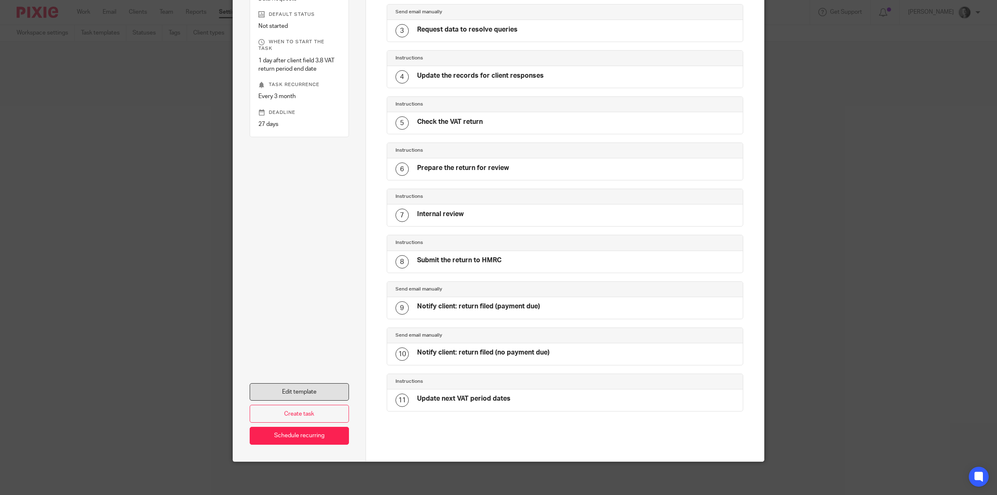
click at [310, 391] on link "Edit template" at bounding box center [299, 392] width 99 height 18
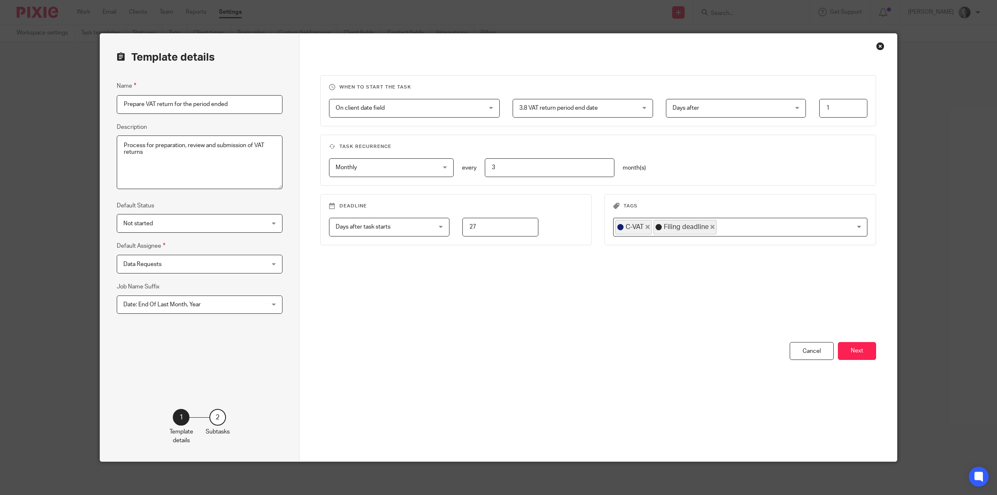
click at [335, 284] on div "When to start the task On client date field On client date field Disable On dat…" at bounding box center [598, 208] width 556 height 267
click at [845, 349] on button "Next" at bounding box center [857, 351] width 38 height 18
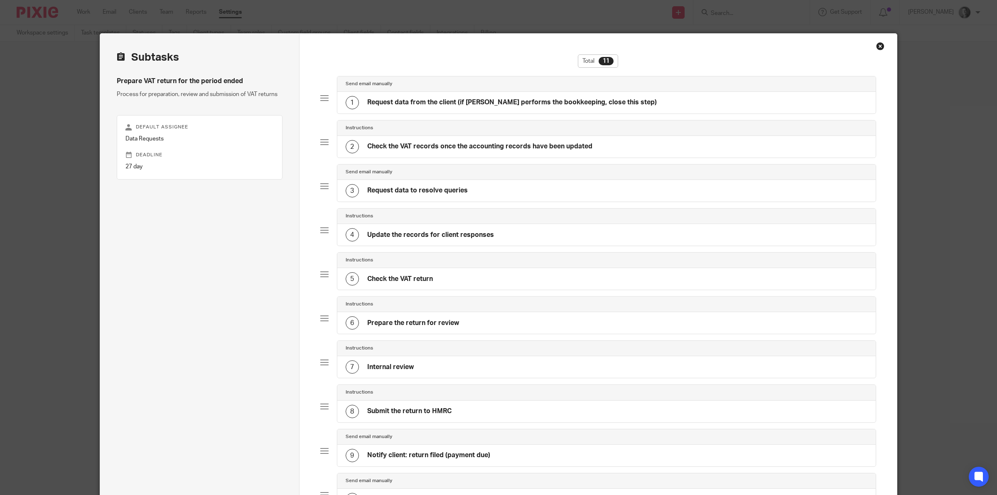
click at [485, 96] on div "1 Request data from the client (if [PERSON_NAME] performs the bookkeeping, clos…" at bounding box center [606, 103] width 539 height 22
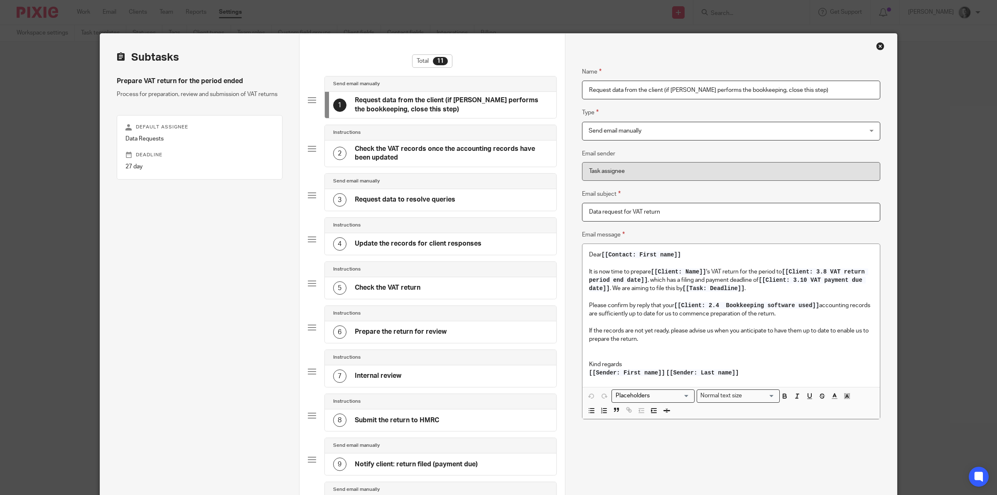
click at [641, 89] on input "Request data from the client (if [PERSON_NAME] performs the bookkeeping, close …" at bounding box center [731, 90] width 298 height 19
type input "Request data (if [PERSON_NAME] performs the bookkeeping, close this step)"
click at [631, 212] on input "Data request for VAT return" at bounding box center [731, 212] width 298 height 19
paste input "Data request"
type input "VAT return due: data request"
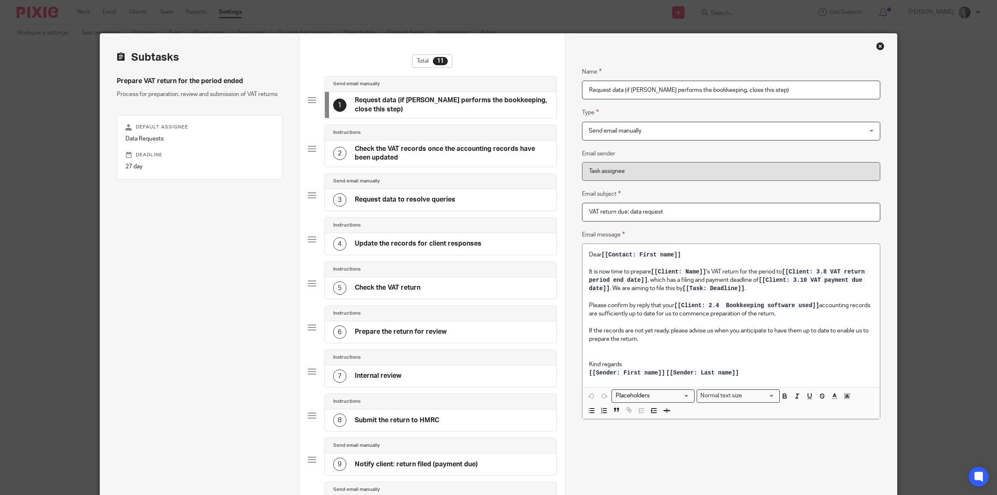
click at [647, 278] on p "It is now time to prepare [[Client: Name]] 's VAT return for the period to [[Cl…" at bounding box center [731, 280] width 284 height 25
click at [791, 315] on p "Please advise whether your [[Client: 2.4 Bookkeeping software used]] accounting…" at bounding box center [731, 309] width 284 height 17
click at [471, 199] on div "3 Request data to resolve queries" at bounding box center [440, 200] width 231 height 22
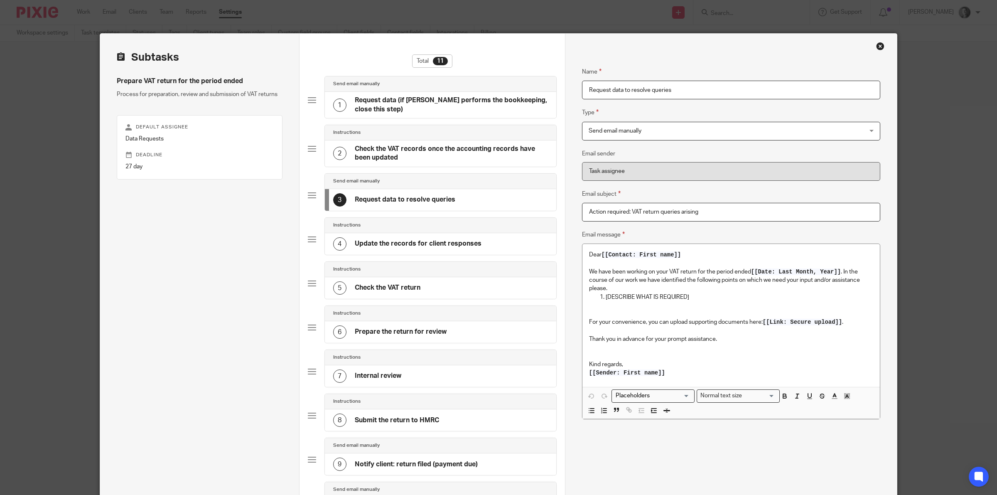
click at [420, 203] on h4 "Request data to resolve queries" at bounding box center [405, 199] width 101 height 9
click at [424, 156] on h4 "Check the VAT records once the accounting records have been updated" at bounding box center [451, 154] width 193 height 18
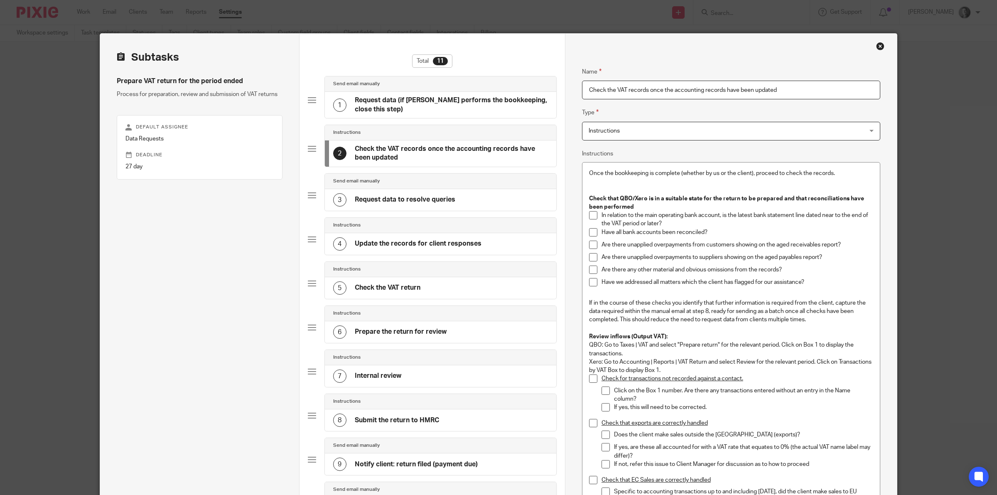
click at [479, 240] on div "4 Update the records for client responses" at bounding box center [440, 244] width 231 height 22
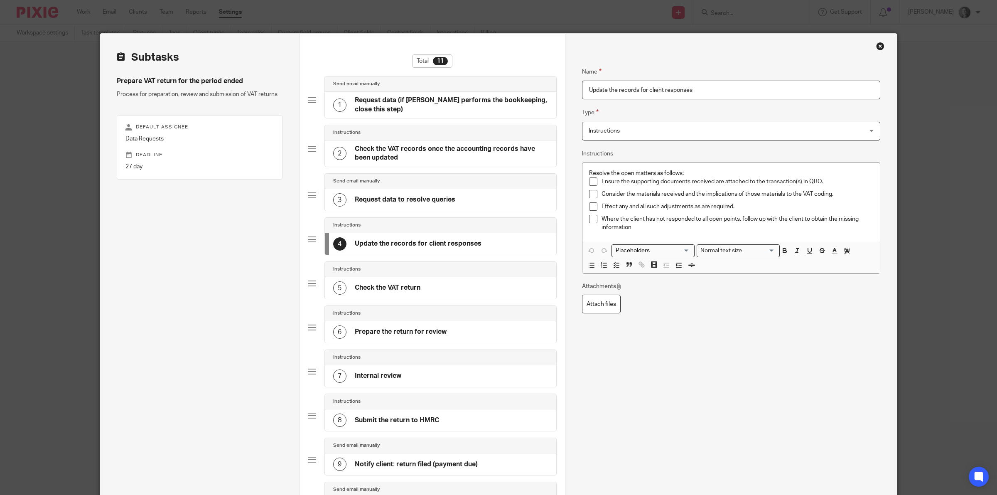
drag, startPoint x: 479, startPoint y: 240, endPoint x: 480, endPoint y: 247, distance: 7.2
click at [480, 247] on div "4 Update the records for client responses" at bounding box center [440, 244] width 231 height 22
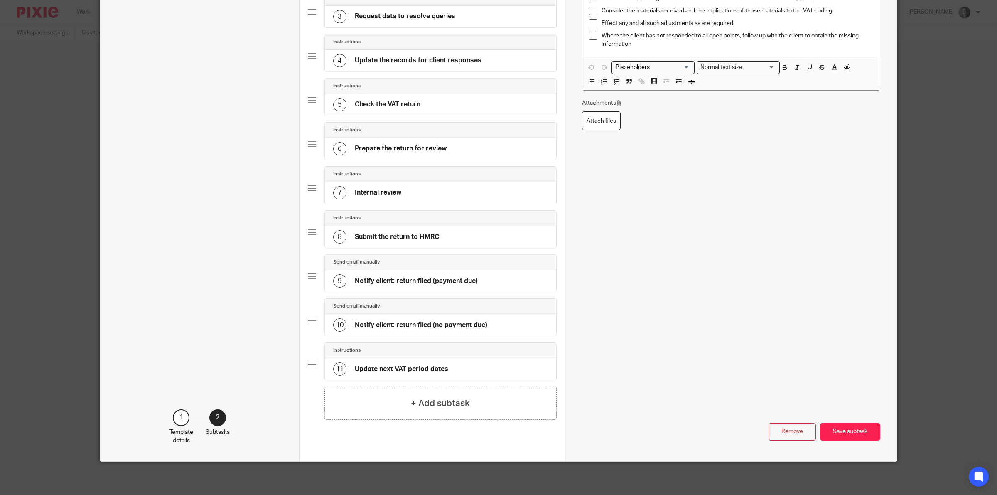
click at [796, 431] on button "Remove" at bounding box center [792, 432] width 47 height 18
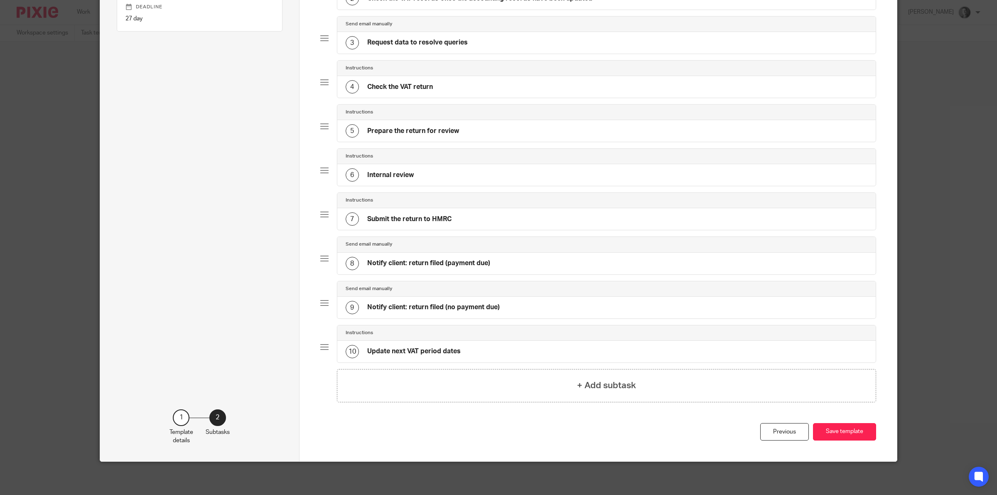
scroll to position [0, 0]
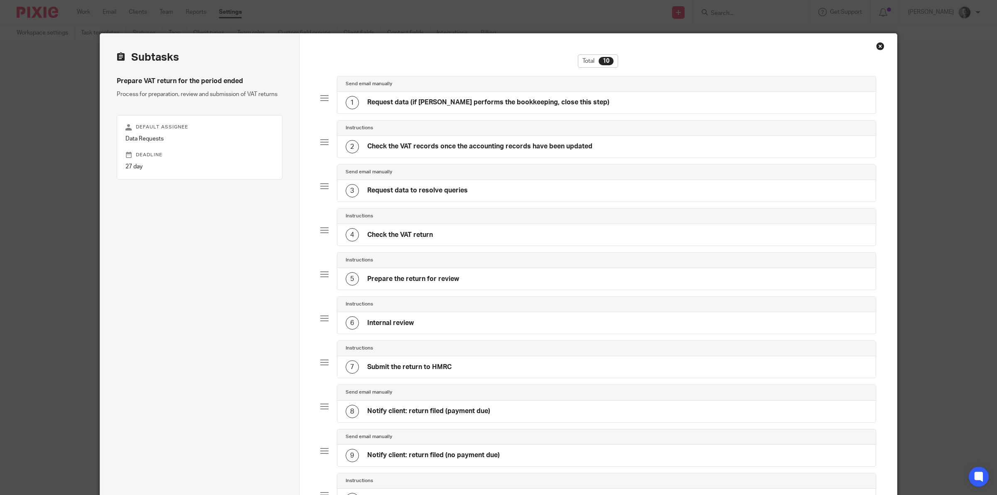
click at [498, 149] on h4 "Check the VAT records once the accounting records have been updated" at bounding box center [479, 146] width 225 height 9
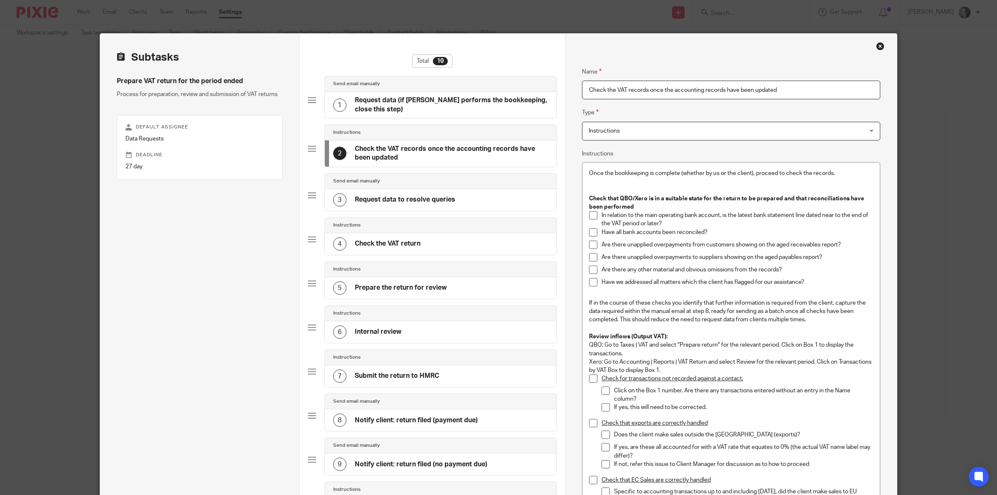
click at [589, 170] on p "Once the bookkeeping is complete (whether by us or the client), proceed to chec…" at bounding box center [731, 173] width 284 height 8
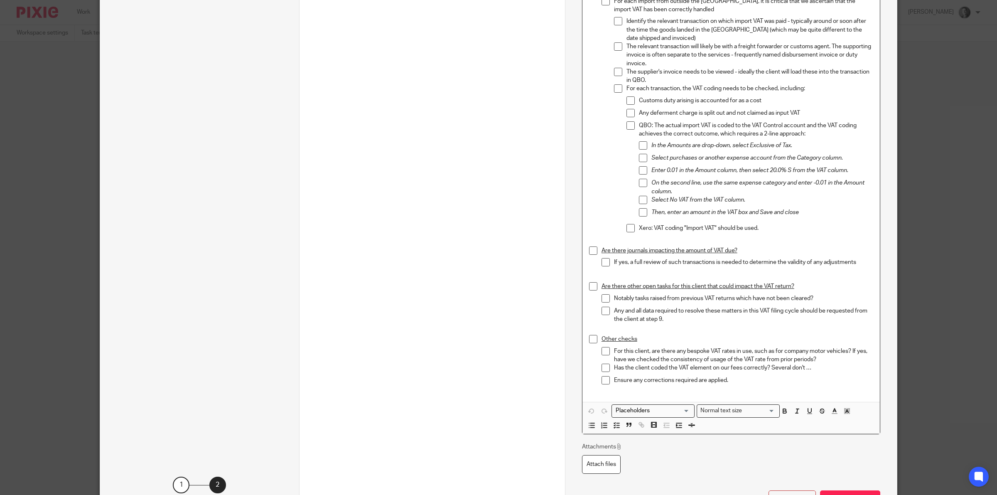
scroll to position [1496, 0]
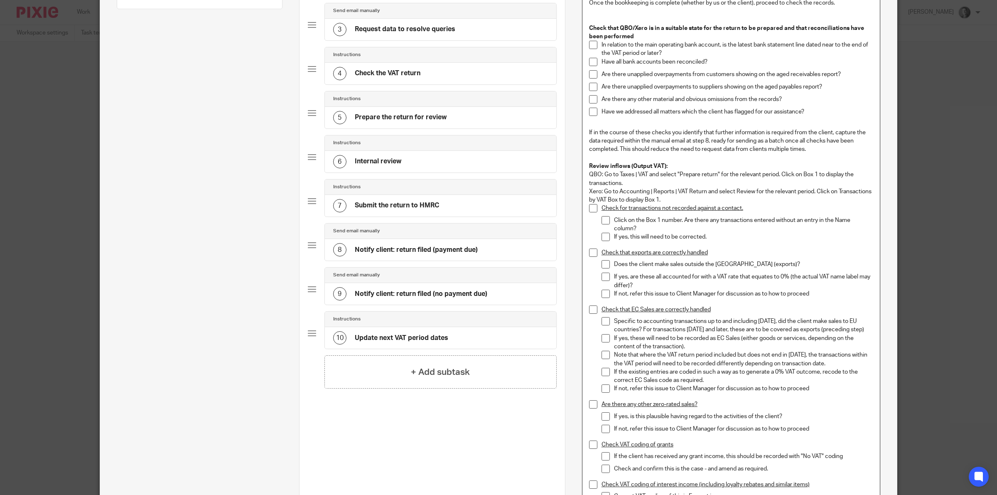
scroll to position [1316, 0]
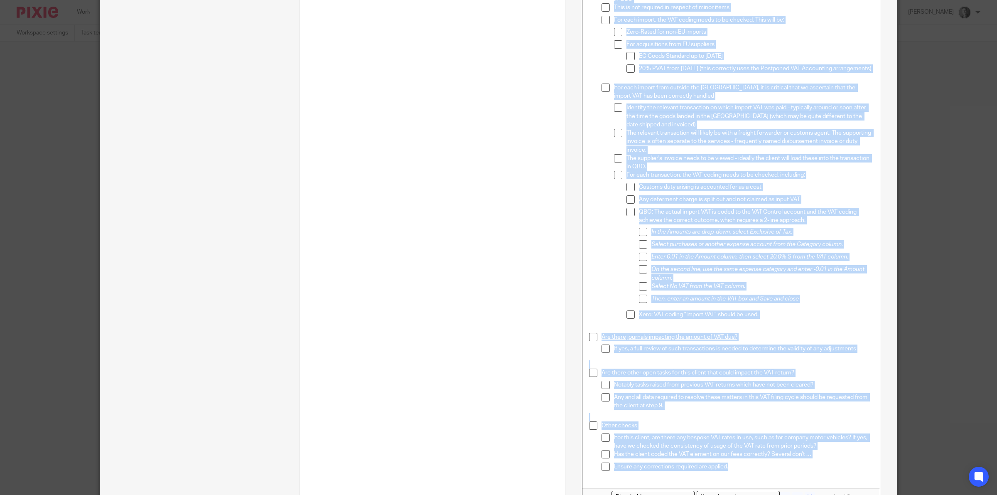
copy div "Once the bookkeeping is complete (whether by us or the client), proceed to chec…"
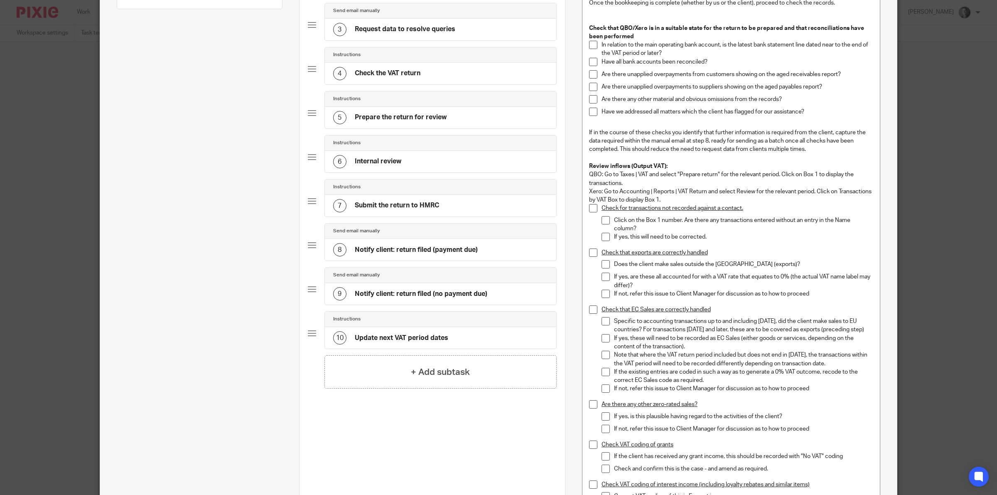
click at [440, 81] on div "4 Check the VAT return" at bounding box center [440, 74] width 231 height 22
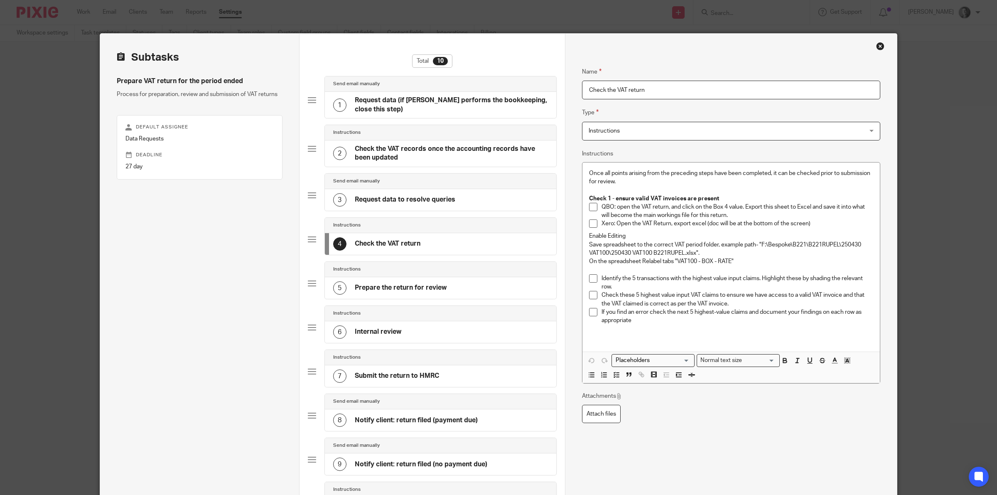
click at [585, 175] on div "Once all points arising from the preceding steps have been completed, it can be…" at bounding box center [732, 256] width 298 height 189
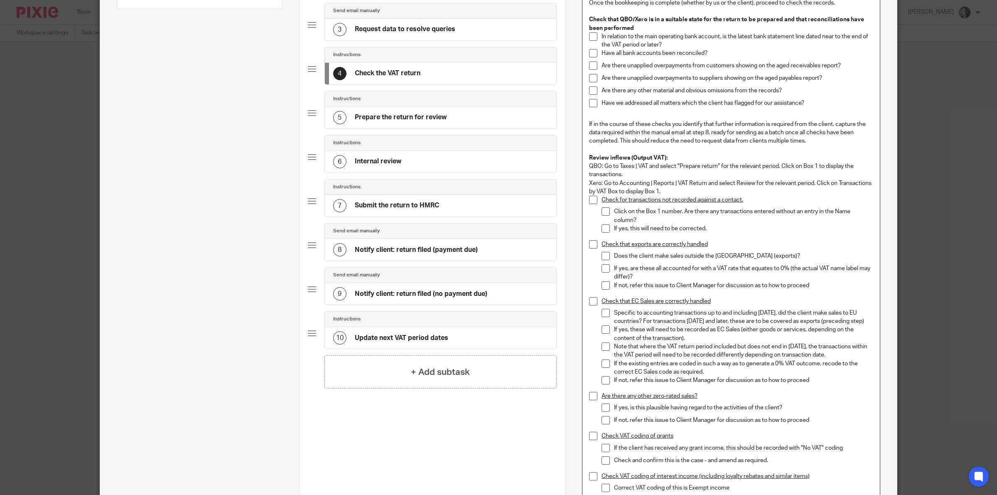
scroll to position [15, 0]
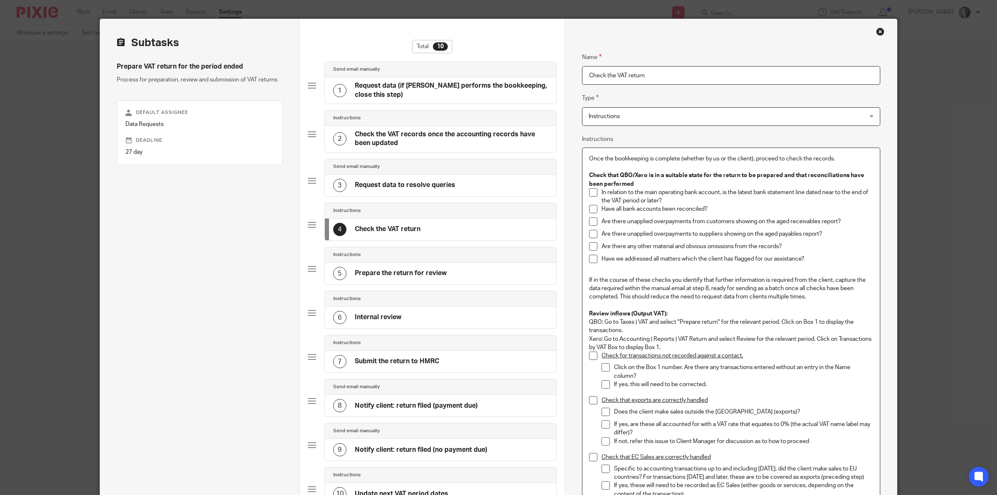
click at [416, 140] on h4 "Check the VAT records once the accounting records have been updated" at bounding box center [451, 139] width 193 height 18
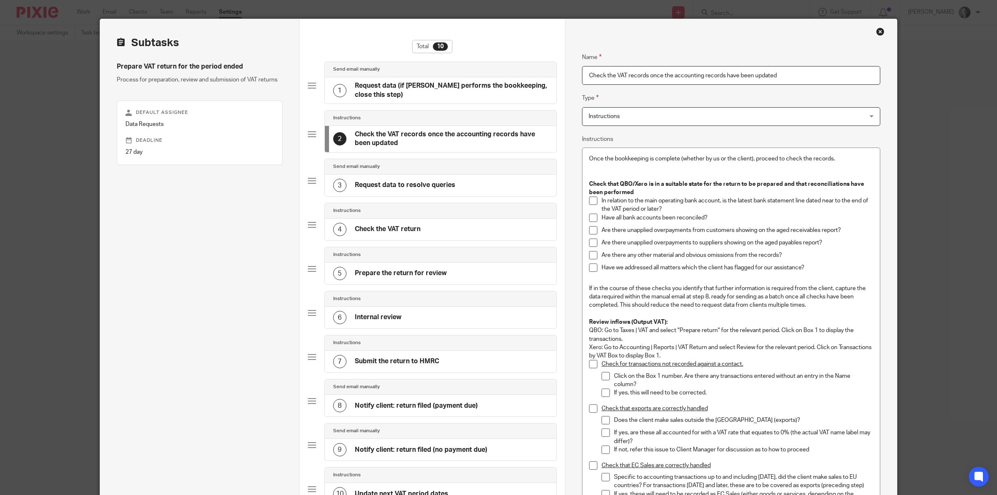
click at [585, 72] on input "Check the VAT records once the accounting records have been updated" at bounding box center [731, 75] width 298 height 19
type input "DELETE Check the VAT records once the accounting records have been updated"
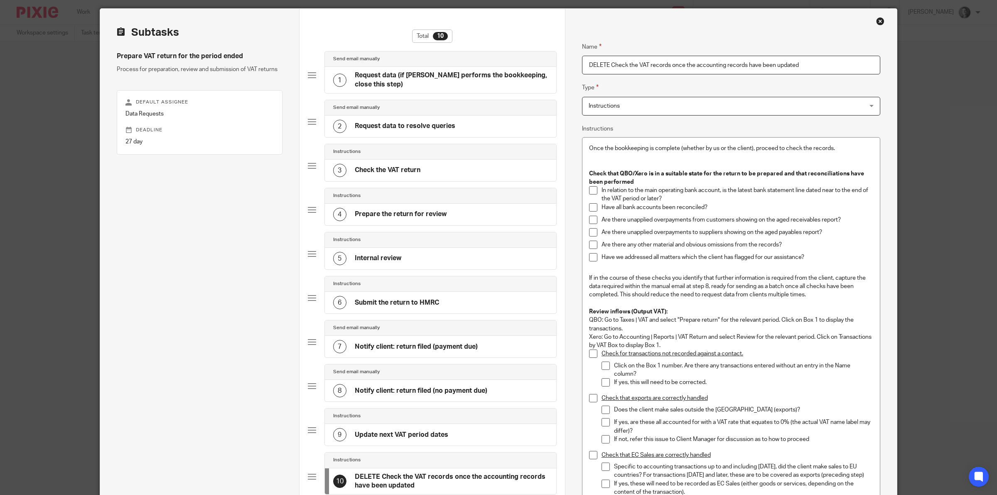
scroll to position [0, 0]
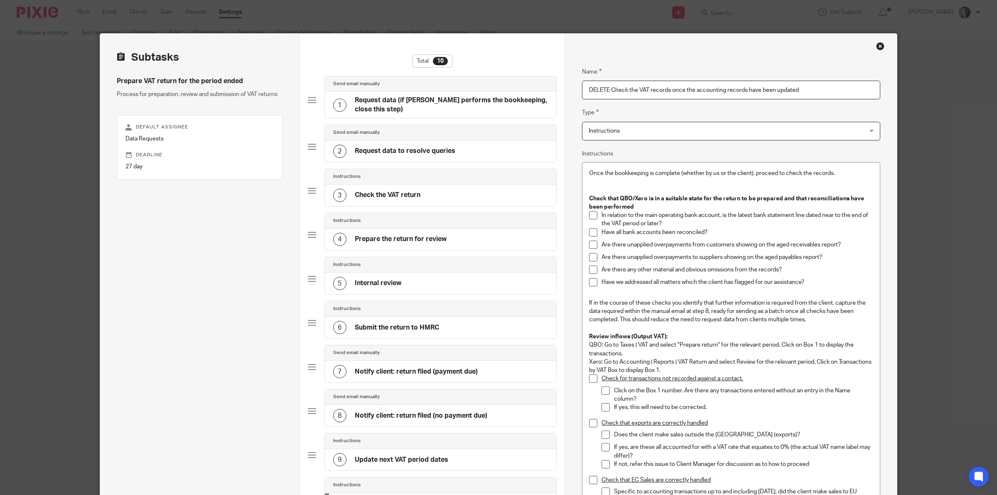
click at [385, 160] on div "2 Request data to resolve queries" at bounding box center [440, 151] width 231 height 22
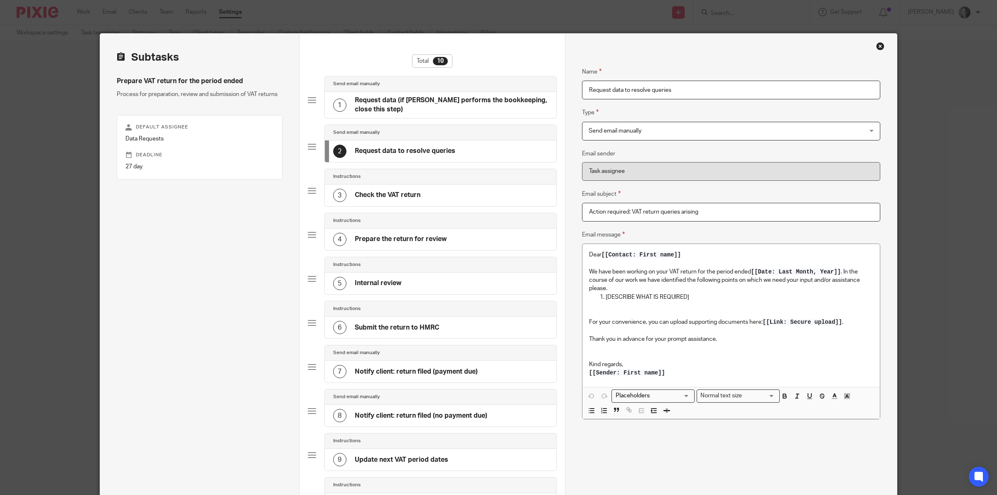
click at [582, 92] on input "Request data to resolve queries" at bounding box center [731, 90] width 298 height 19
type input "DELETE Request data to resolve queries"
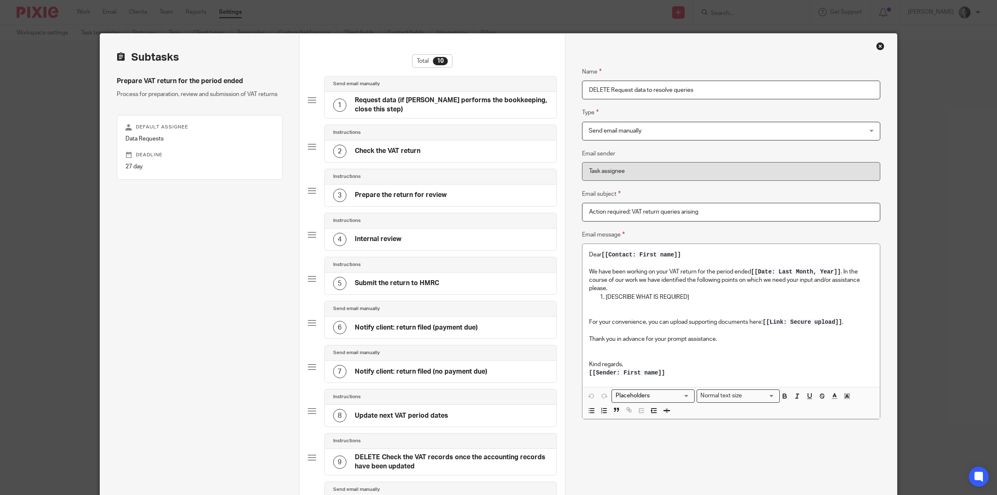
click at [391, 108] on h4 "Request data (if [PERSON_NAME] performs the bookkeeping, close this step)" at bounding box center [451, 105] width 193 height 18
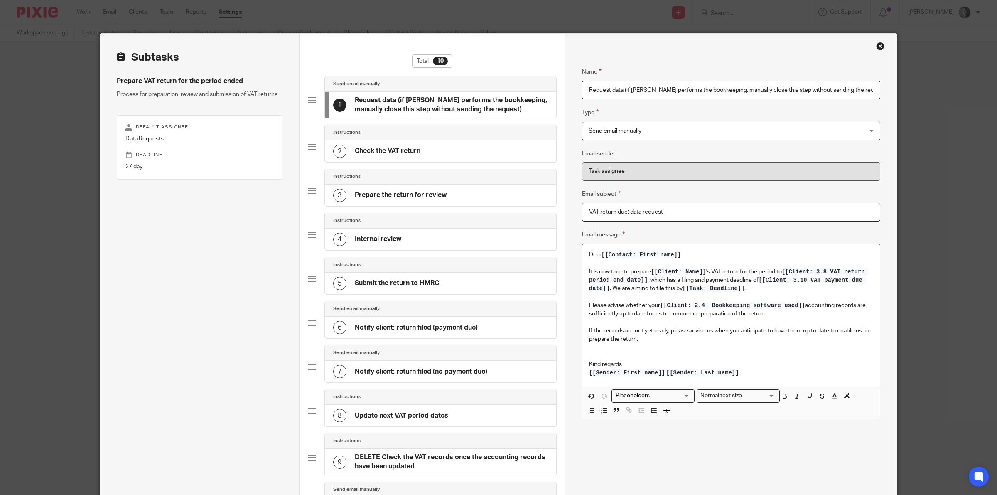
type input "Request data (if [PERSON_NAME] performs the bookkeeping, manually close this st…"
click at [431, 150] on div "2 Check the VAT return" at bounding box center [440, 151] width 231 height 22
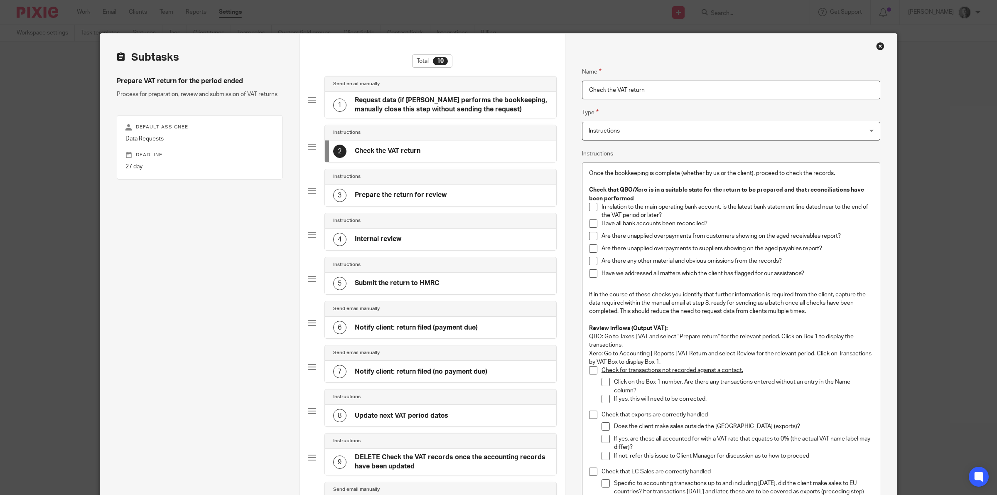
click at [418, 194] on h4 "Prepare the return for review" at bounding box center [401, 195] width 92 height 9
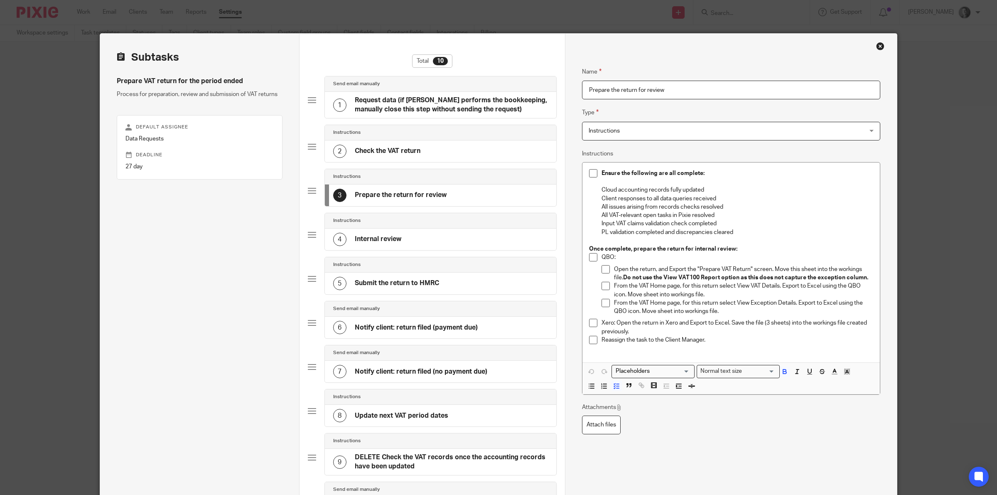
click at [402, 237] on div "4 Internal review" at bounding box center [440, 240] width 231 height 22
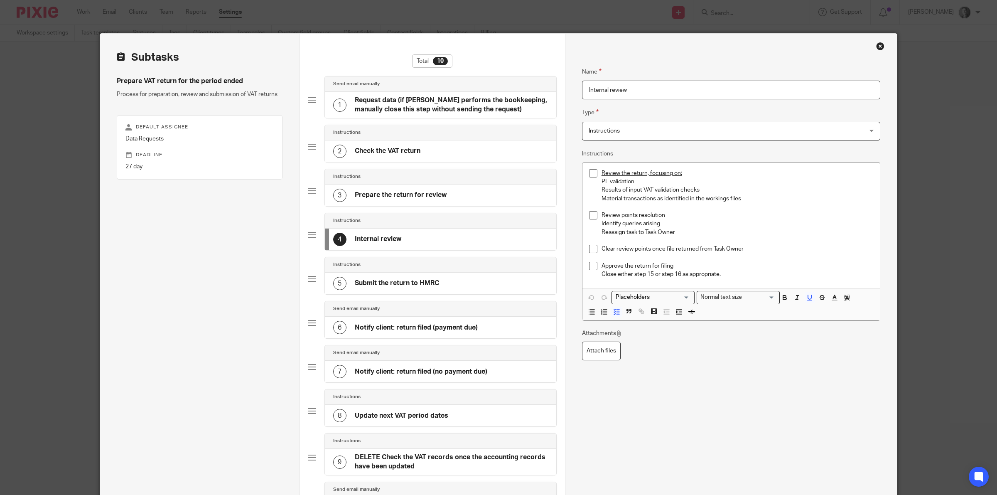
click at [403, 280] on h4 "Submit the return to HMRC" at bounding box center [397, 283] width 84 height 9
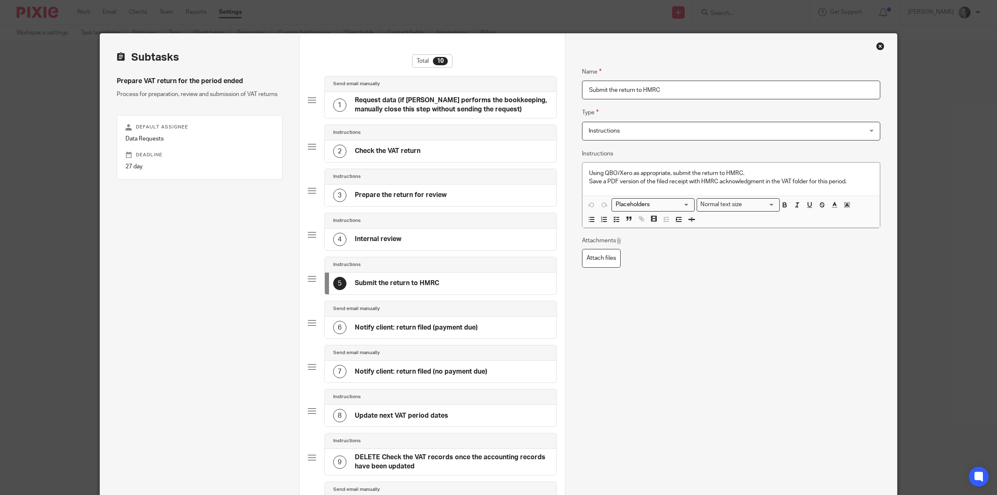
click at [408, 324] on div "6 Notify client: return filed (payment due)" at bounding box center [405, 327] width 145 height 13
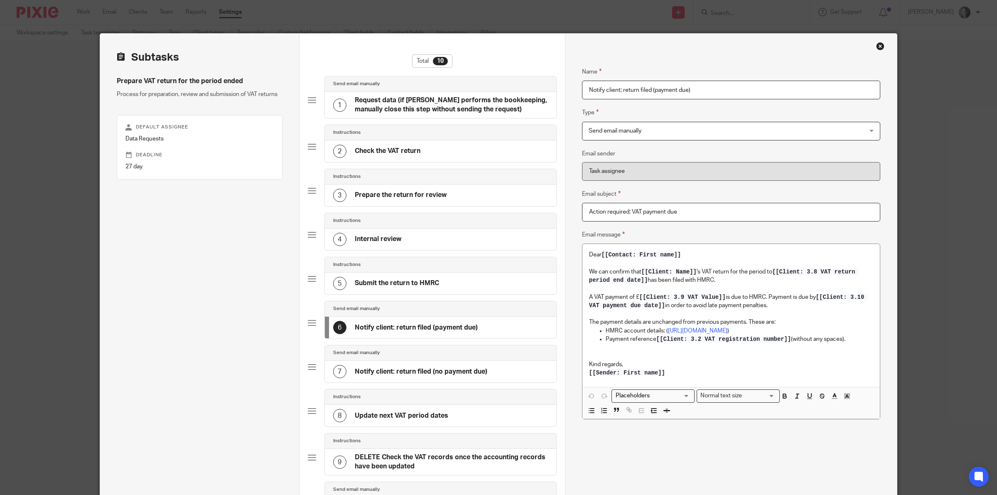
click at [647, 89] on input "Notify client: return filed (payment due)" at bounding box center [731, 90] width 298 height 19
type input "Notify client: return filed and payment is to be made"
click at [434, 369] on div "7 Notify client: return filed (no payment due)" at bounding box center [410, 371] width 154 height 13
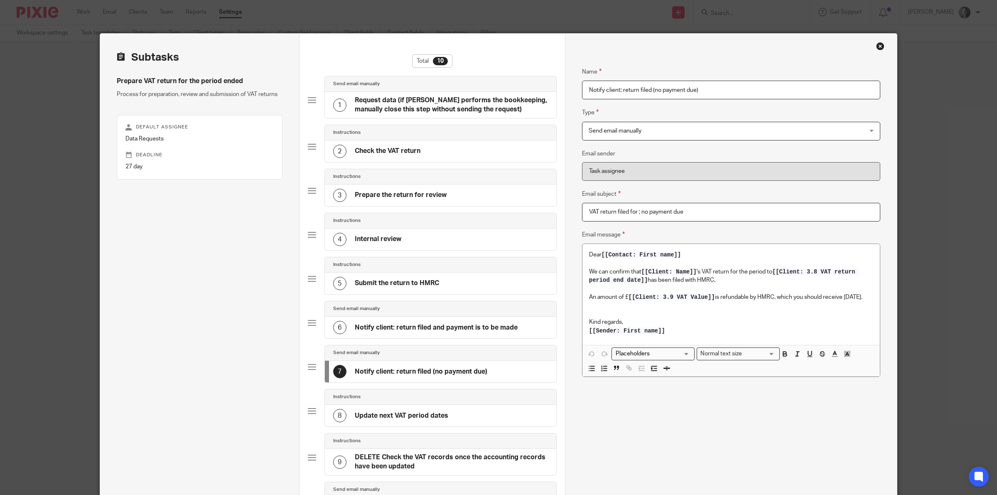
drag, startPoint x: 647, startPoint y: 90, endPoint x: 672, endPoint y: 93, distance: 24.7
click at [647, 90] on input "Notify client: return filed (no payment due)" at bounding box center [731, 90] width 298 height 19
type input "Notify client: return filed and no payment due"
click at [389, 418] on h4 "Update next VAT period dates" at bounding box center [401, 415] width 93 height 9
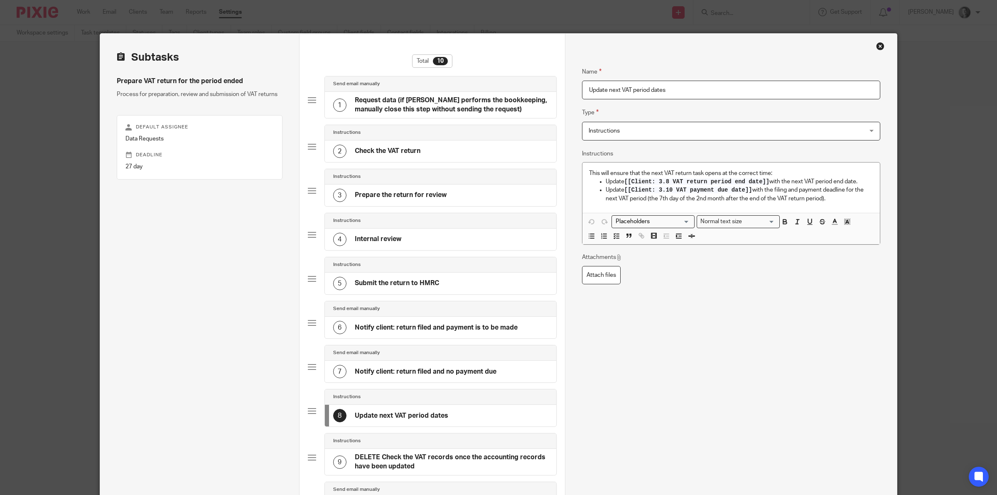
click at [452, 104] on h4 "Request data (if [PERSON_NAME] performs the bookkeeping, manually close this st…" at bounding box center [451, 105] width 193 height 18
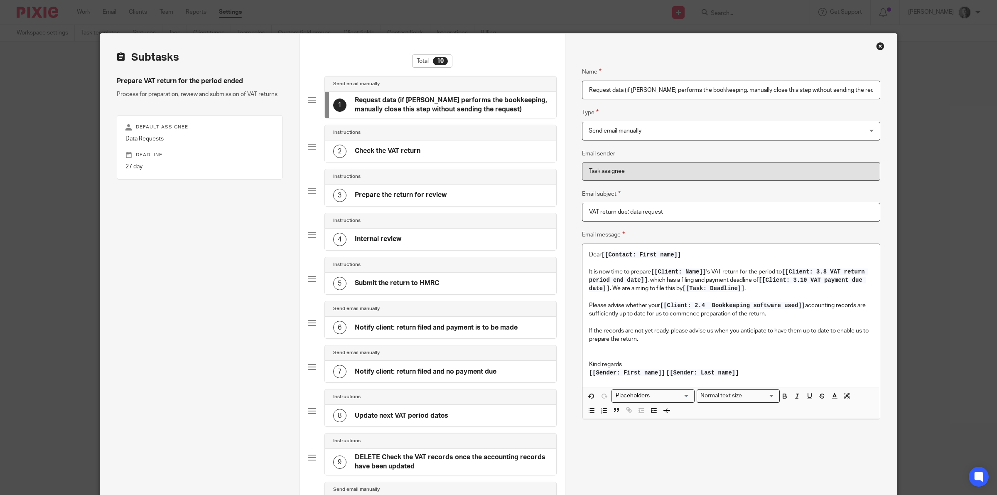
click at [430, 242] on div "4 Internal review" at bounding box center [440, 240] width 231 height 22
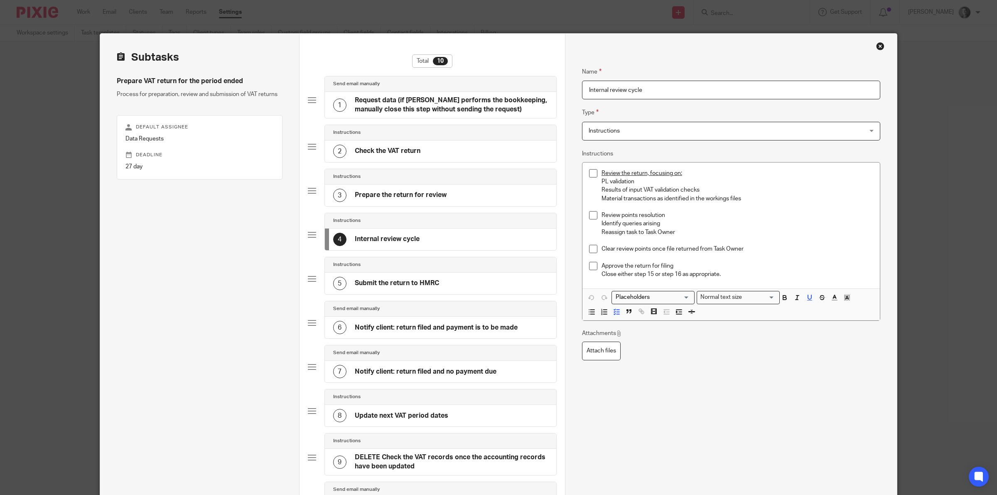
type input "Internal review cycle"
click at [605, 173] on u "Review the return, focusing on:" at bounding box center [642, 173] width 81 height 6
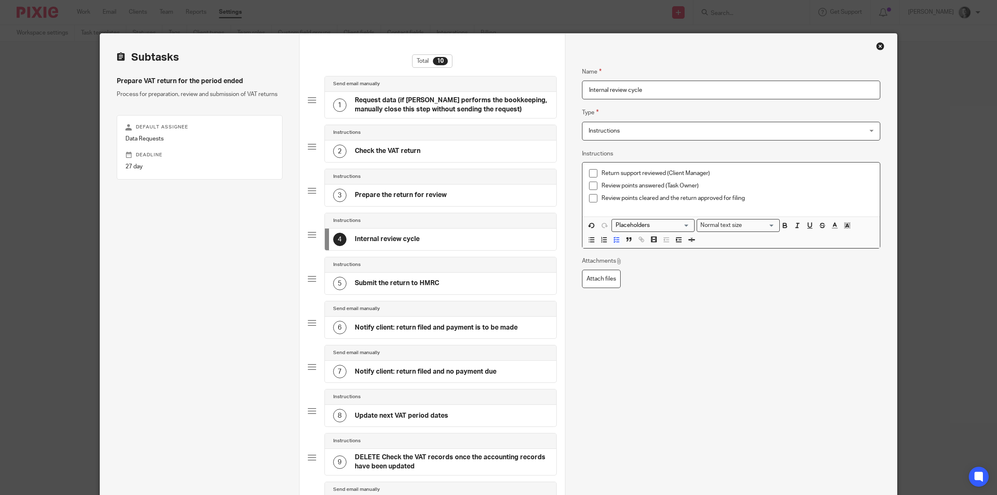
click at [611, 90] on input "Internal review cycle" at bounding box center [731, 90] width 298 height 19
type input "Internal review and aproval cycle"
click at [722, 269] on div "Attachments Attach files" at bounding box center [731, 272] width 298 height 31
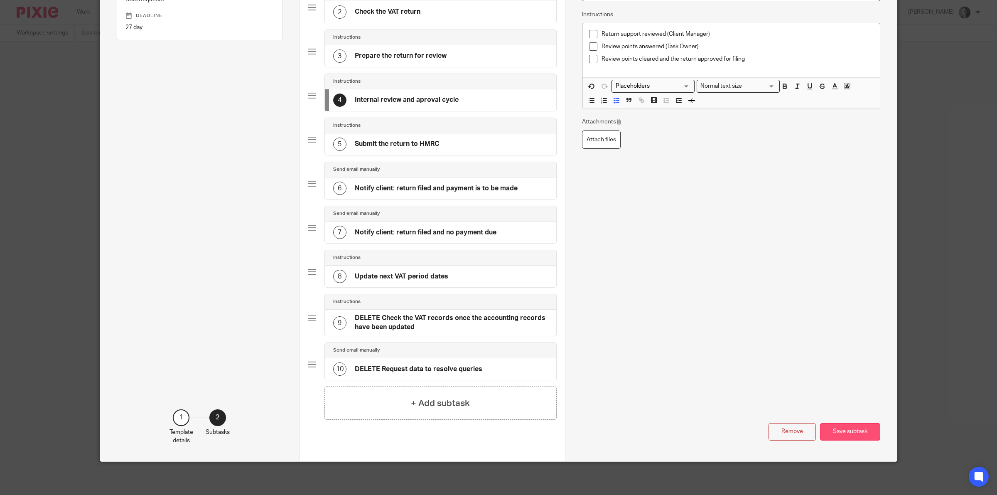
click at [828, 433] on button "Save subtask" at bounding box center [850, 432] width 60 height 18
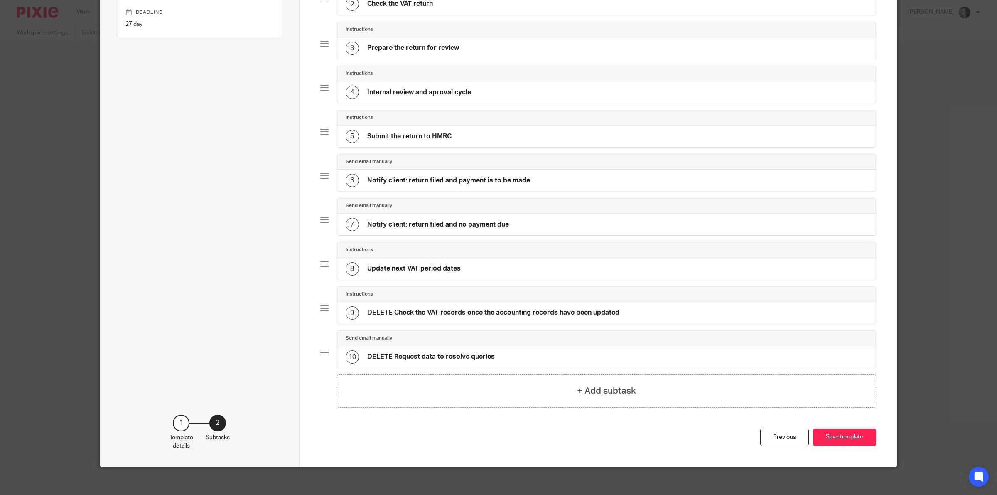
click at [547, 364] on div "10 DELETE Request data to resolve queries" at bounding box center [606, 357] width 539 height 22
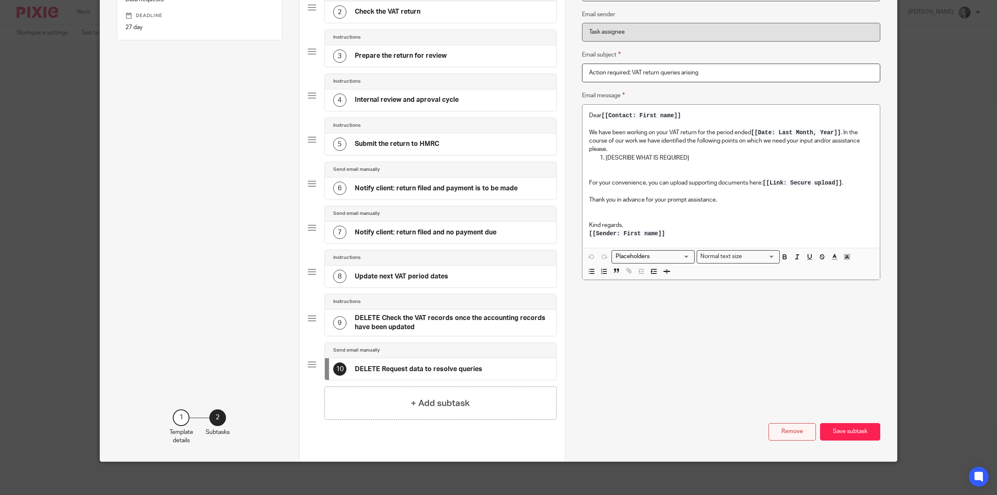
click at [775, 428] on button "Remove" at bounding box center [792, 432] width 47 height 18
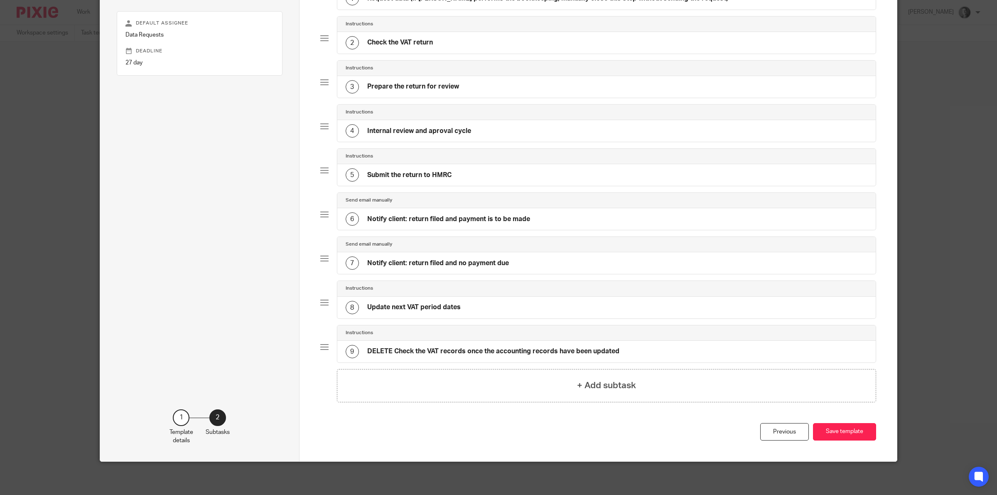
scroll to position [107, 0]
click at [458, 356] on div "9 DELETE Check the VAT records once the accounting records have been updated" at bounding box center [483, 351] width 274 height 13
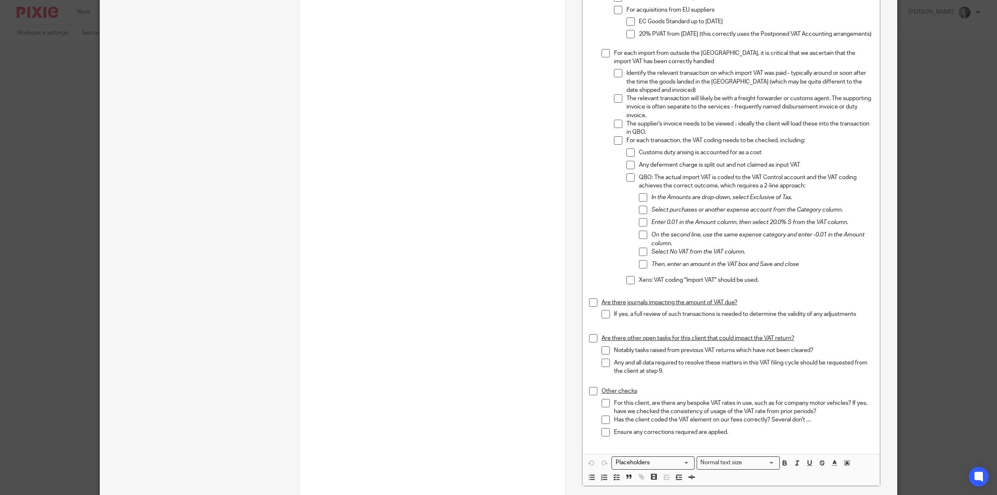
scroll to position [1496, 0]
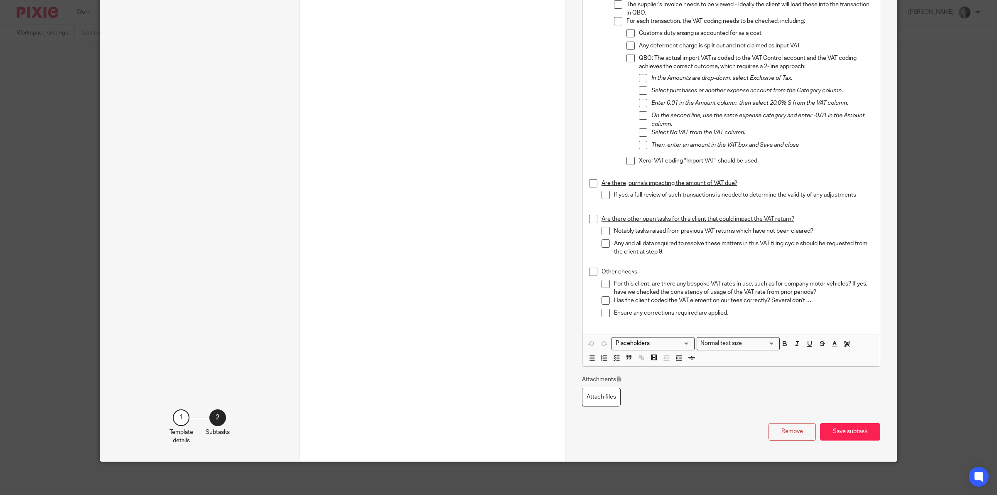
click at [780, 430] on button "Remove" at bounding box center [792, 432] width 47 height 18
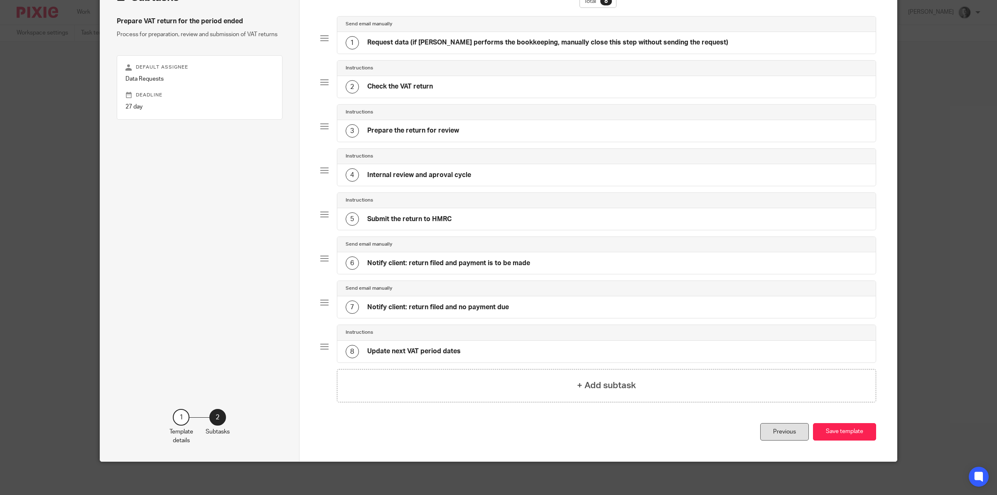
scroll to position [62, 0]
click at [436, 164] on div "4 Internal review and aproval cycle" at bounding box center [606, 175] width 539 height 22
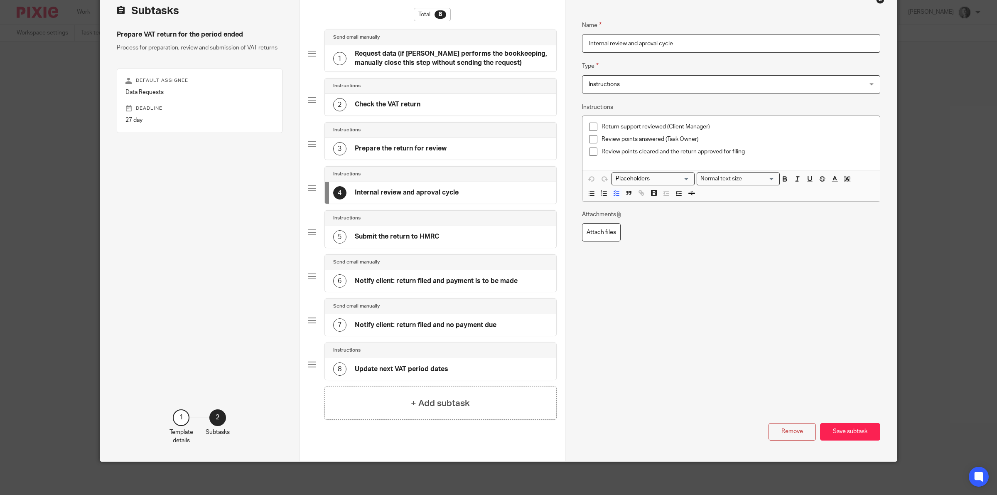
scroll to position [49, 0]
click at [637, 40] on input "Internal review and aproval cycle" at bounding box center [731, 43] width 298 height 19
type input "Adauxi review and approval cycle"
click at [831, 426] on button "Save subtask" at bounding box center [850, 432] width 60 height 18
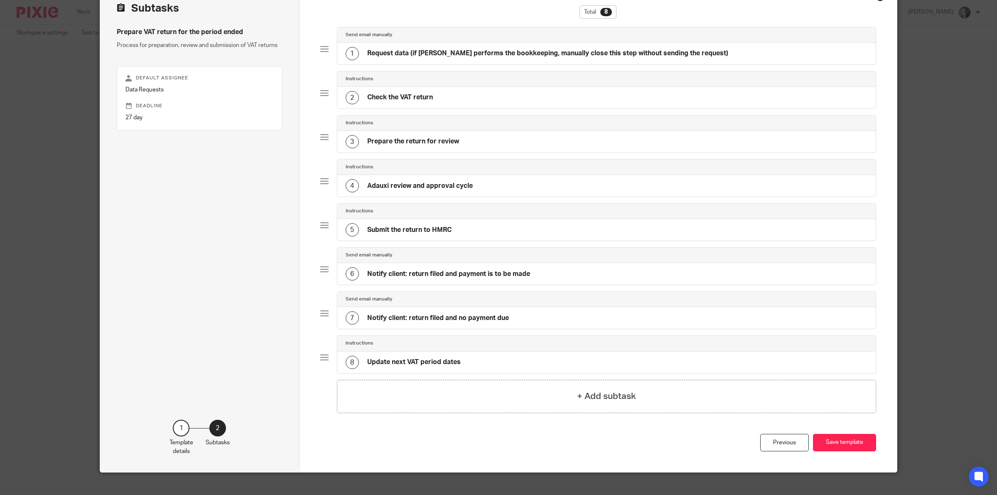
click at [489, 233] on div "5 Submit the return to HMRC" at bounding box center [606, 230] width 539 height 22
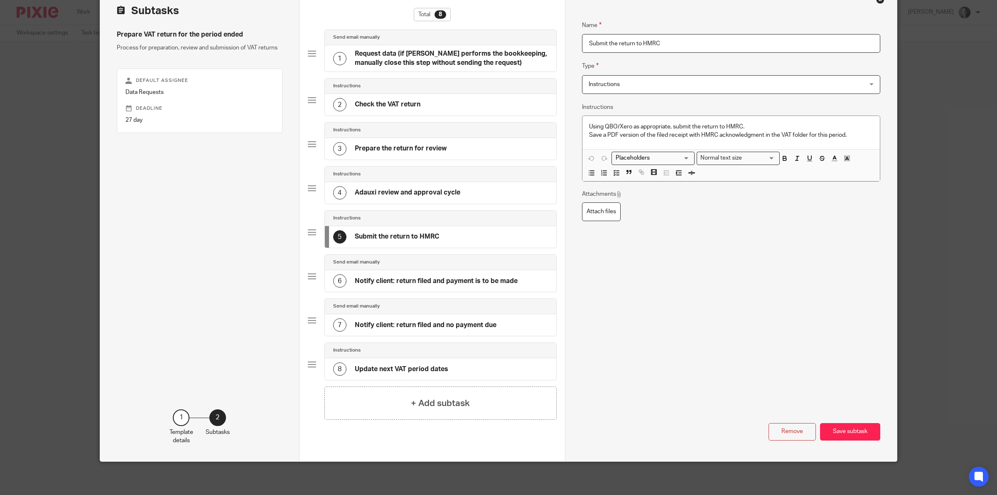
click at [598, 44] on input "Submit the return to HMRC" at bounding box center [731, 43] width 298 height 19
type input "Submit return to HMRC"
drag, startPoint x: 603, startPoint y: 125, endPoint x: 642, endPoint y: 142, distance: 42.8
click at [605, 127] on p "Using QBO/Xero as appropriate, submit the return to HMRC." at bounding box center [731, 127] width 284 height 8
click at [669, 160] on input "Search for option" at bounding box center [651, 158] width 77 height 9
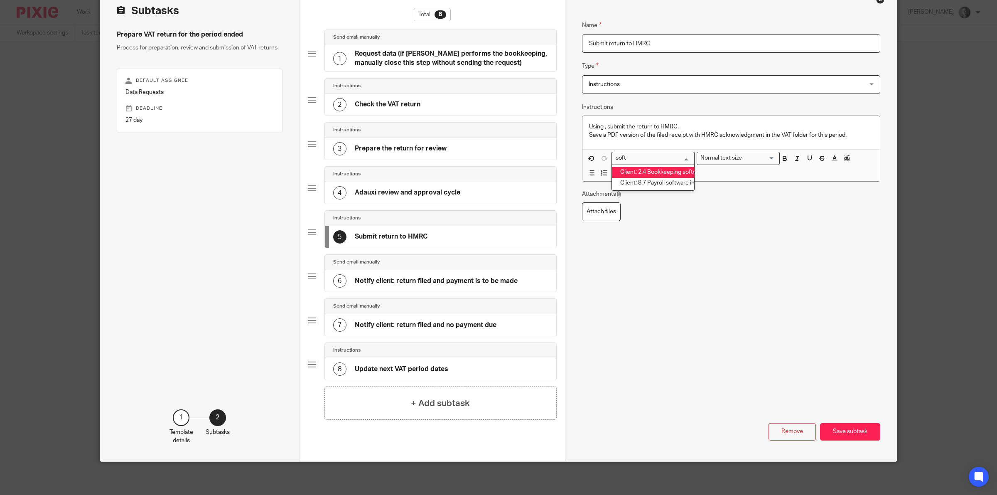
click at [669, 167] on li "Client: 2.4 Bookkeeping software used" at bounding box center [653, 172] width 82 height 11
type input "soft"
click at [850, 437] on button "Save subtask" at bounding box center [850, 432] width 60 height 18
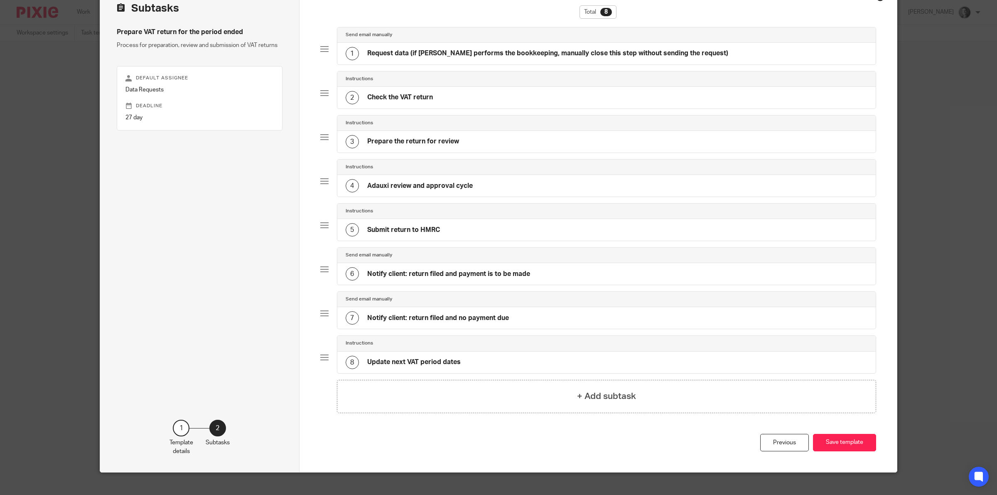
click at [436, 272] on h4 "Notify client: return filed and payment is to be made" at bounding box center [448, 274] width 163 height 9
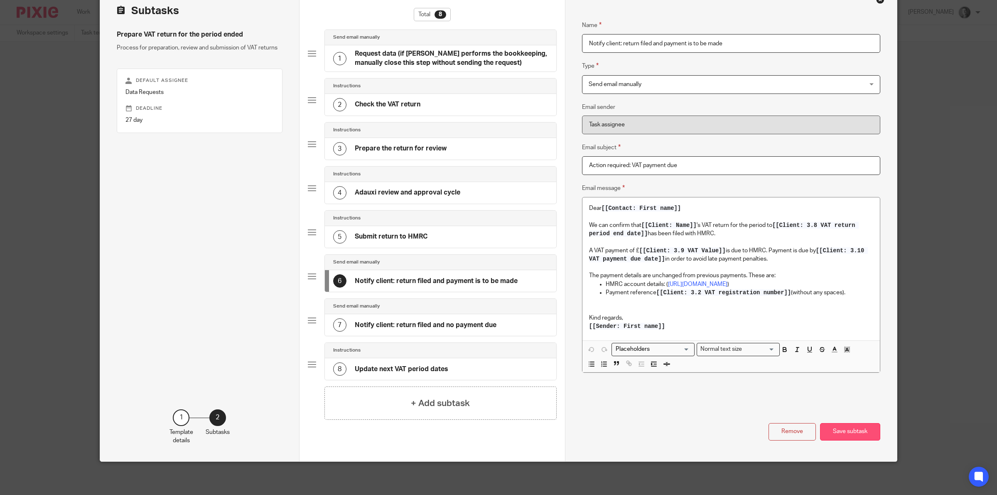
click at [838, 427] on button "Save subtask" at bounding box center [850, 432] width 60 height 18
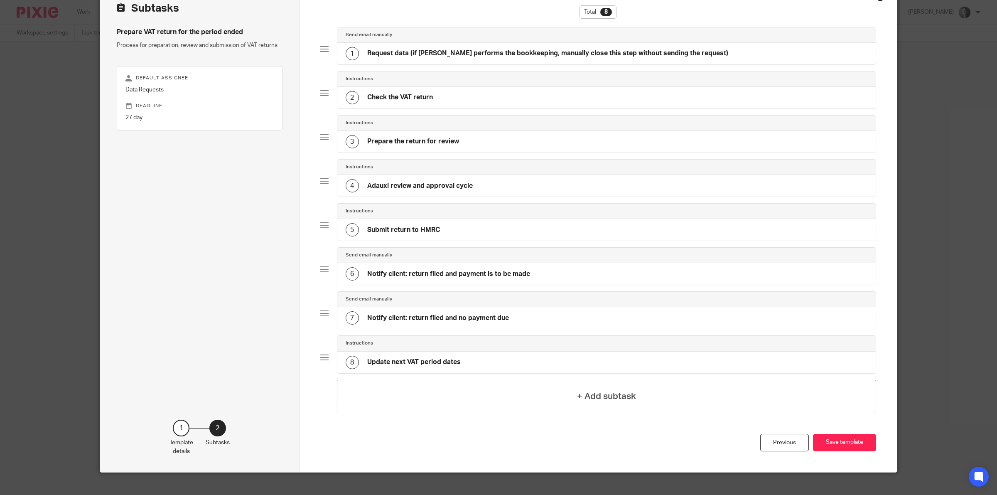
click at [445, 146] on h4 "Prepare the return for review" at bounding box center [413, 141] width 92 height 9
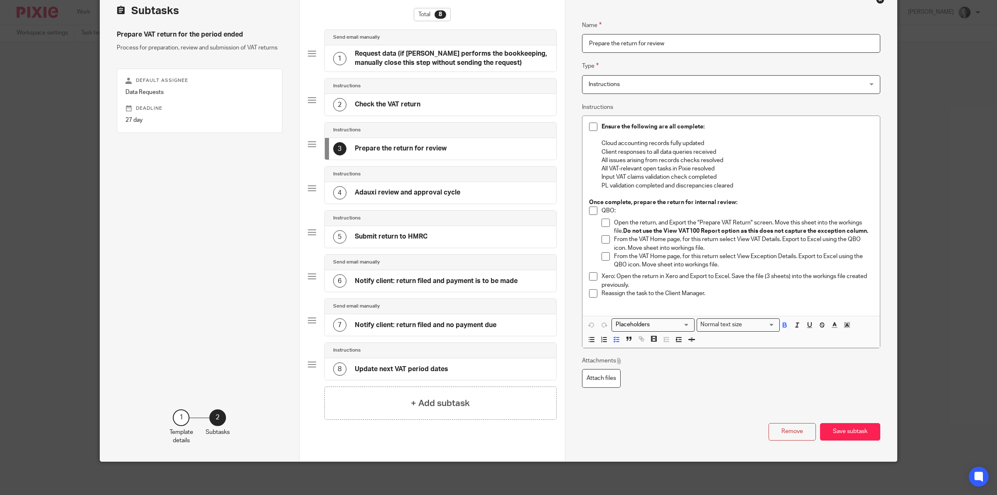
click at [443, 108] on div "2 Check the VAT return" at bounding box center [440, 105] width 231 height 22
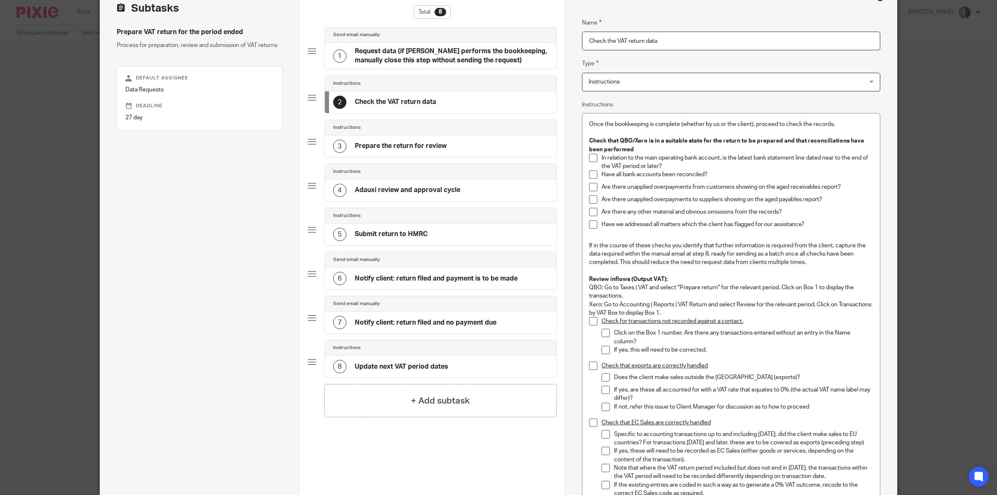
type input "Check the VAT return data"
click at [683, 233] on p at bounding box center [731, 237] width 284 height 8
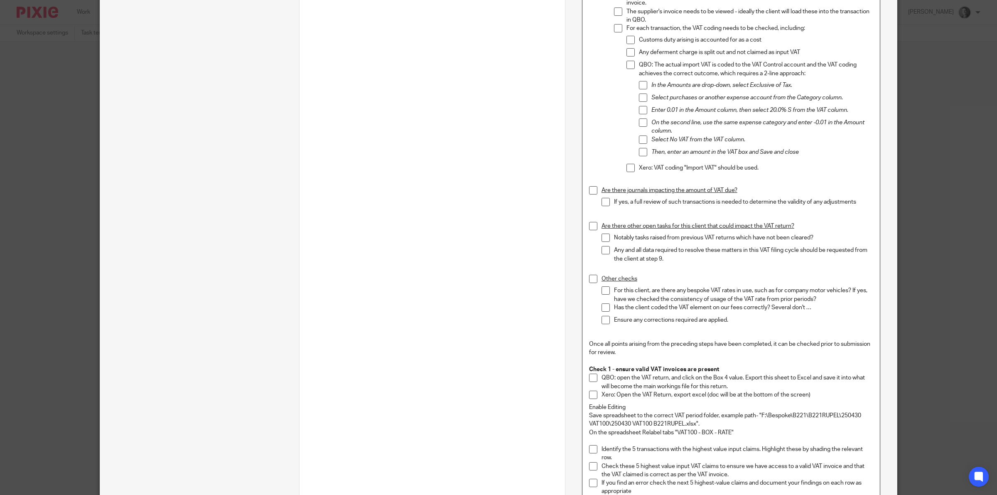
scroll to position [1669, 0]
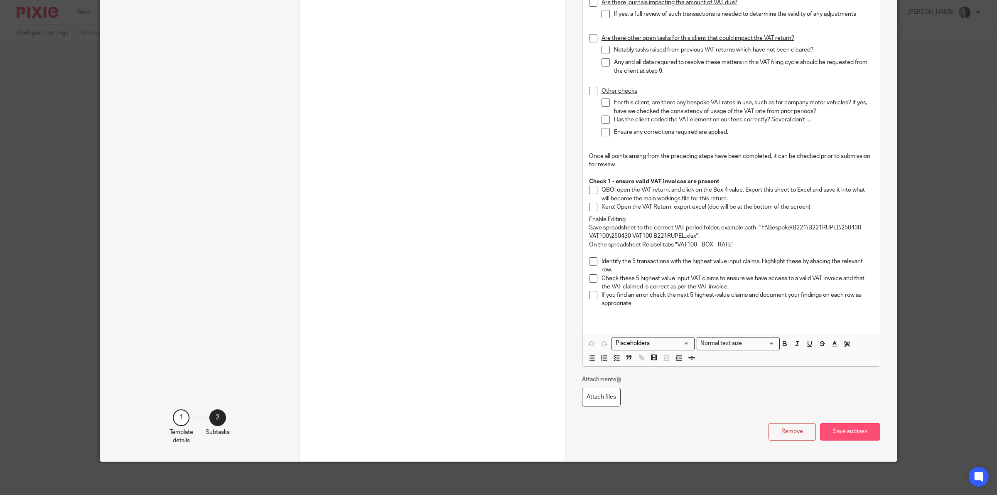
click at [844, 428] on button "Save subtask" at bounding box center [850, 432] width 60 height 18
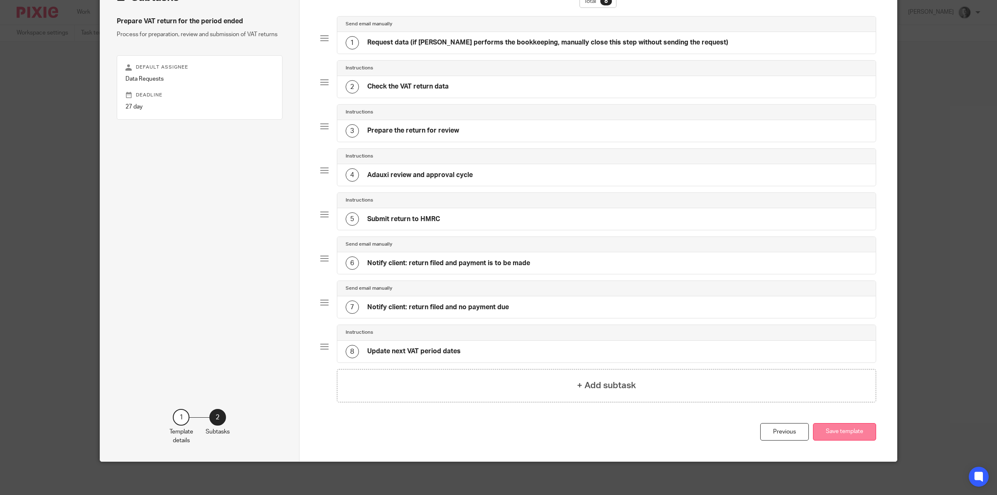
click at [821, 428] on button "Save template" at bounding box center [844, 432] width 63 height 18
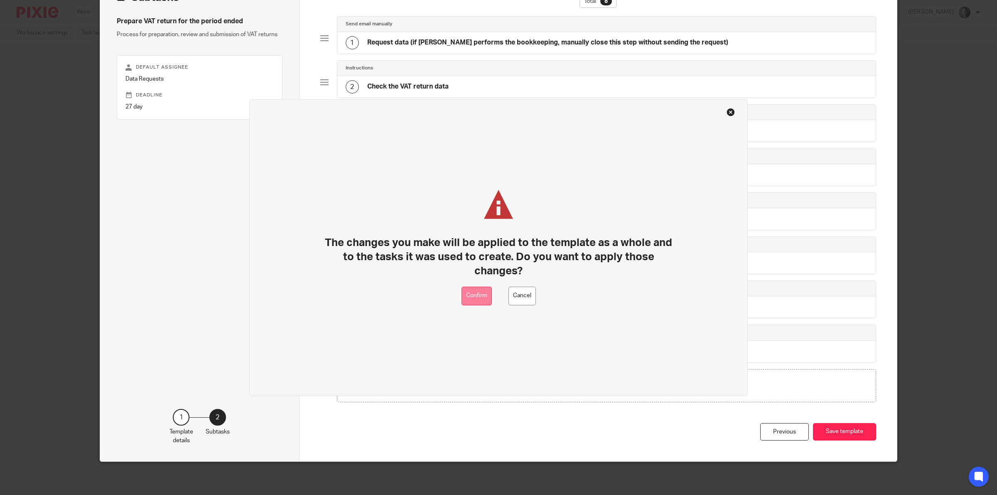
click at [480, 300] on button "Confirm" at bounding box center [477, 295] width 30 height 19
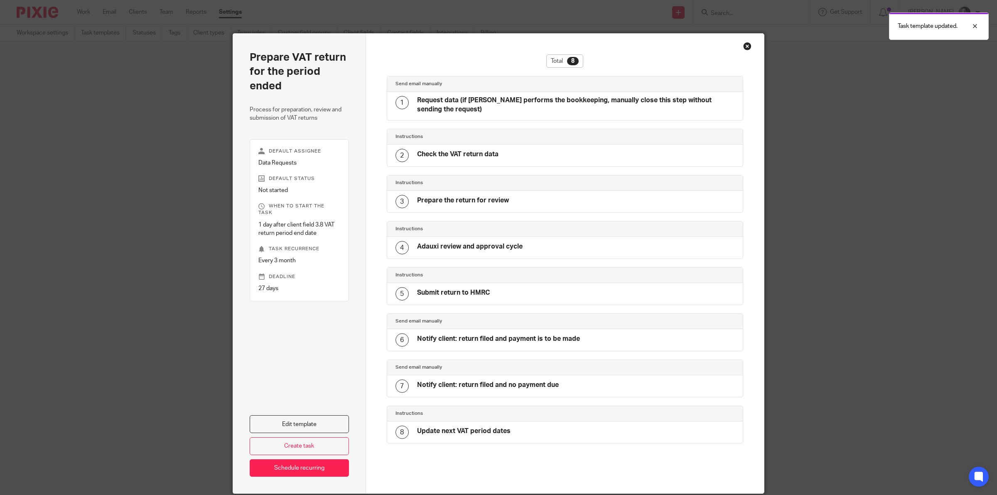
click at [743, 47] on div "Close this dialog window" at bounding box center [747, 46] width 8 height 8
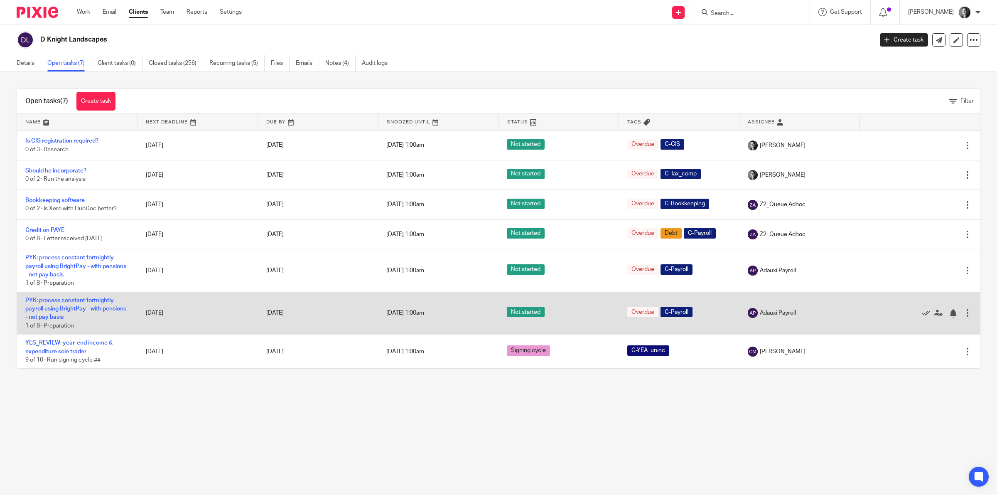
click at [91, 304] on td "PYK: process constant fortnightly payroll using BrightPay - with pensions - net…" at bounding box center [77, 313] width 121 height 43
click at [90, 300] on link "PYK: process constant fortnightly payroll using BrightPay - with pensions - net…" at bounding box center [75, 309] width 101 height 23
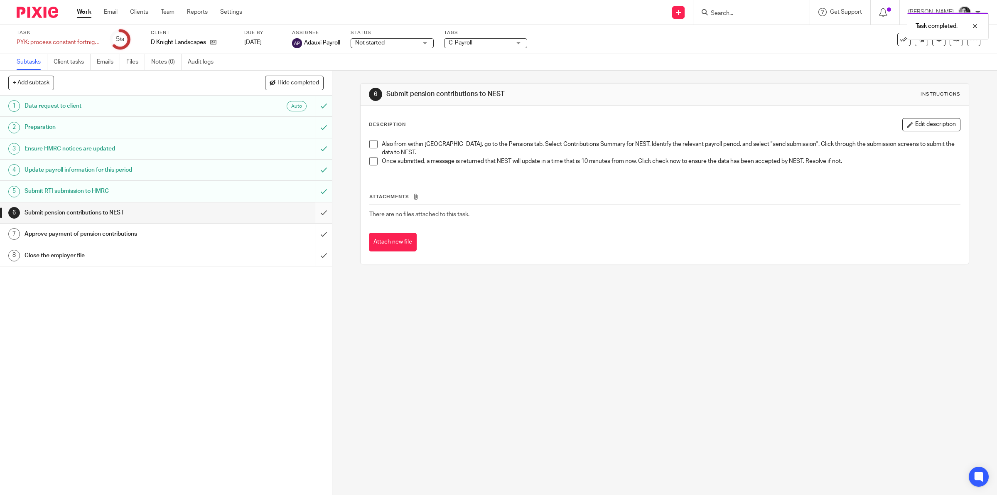
click at [319, 215] on input "submit" at bounding box center [166, 212] width 332 height 21
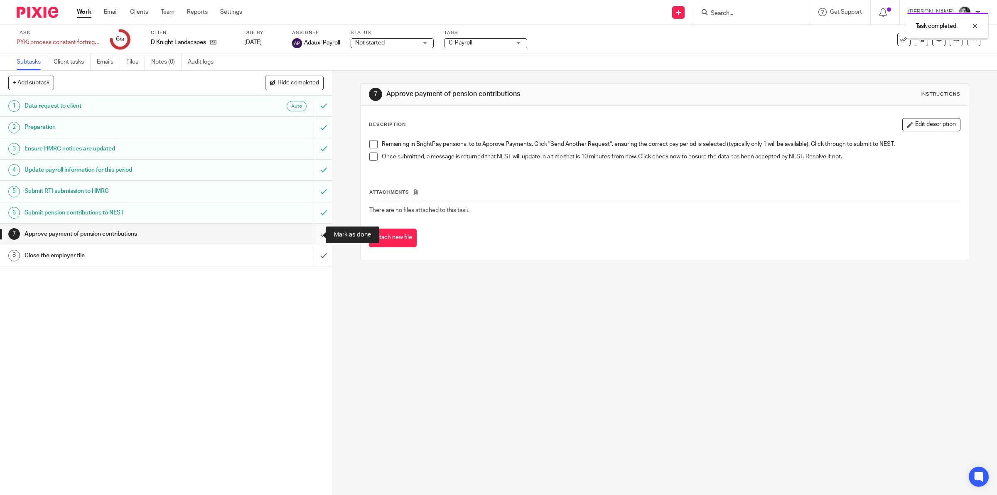
click at [310, 231] on input "submit" at bounding box center [166, 234] width 332 height 21
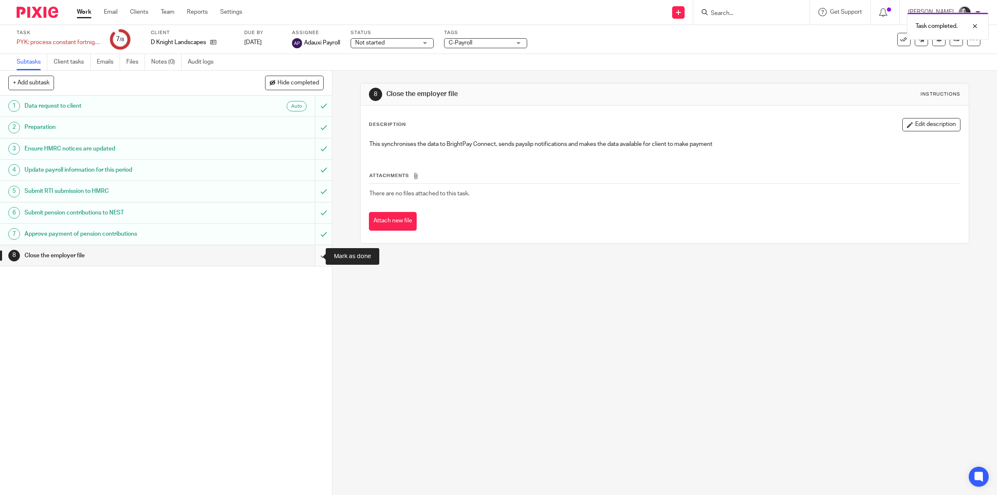
click at [318, 250] on input "submit" at bounding box center [166, 255] width 332 height 21
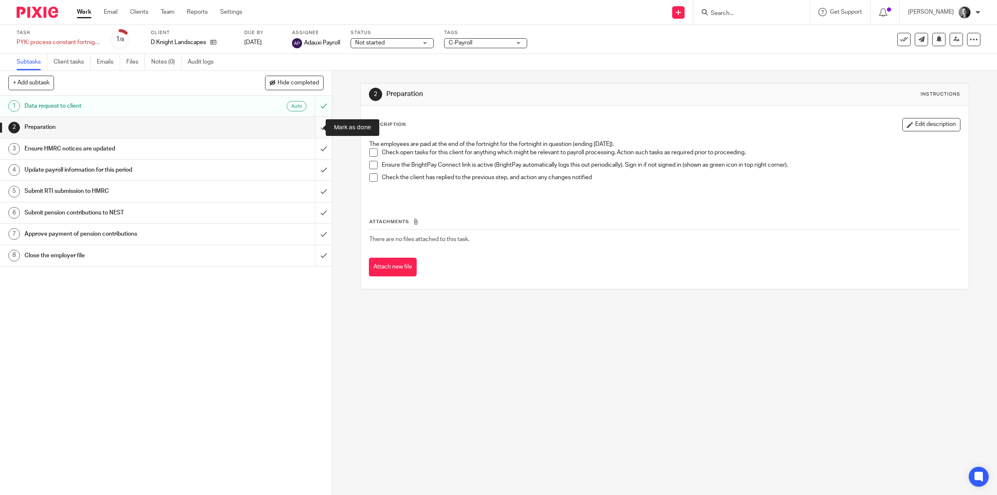
click at [310, 129] on input "submit" at bounding box center [166, 127] width 332 height 21
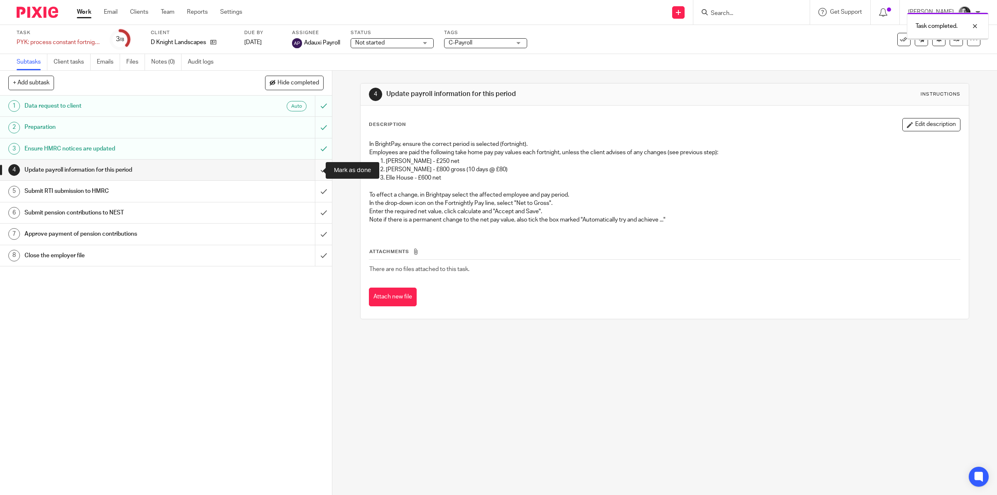
click at [316, 173] on input "submit" at bounding box center [166, 170] width 332 height 21
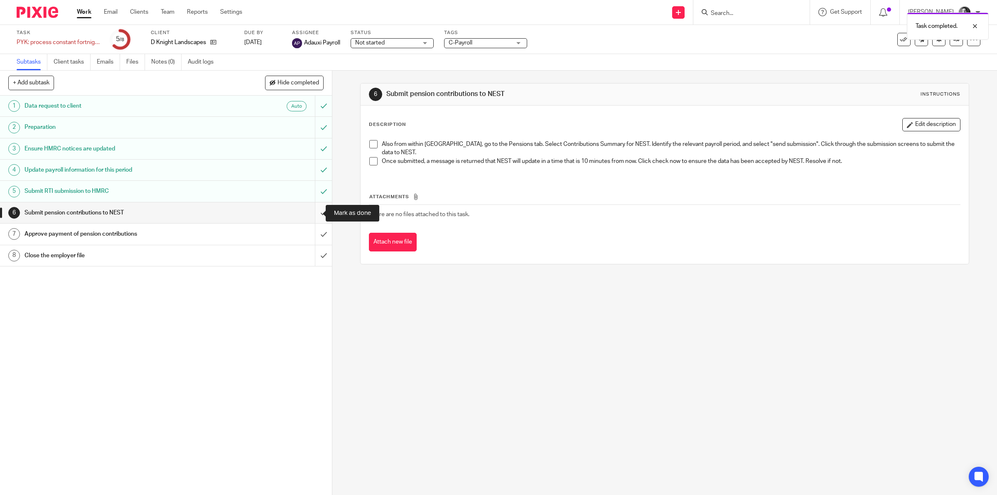
click at [316, 215] on input "submit" at bounding box center [166, 212] width 332 height 21
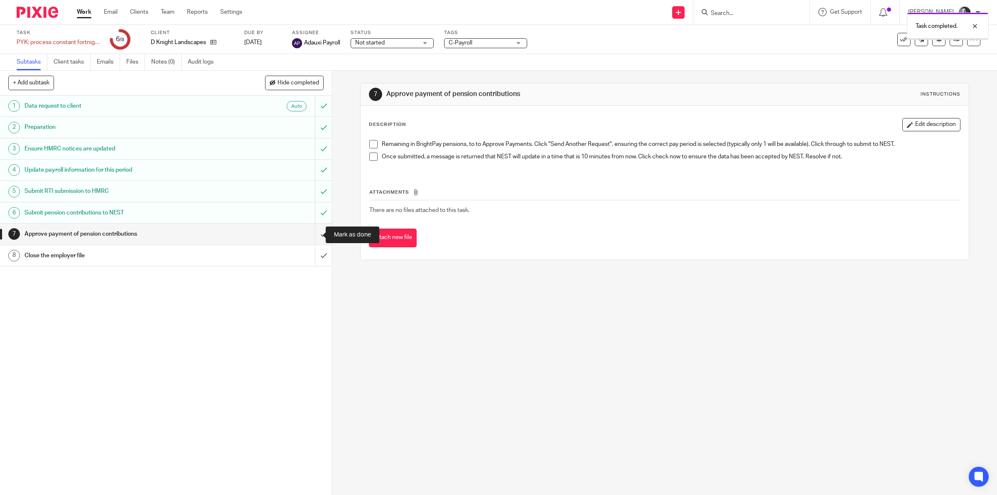
click at [308, 235] on input "submit" at bounding box center [166, 234] width 332 height 21
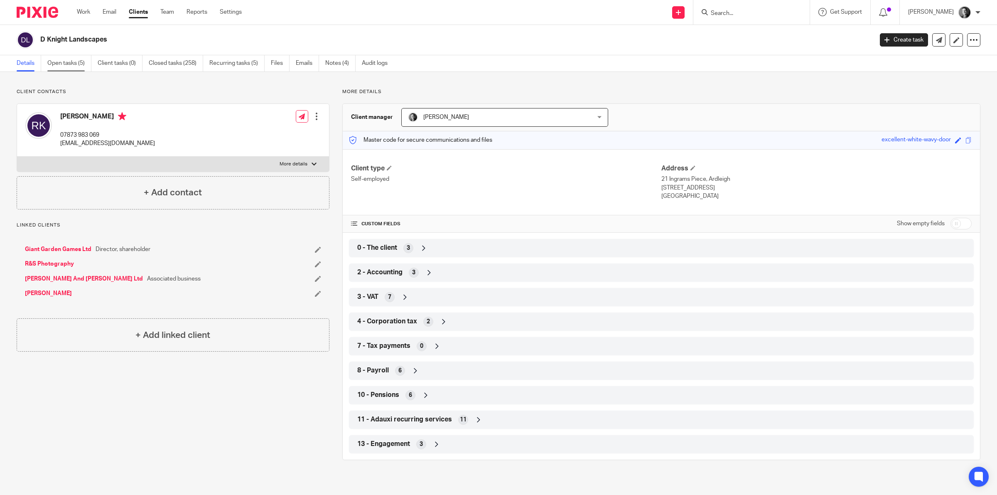
click at [84, 65] on link "Open tasks (5)" at bounding box center [69, 63] width 44 height 16
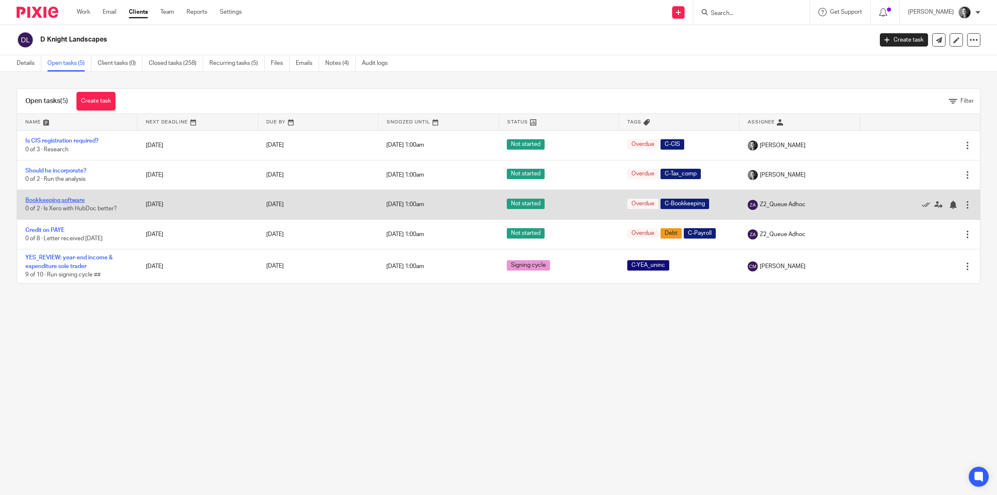
click at [71, 197] on link "Bookkeeping software" at bounding box center [54, 200] width 59 height 6
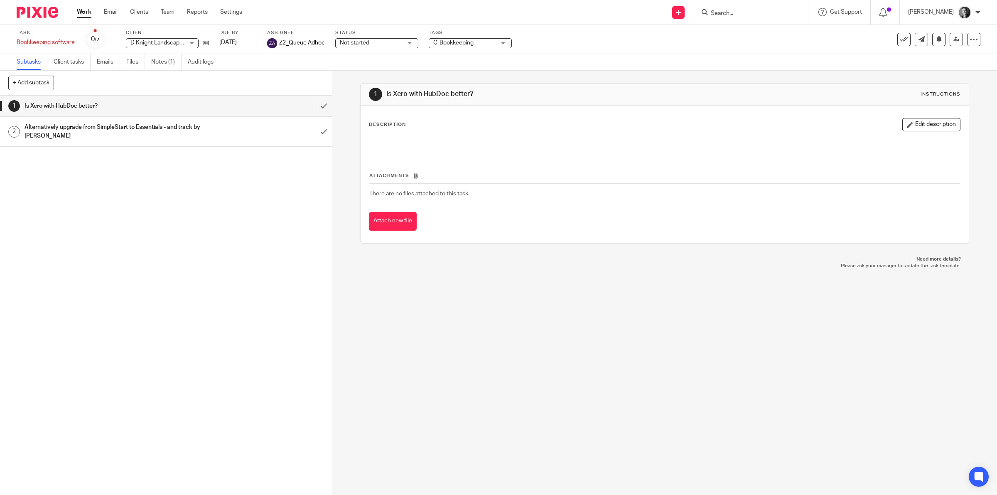
click at [436, 40] on span "C-Bookkeeping" at bounding box center [453, 43] width 40 height 6
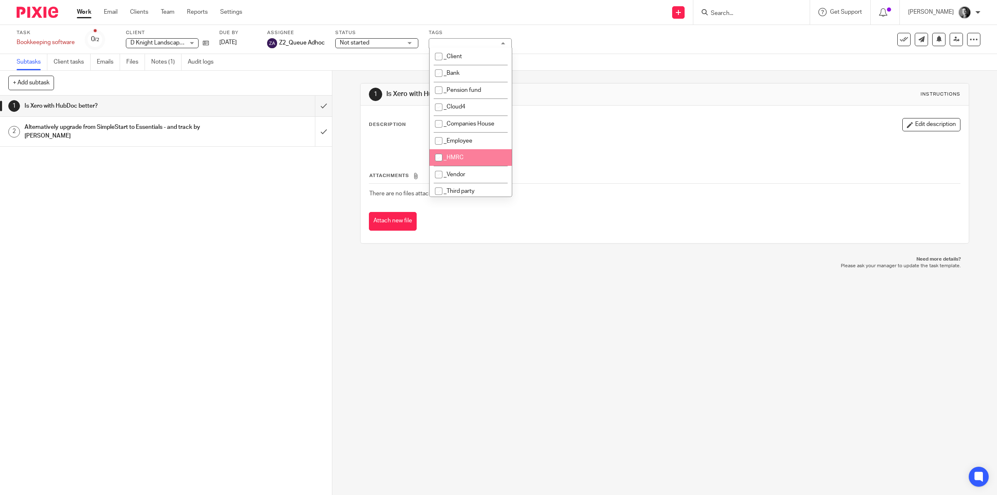
scroll to position [130, 0]
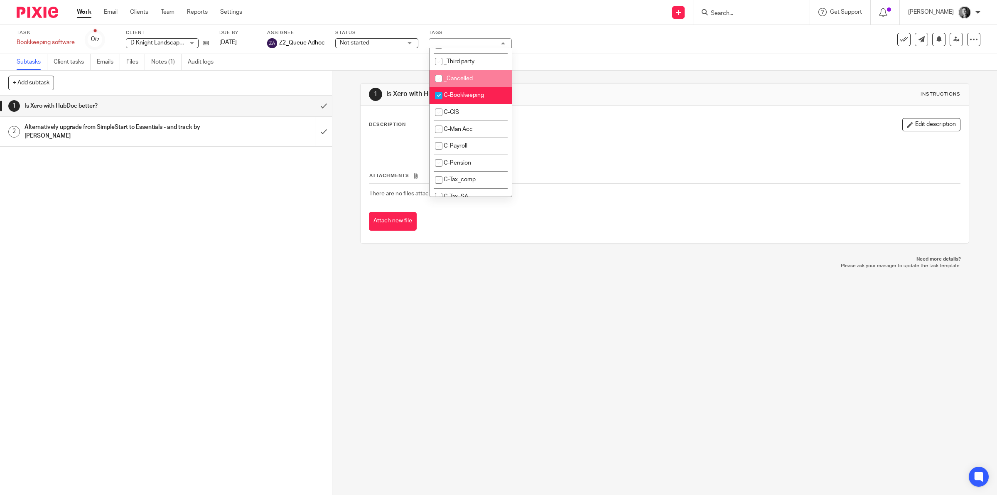
click at [483, 78] on li "_Cancelled" at bounding box center [471, 78] width 82 height 17
checkbox input "true"
click at [544, 61] on div "Subtasks Client tasks Emails Files Notes (1) Audit logs" at bounding box center [498, 62] width 997 height 17
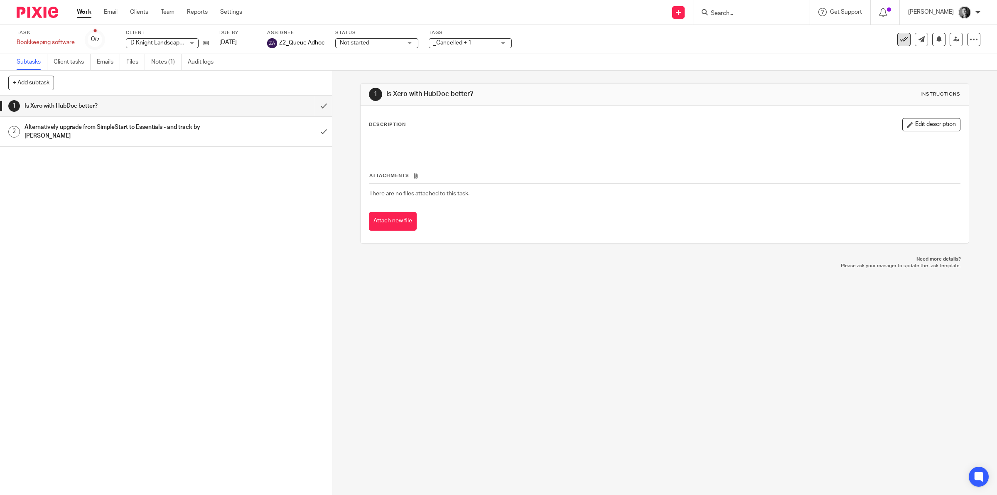
click at [900, 37] on icon at bounding box center [904, 39] width 8 height 8
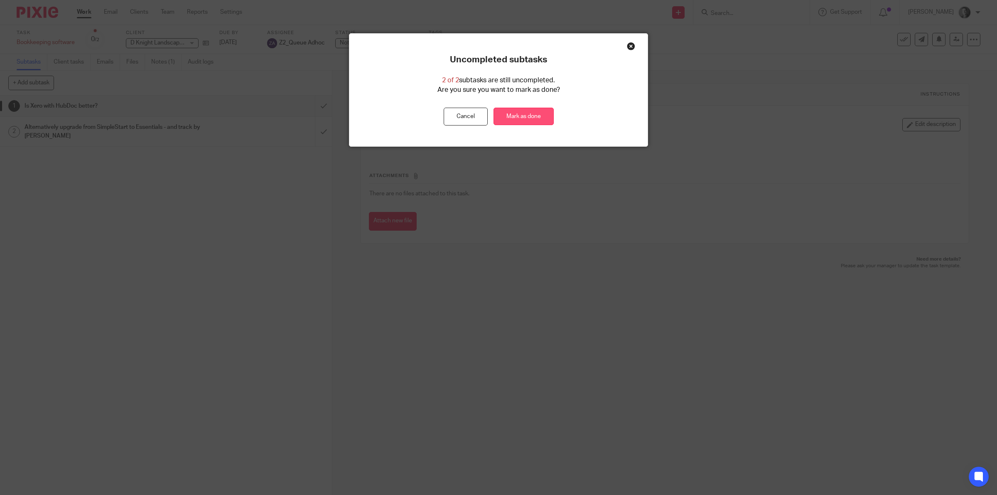
click at [544, 111] on link "Mark as done" at bounding box center [524, 117] width 60 height 18
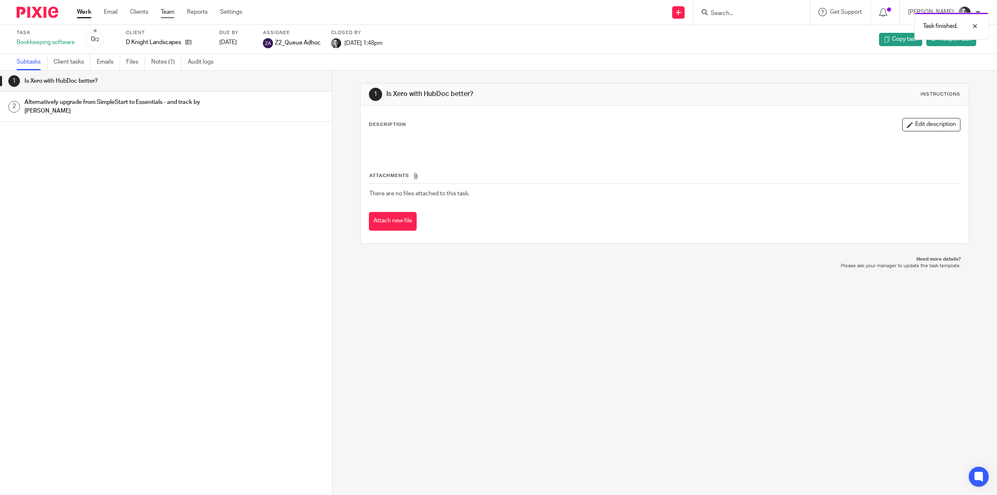
click at [168, 13] on link "Team" at bounding box center [168, 12] width 14 height 8
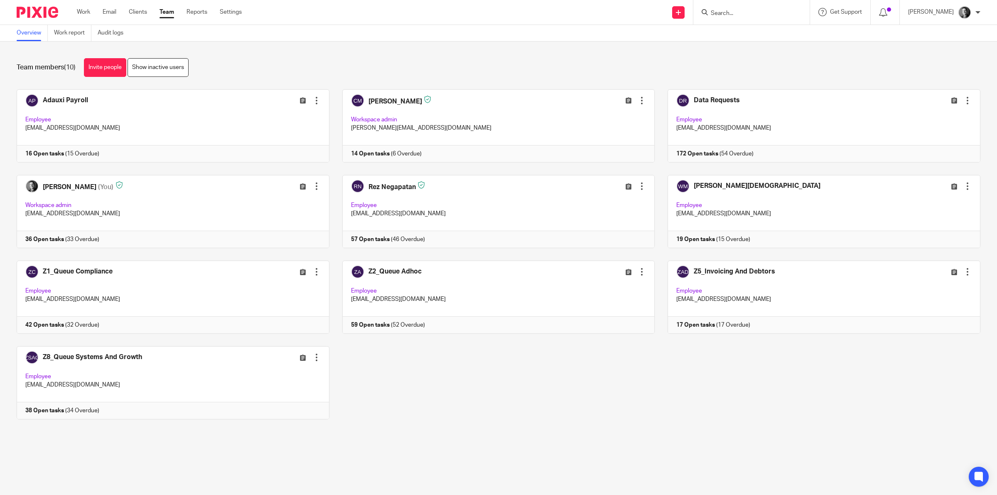
click at [724, 14] on input "Search" at bounding box center [747, 13] width 75 height 7
type input "faldo"
click at [790, 40] on link at bounding box center [784, 35] width 152 height 19
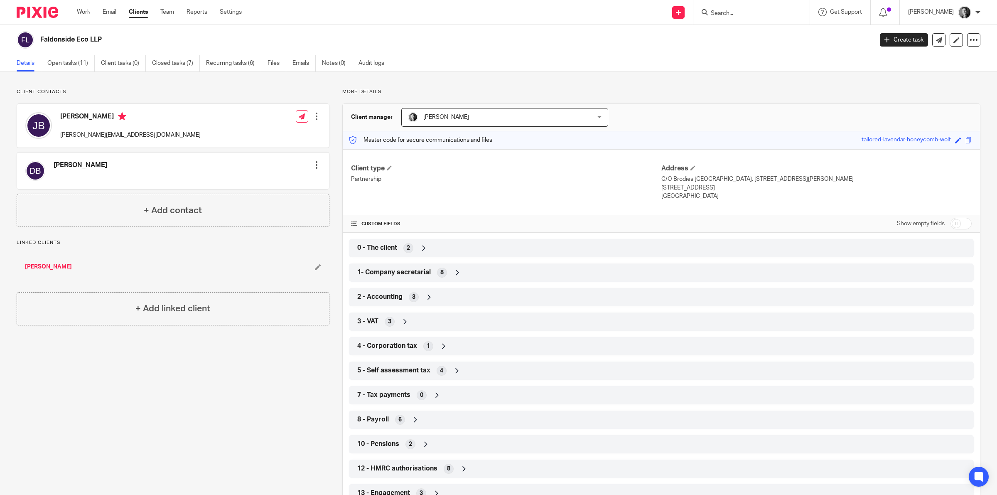
drag, startPoint x: 40, startPoint y: 37, endPoint x: 104, endPoint y: 33, distance: 64.1
click at [104, 33] on div "Faldonside Eco LLP" at bounding box center [442, 39] width 851 height 17
click at [408, 425] on div "8 - Payroll 6" at bounding box center [661, 420] width 612 height 14
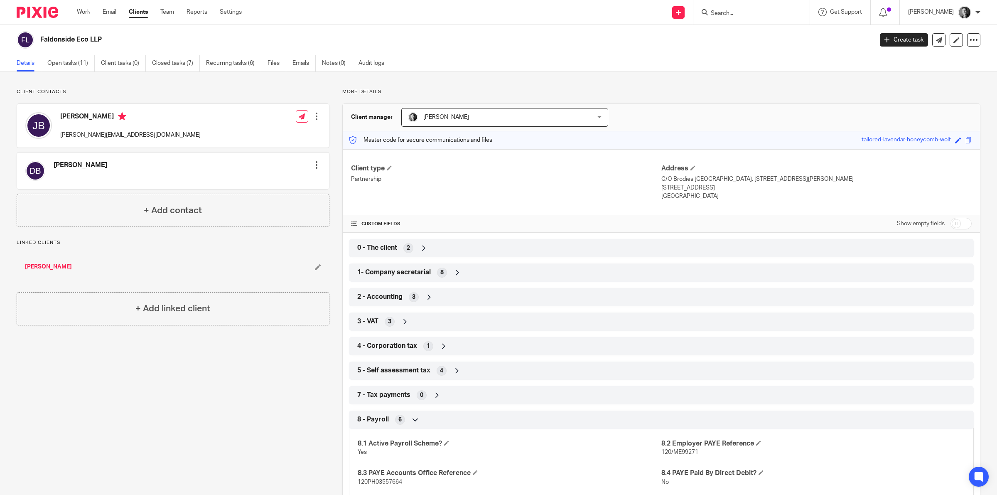
scroll to position [129, 0]
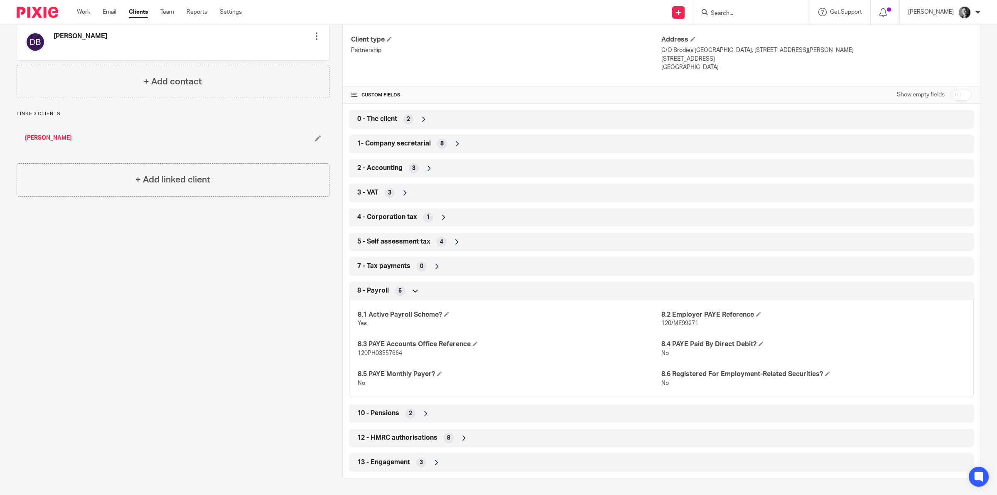
click at [681, 321] on span "120/ME99271" at bounding box center [680, 323] width 37 height 6
copy span "ME99271"
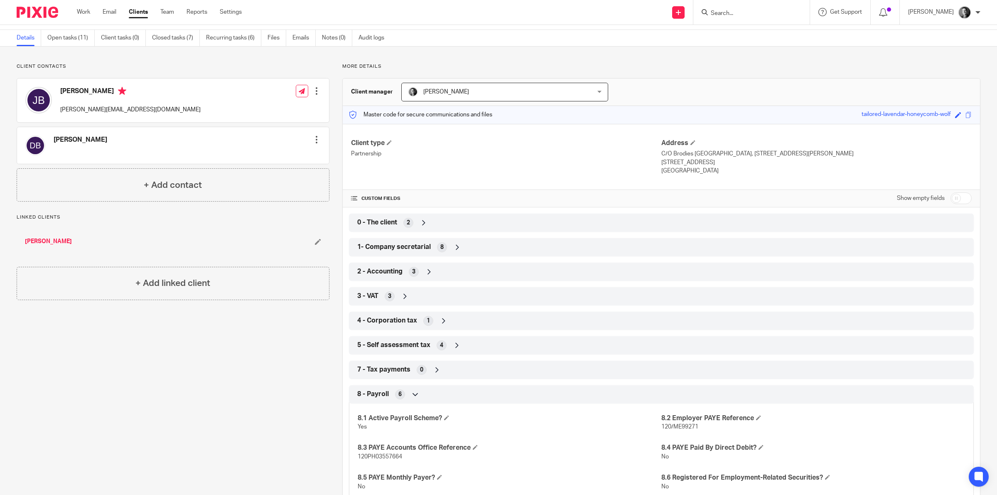
click at [104, 89] on h4 "John James Blackport" at bounding box center [130, 92] width 140 height 10
copy h4 "Blackport"
drag, startPoint x: 61, startPoint y: 108, endPoint x: 133, endPoint y: 113, distance: 72.9
click at [133, 113] on p "jamie@faldonsideeco.com" at bounding box center [130, 110] width 140 height 8
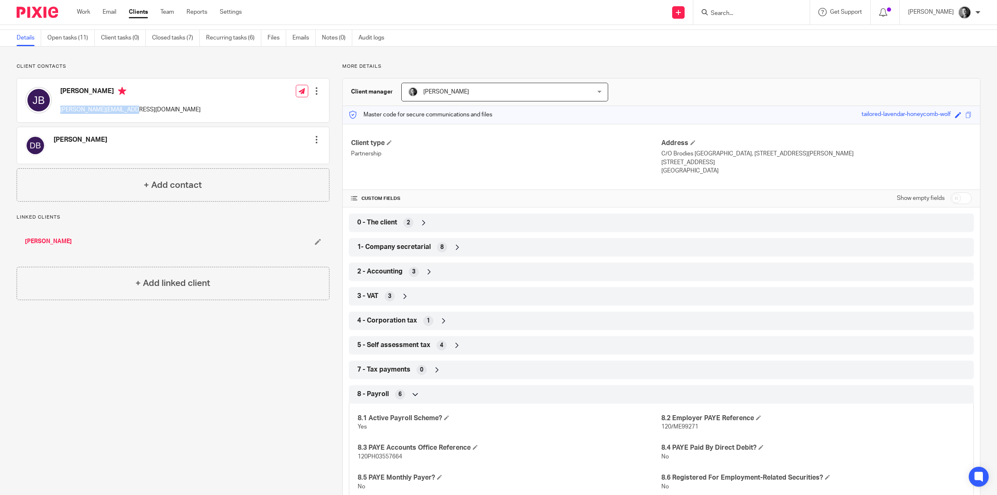
copy p "jamie@faldonsideeco.com"
click at [54, 241] on link "[PERSON_NAME]" at bounding box center [48, 241] width 47 height 8
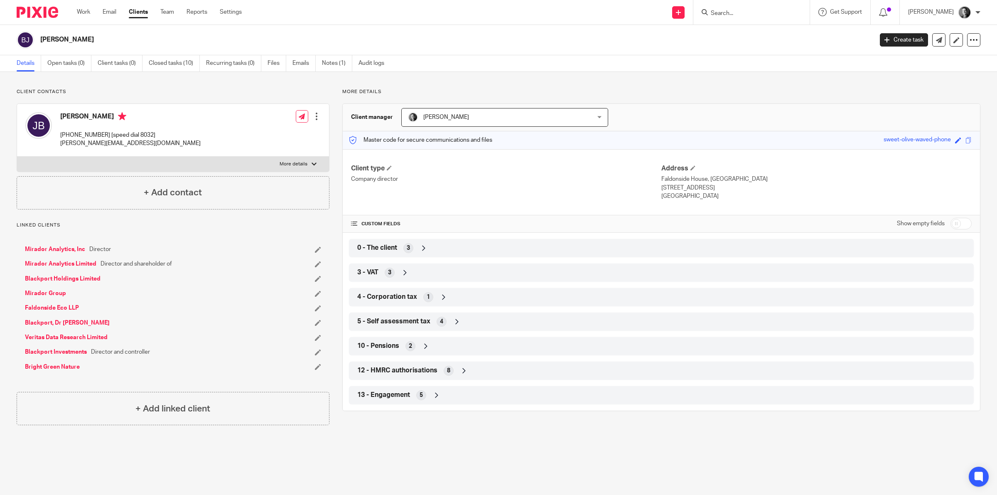
click at [83, 135] on p "[PHONE_NUMBER] [speed dial 8032]" at bounding box center [130, 135] width 140 height 8
drag, startPoint x: 60, startPoint y: 134, endPoint x: 100, endPoint y: 132, distance: 39.9
click at [100, 132] on p "[PHONE_NUMBER] [speed dial 8032]" at bounding box center [130, 135] width 140 height 8
copy p "07753 167 832"
click at [44, 308] on link "Faldonside Eco LLP" at bounding box center [52, 308] width 54 height 8
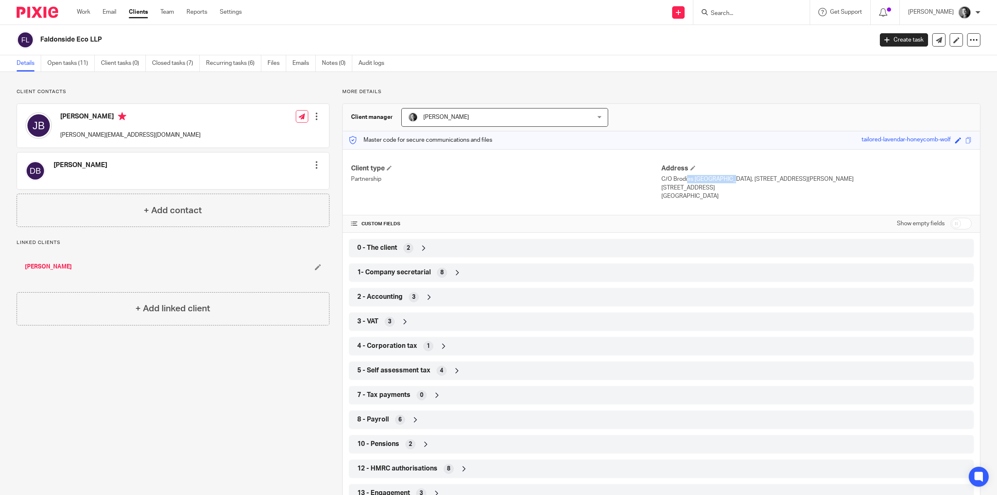
drag, startPoint x: 656, startPoint y: 179, endPoint x: 695, endPoint y: 178, distance: 39.5
click at [695, 178] on p "C/O Brodies [GEOGRAPHIC_DATA], [STREET_ADDRESS][PERSON_NAME]" at bounding box center [817, 179] width 310 height 8
copy p "C/O Brodies Llp"
drag, startPoint x: 687, startPoint y: 185, endPoint x: 708, endPoint y: 185, distance: 20.8
click at [708, 185] on p "[STREET_ADDRESS]" at bounding box center [817, 188] width 310 height 8
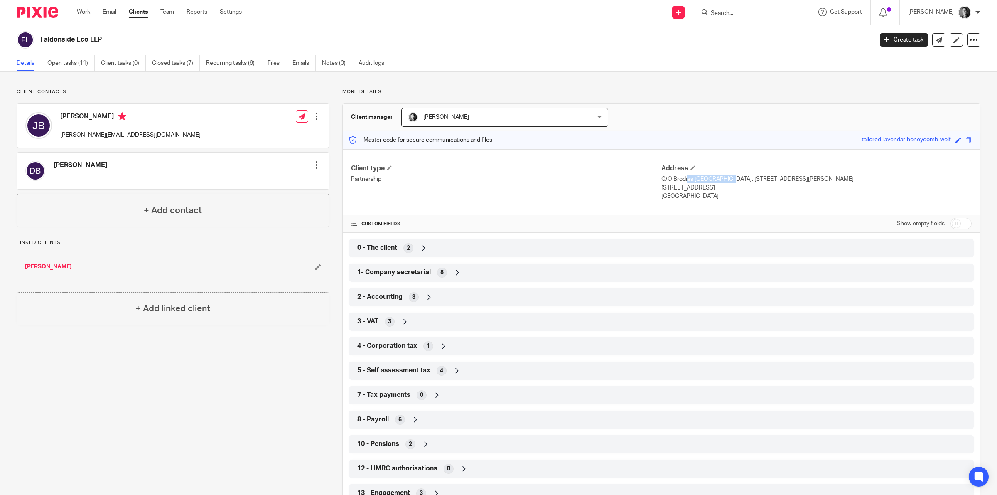
copy p "EH3 8BP"
drag, startPoint x: 657, startPoint y: 177, endPoint x: 711, endPoint y: 189, distance: 55.3
click at [711, 189] on div "Address C/O Brodies [GEOGRAPHIC_DATA], [STREET_ADDRESS][PERSON_NAME] [STREET_AD…" at bounding box center [817, 182] width 310 height 37
copy div "C/O Brodies [GEOGRAPHIC_DATA], [STREET_ADDRESS][PERSON_NAME]"
drag, startPoint x: 41, startPoint y: 38, endPoint x: 144, endPoint y: 50, distance: 103.7
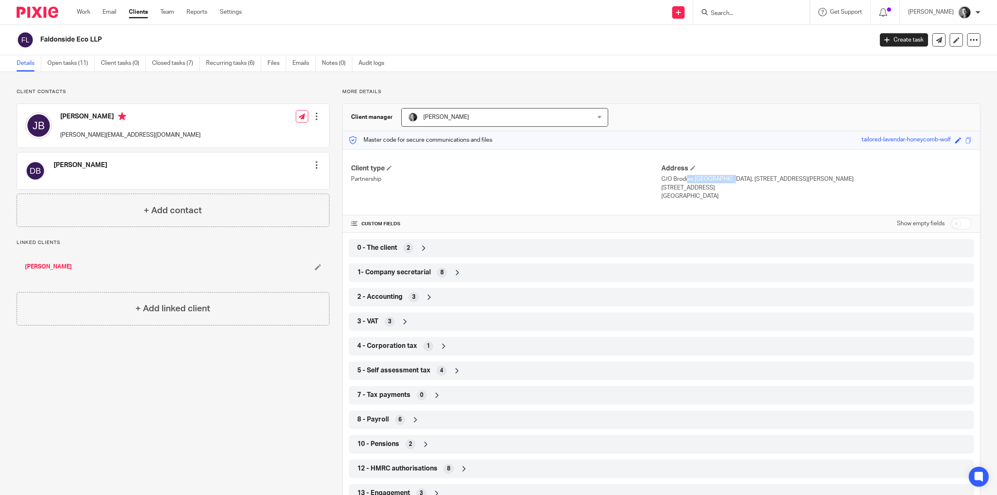
click at [121, 53] on div "Faldonside Eco LLP Create task Update from Companies House Export data Merge Ar…" at bounding box center [498, 40] width 997 height 30
copy h2 "Faldonside Eco LLP"
